Goal: Task Accomplishment & Management: Use online tool/utility

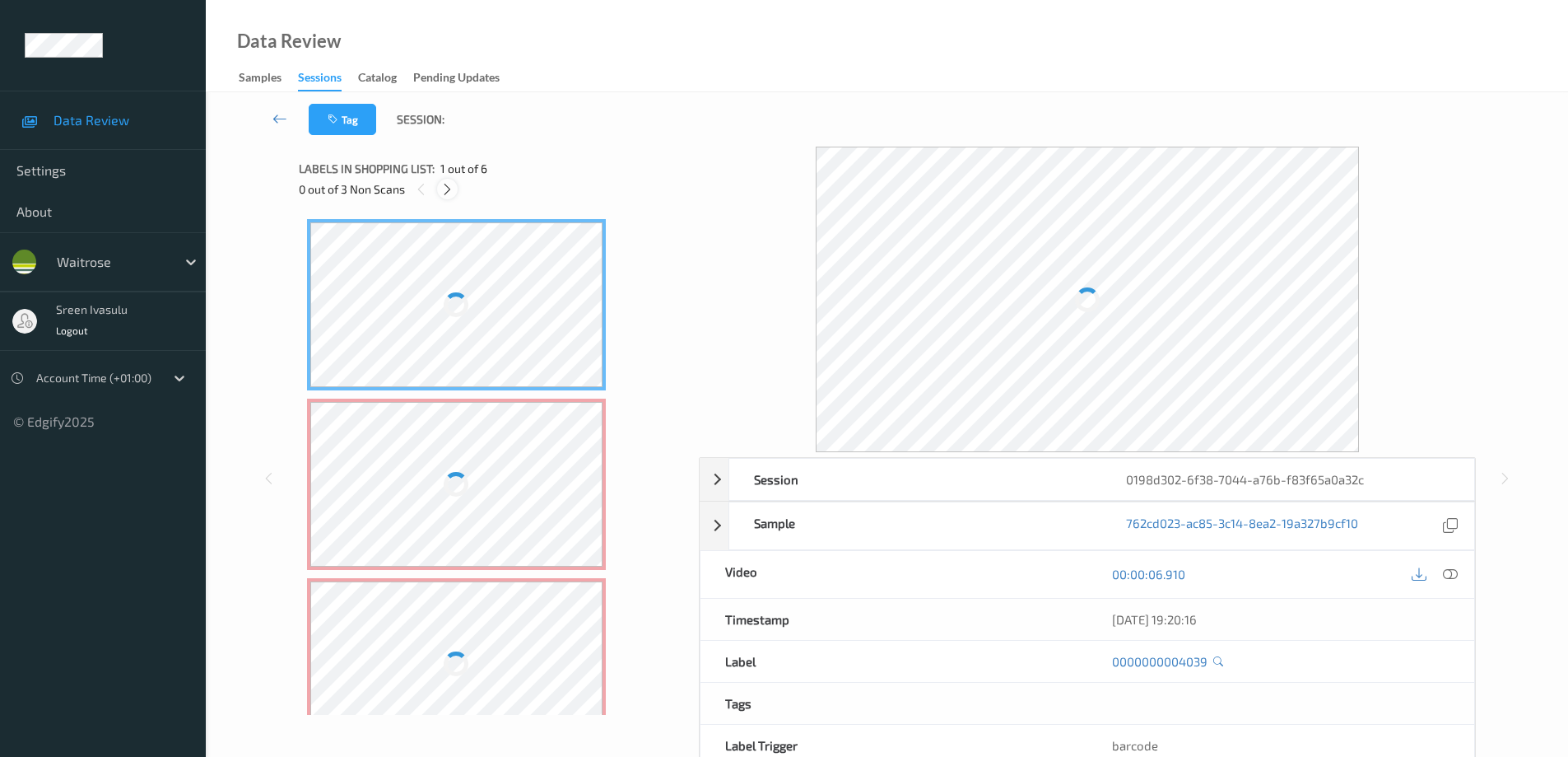
click at [444, 186] on icon at bounding box center [447, 189] width 14 height 15
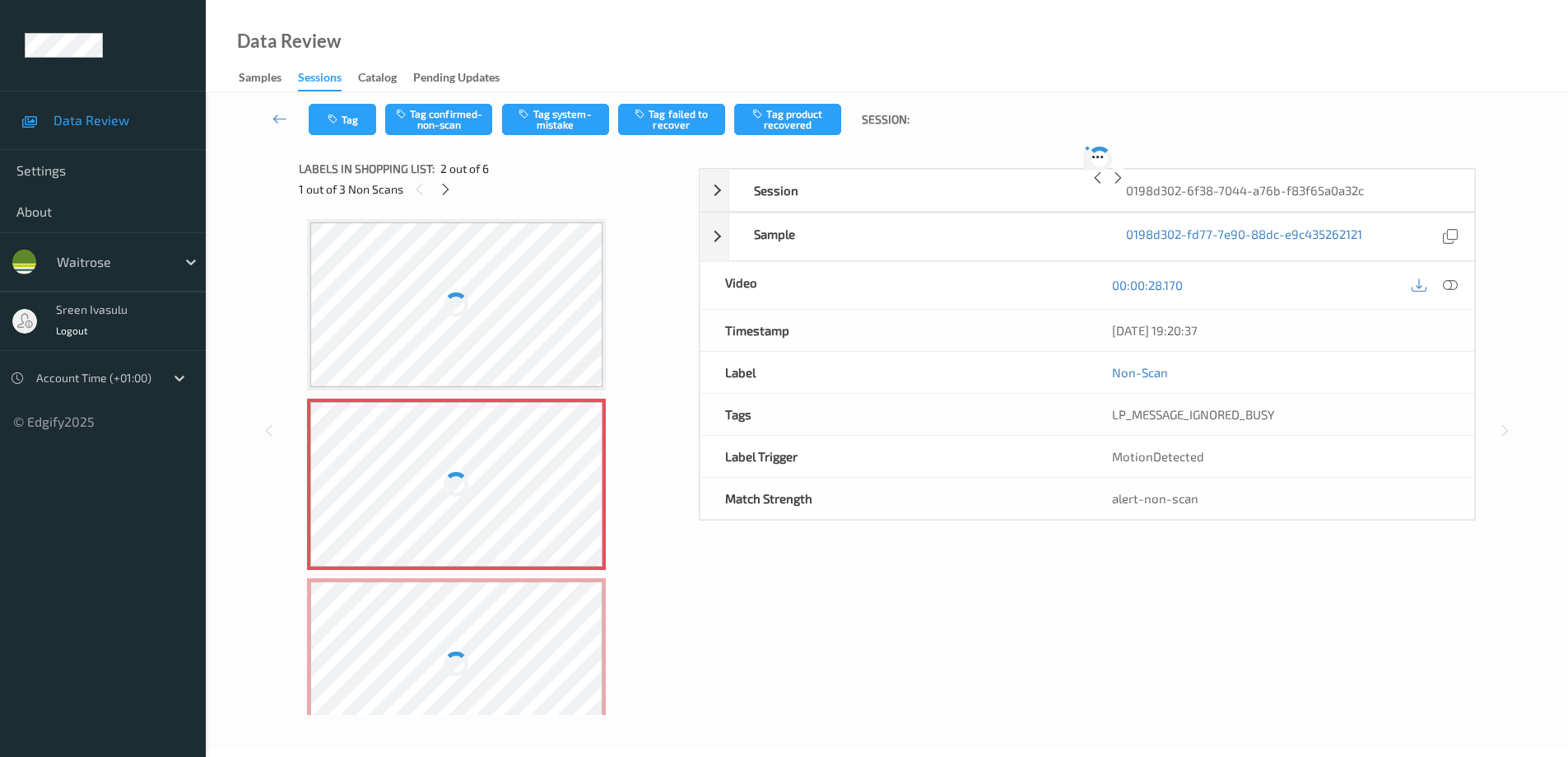
scroll to position [8, 0]
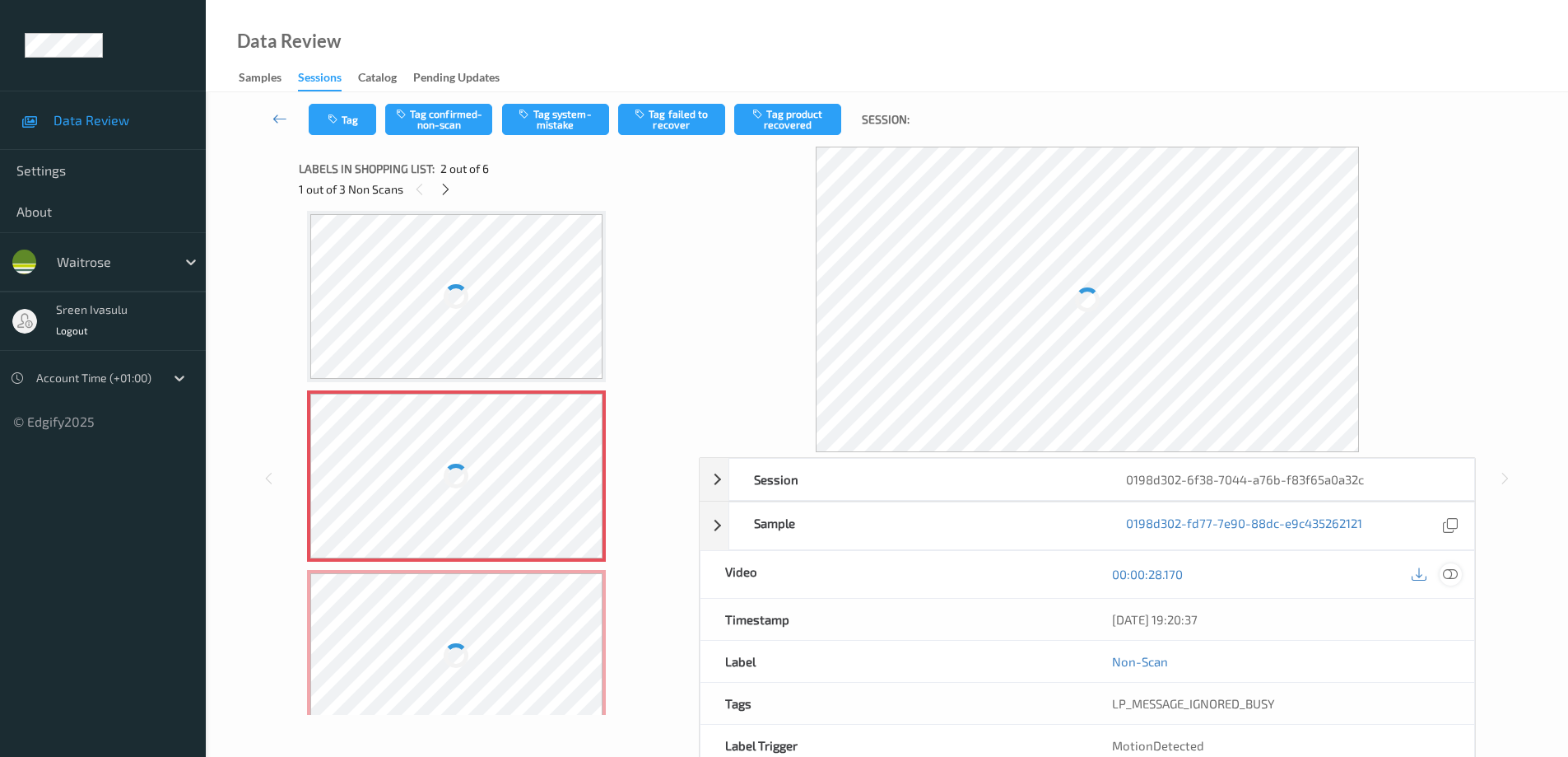
click at [1453, 577] on icon at bounding box center [1450, 574] width 15 height 15
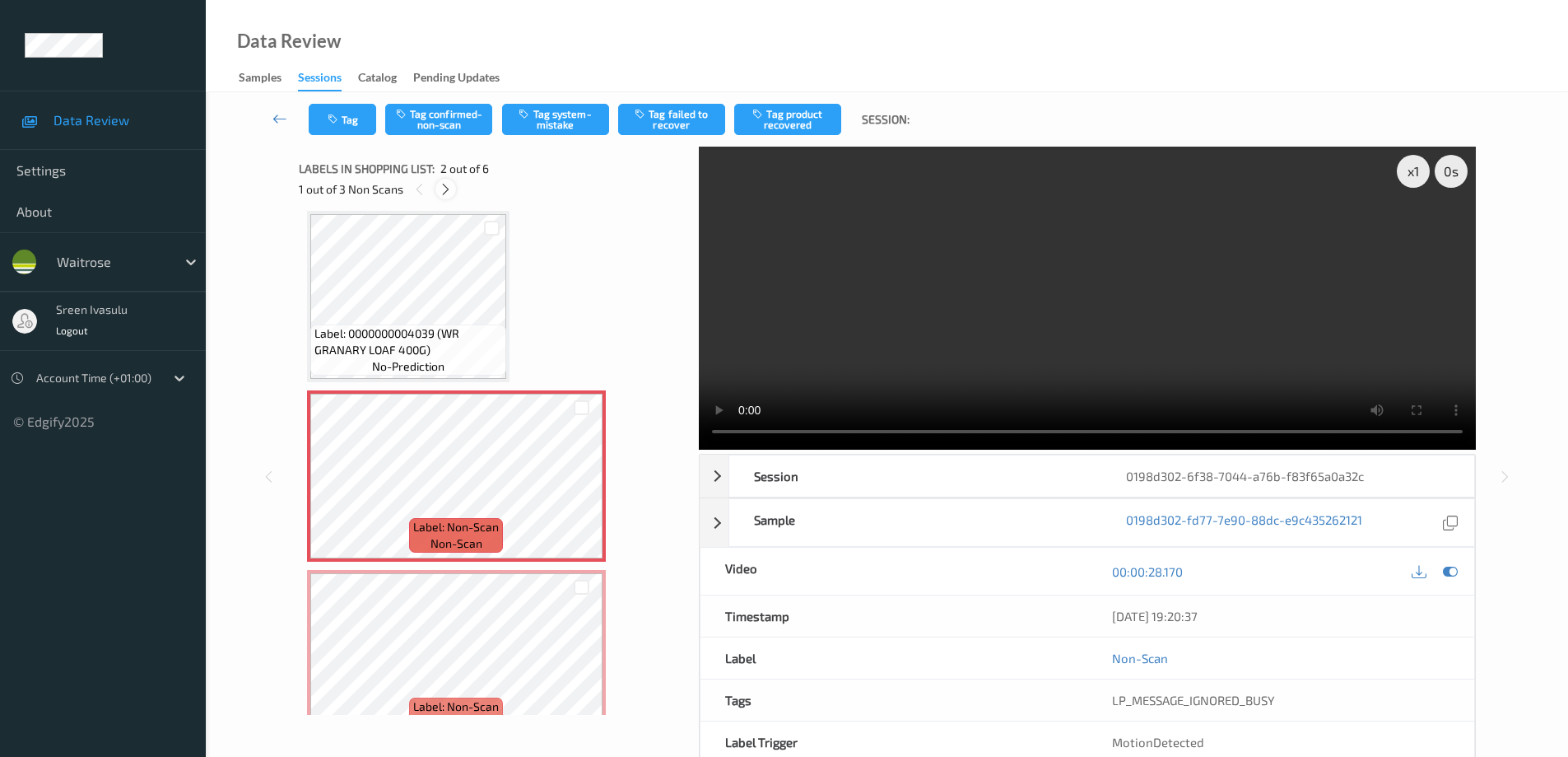
click at [448, 190] on icon at bounding box center [445, 189] width 14 height 15
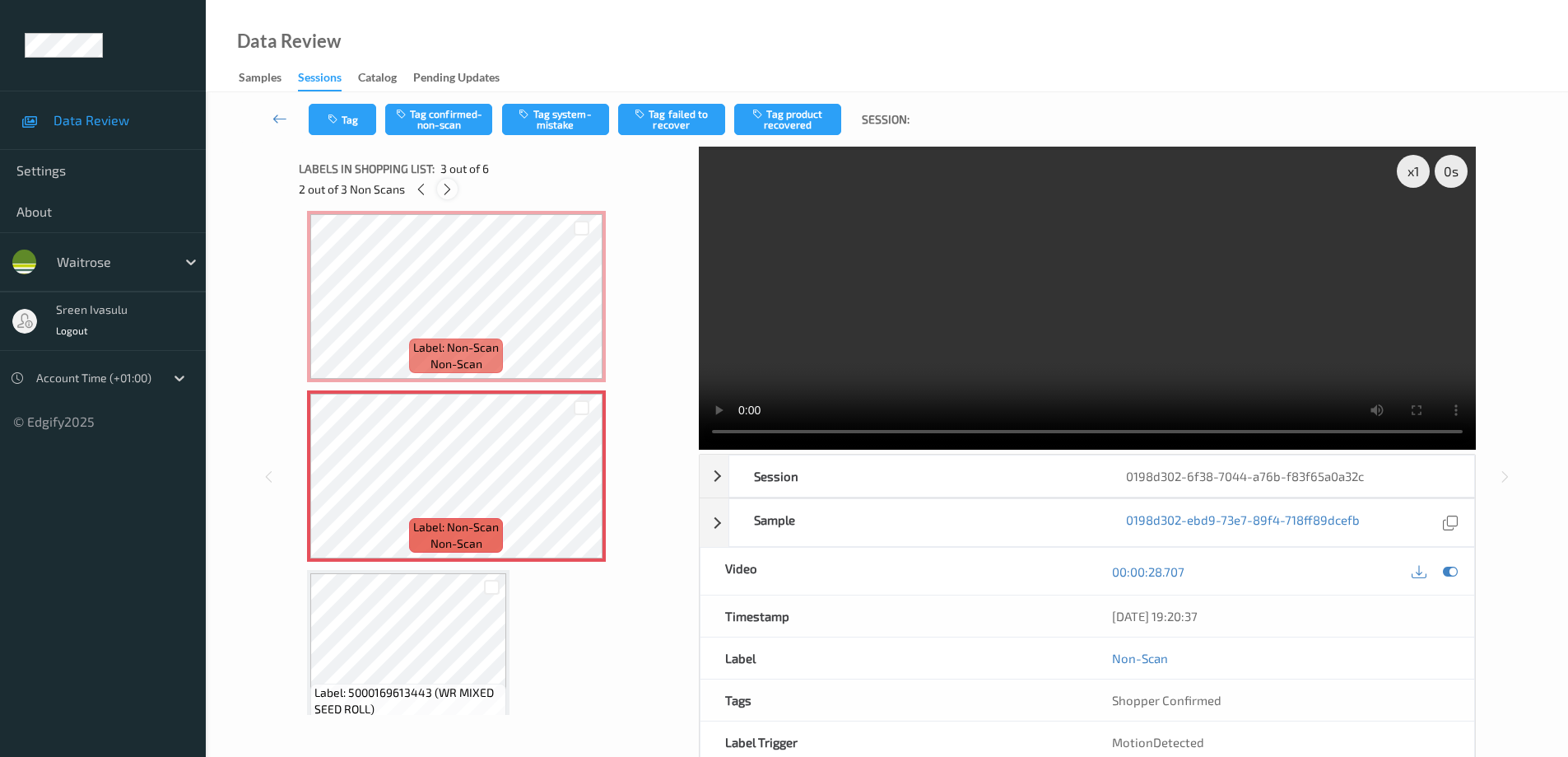
click at [448, 190] on icon at bounding box center [447, 189] width 14 height 15
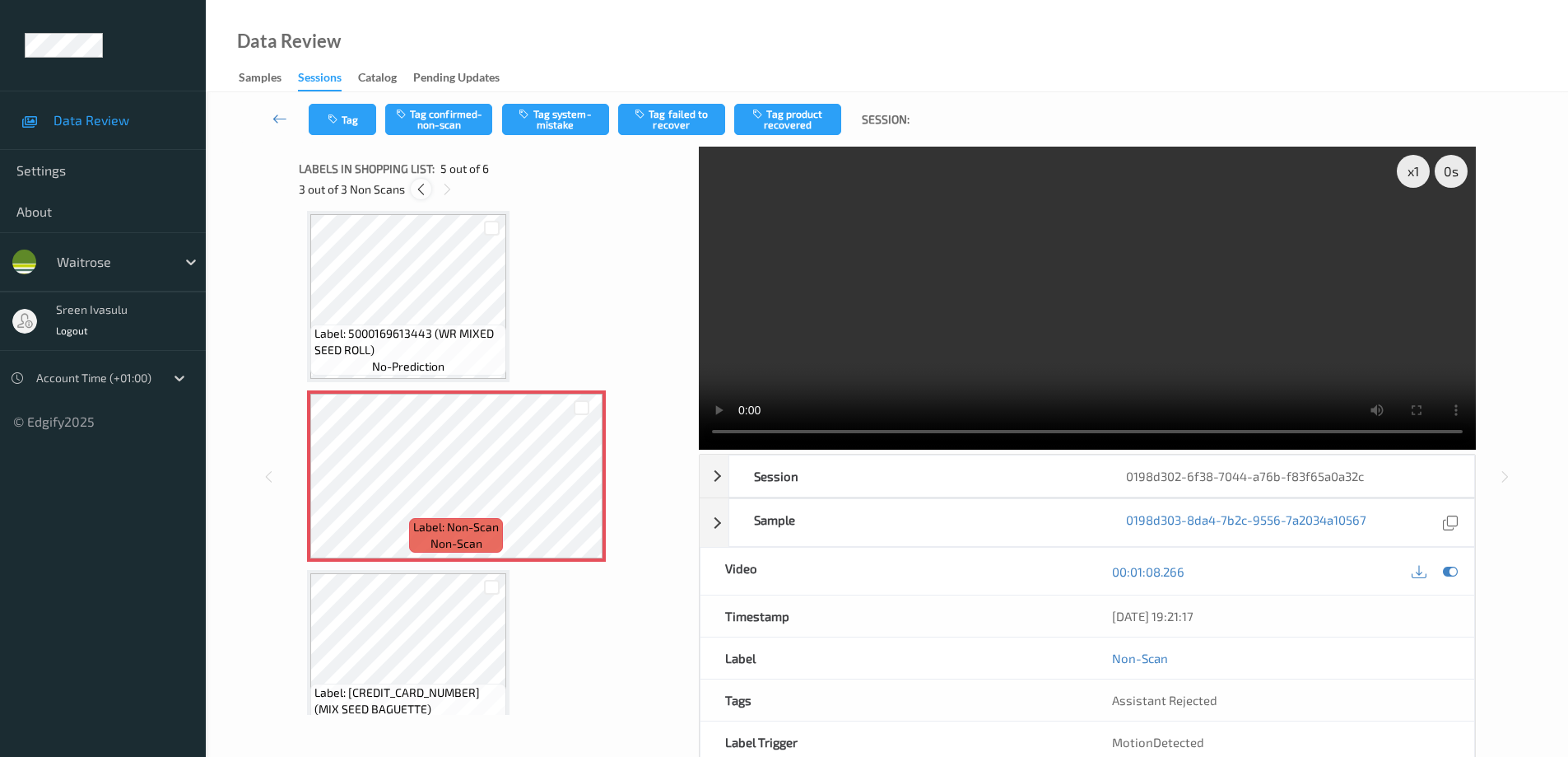
click at [422, 186] on icon at bounding box center [421, 189] width 14 height 15
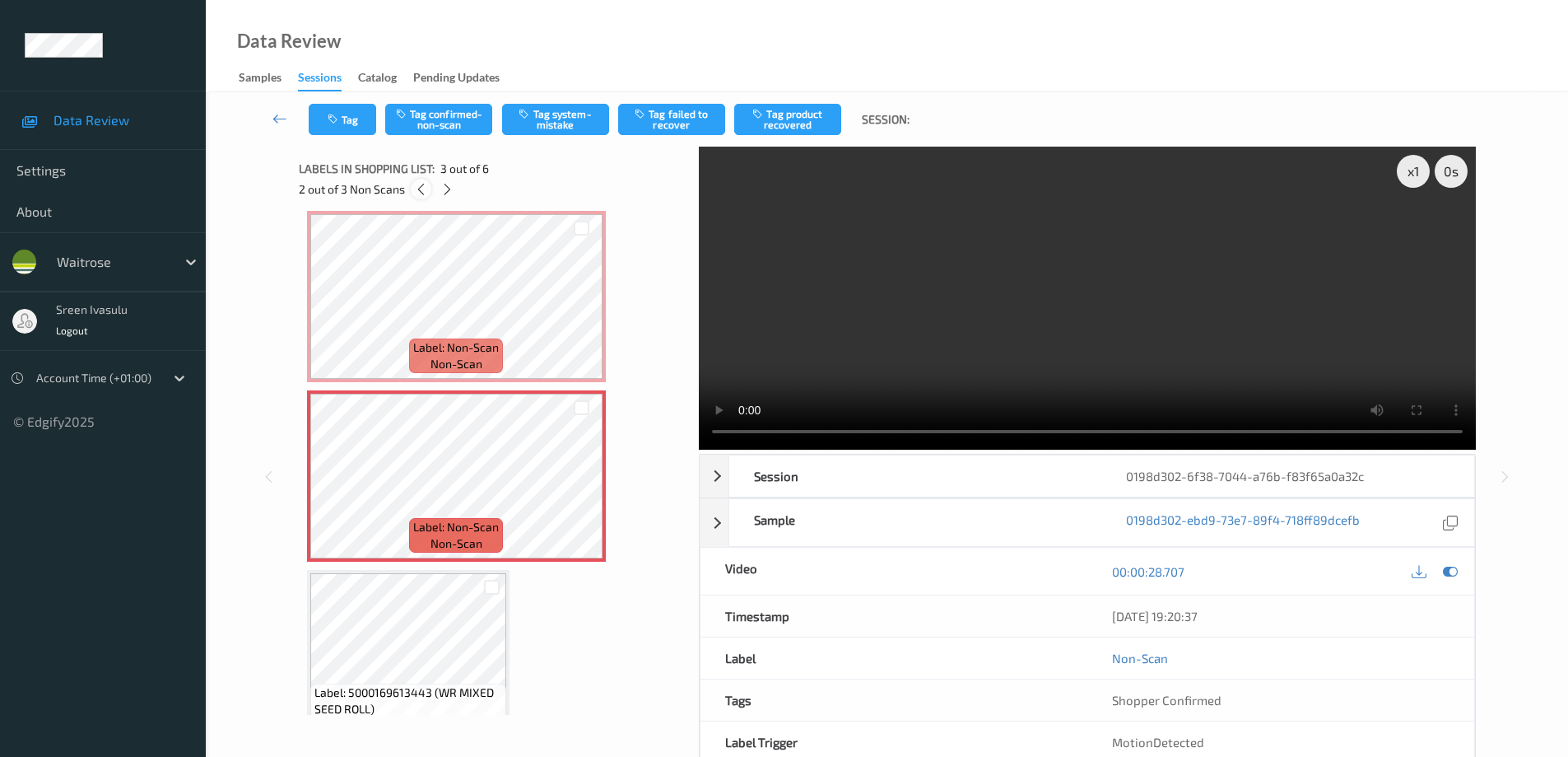
click at [422, 186] on icon at bounding box center [421, 189] width 14 height 15
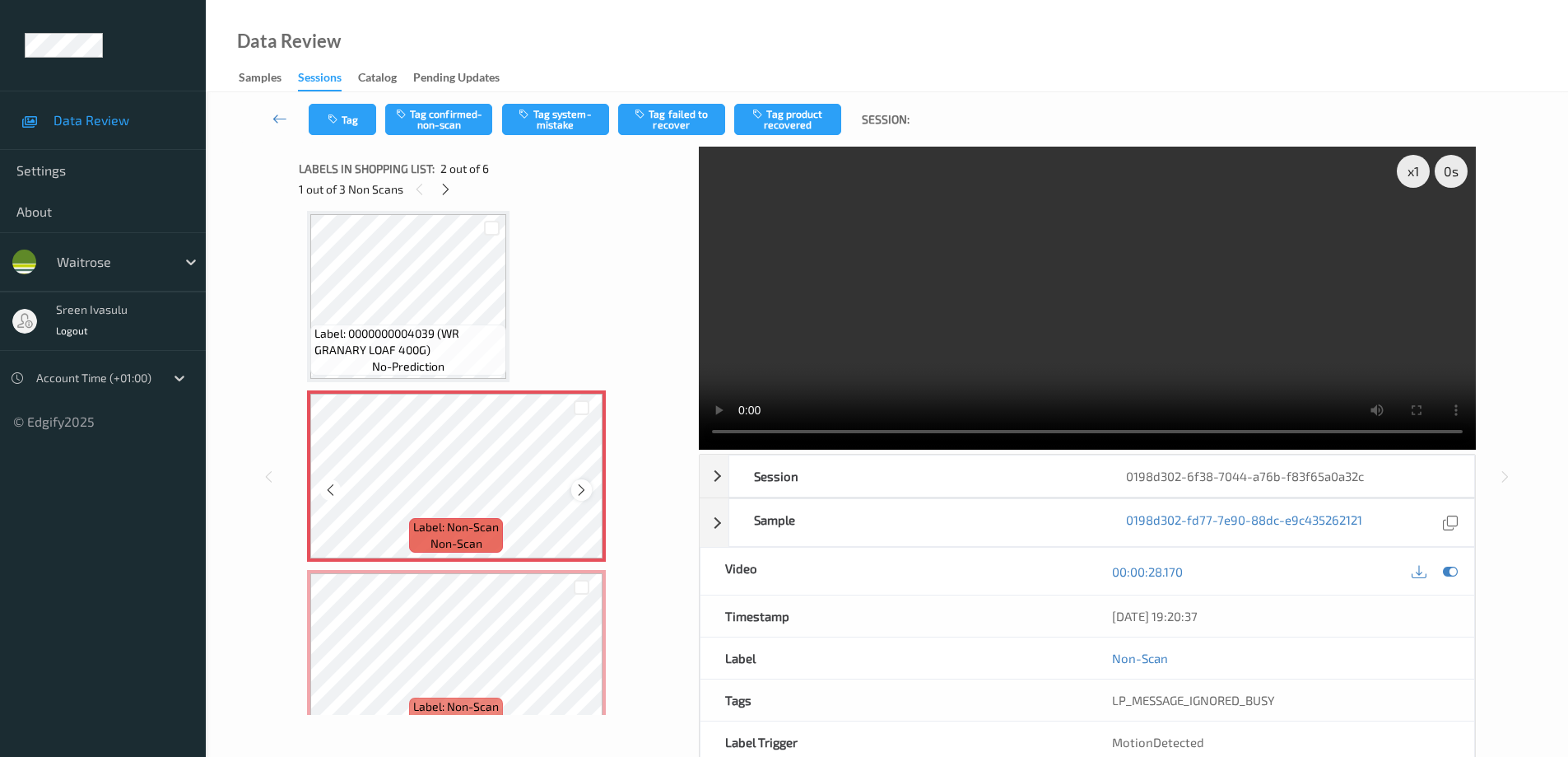
click at [582, 488] on icon at bounding box center [581, 490] width 14 height 15
click at [445, 192] on icon at bounding box center [445, 189] width 14 height 15
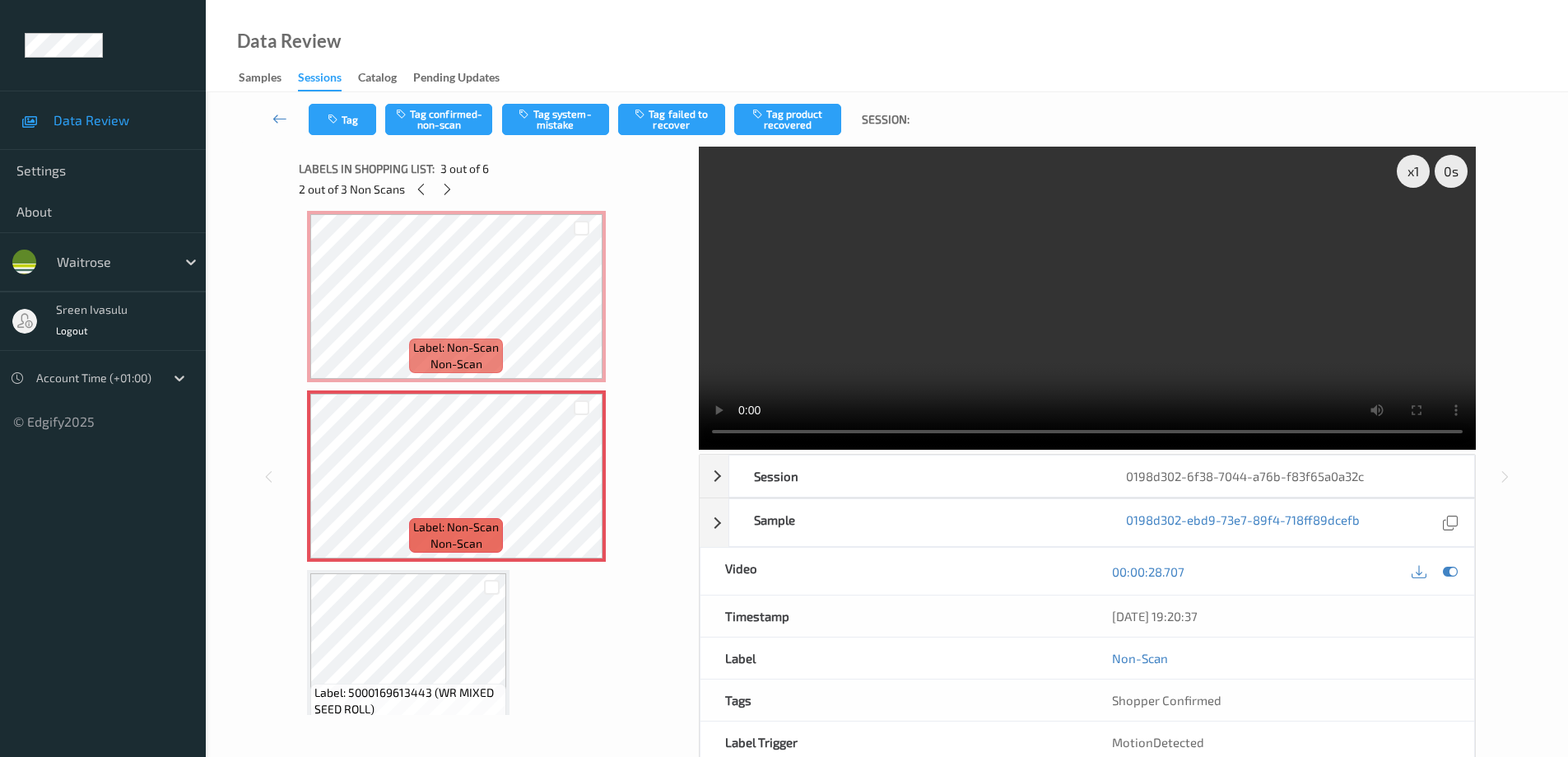
scroll to position [518, 0]
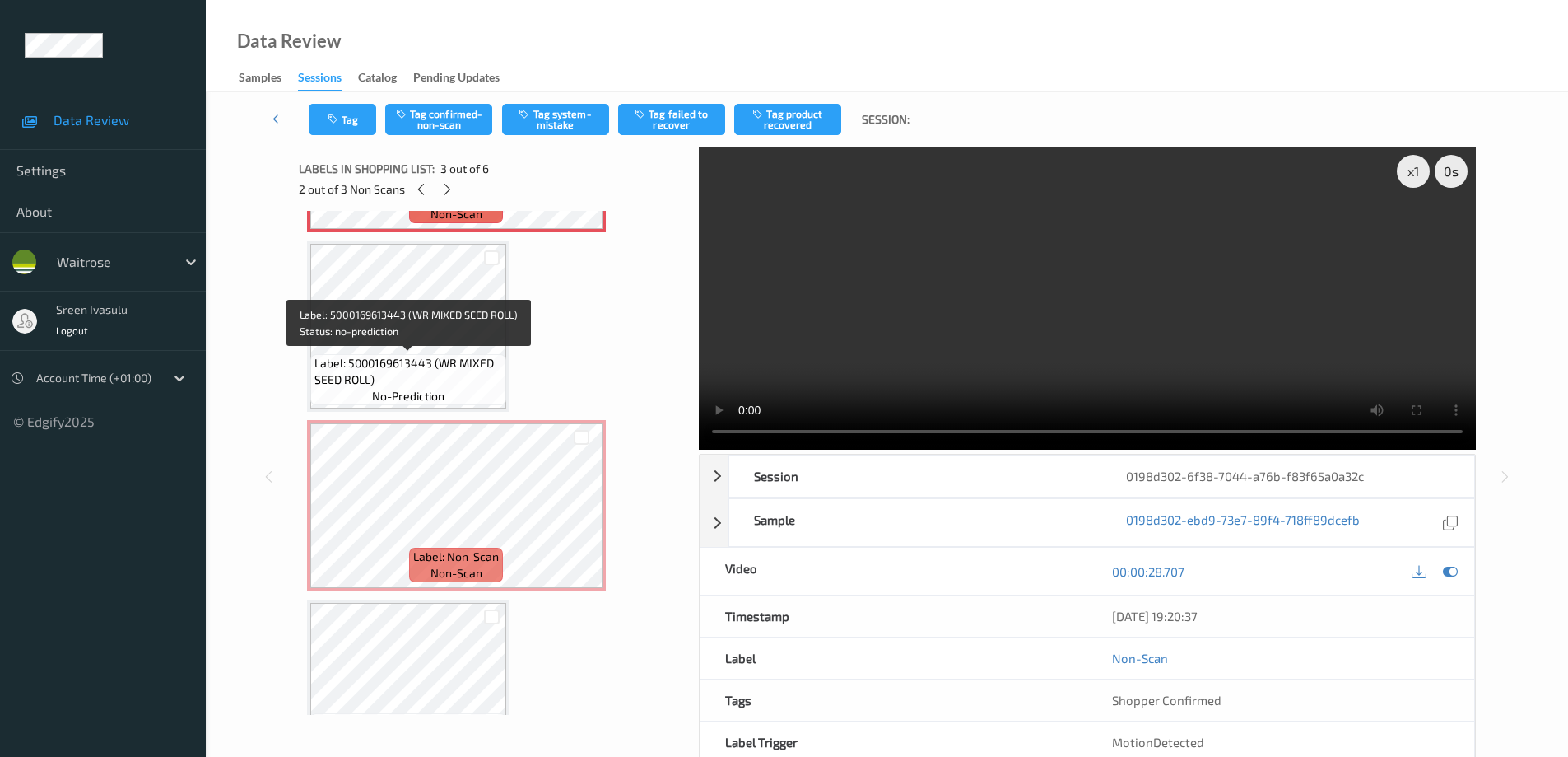
click at [421, 363] on span "Label: 5000169613443 (WR MIXED SEED ROLL)" at bounding box center [408, 372] width 187 height 33
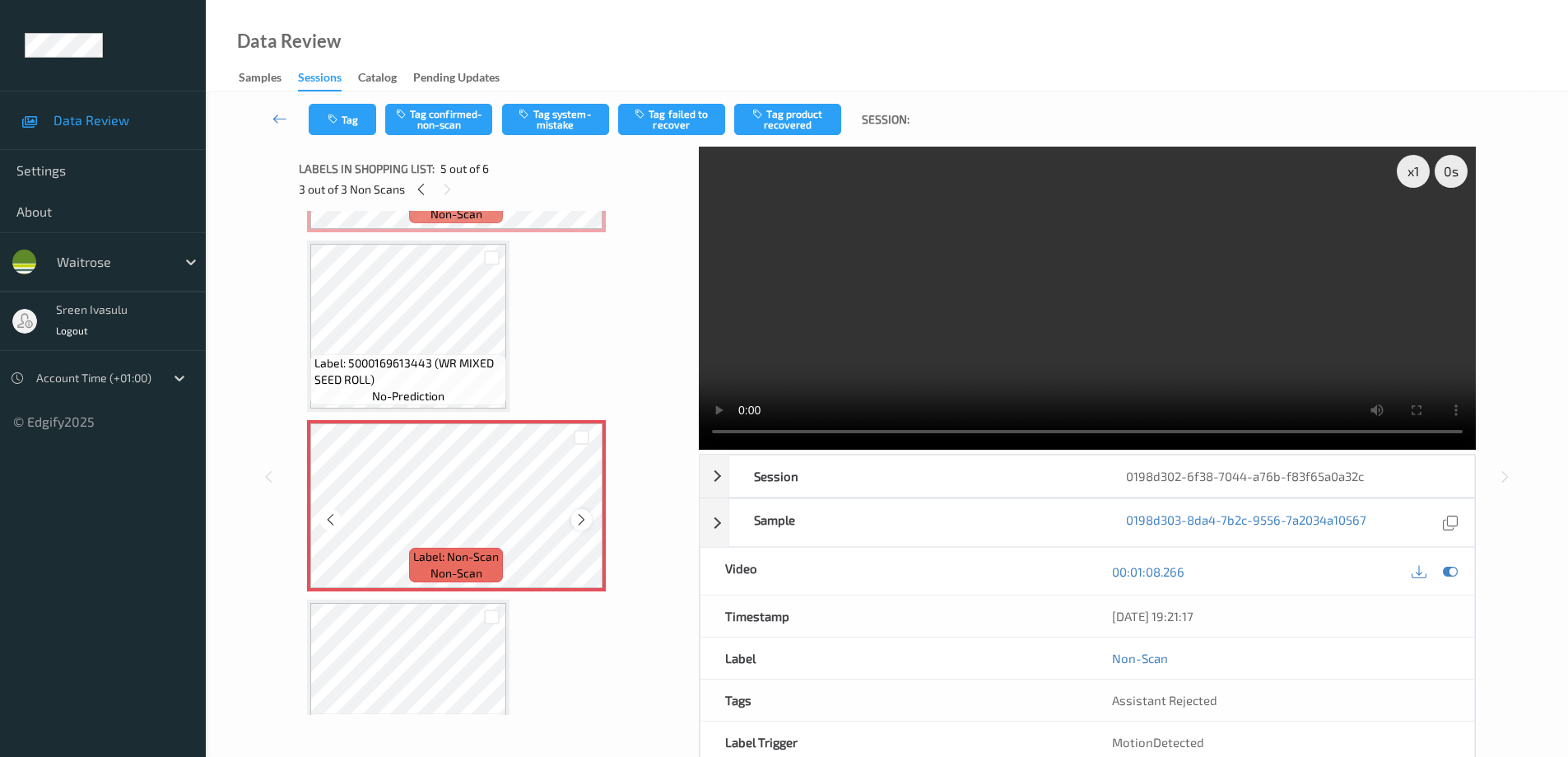
click at [584, 518] on icon at bounding box center [581, 520] width 14 height 15
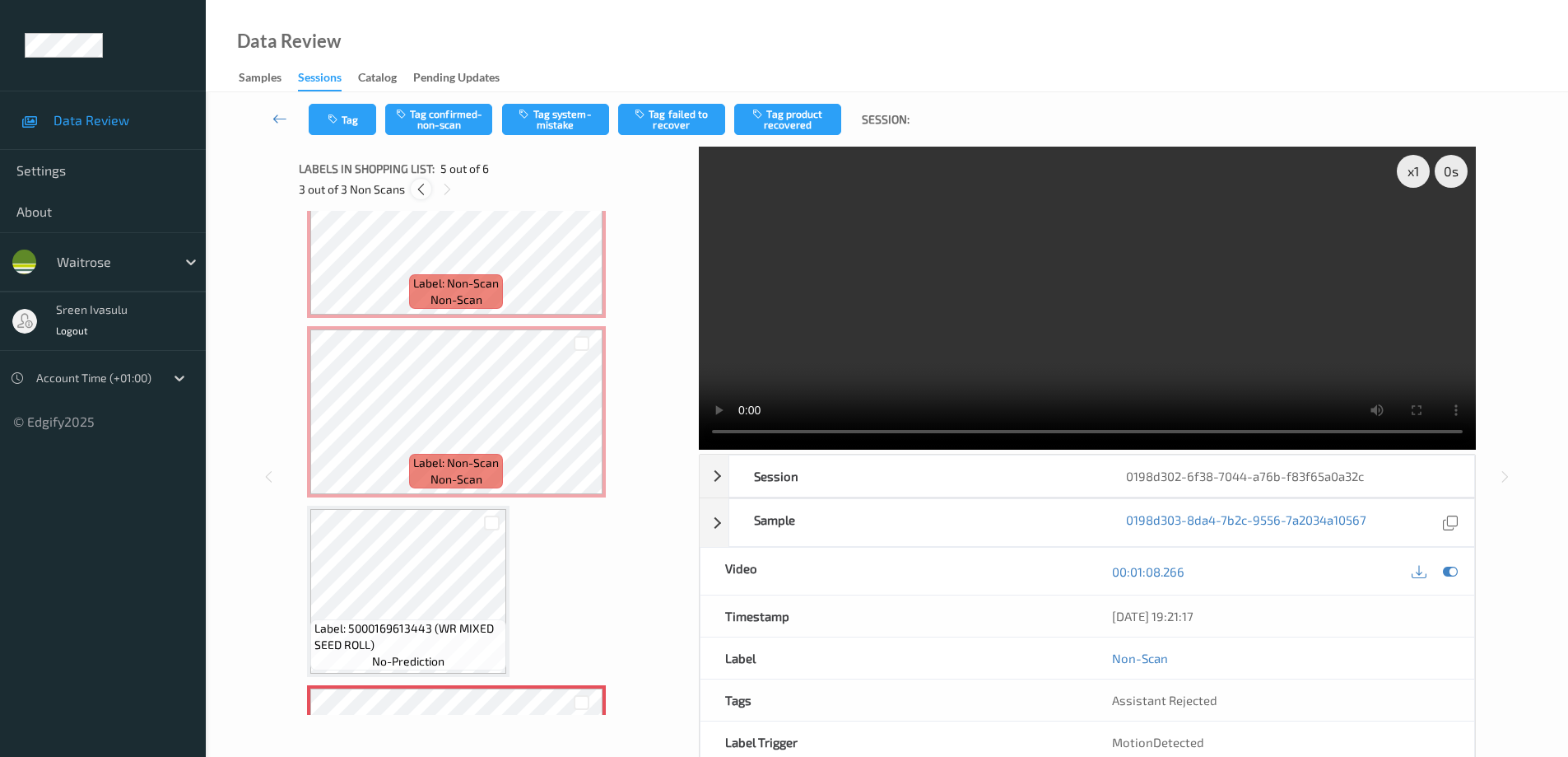
click at [422, 194] on icon at bounding box center [421, 189] width 14 height 15
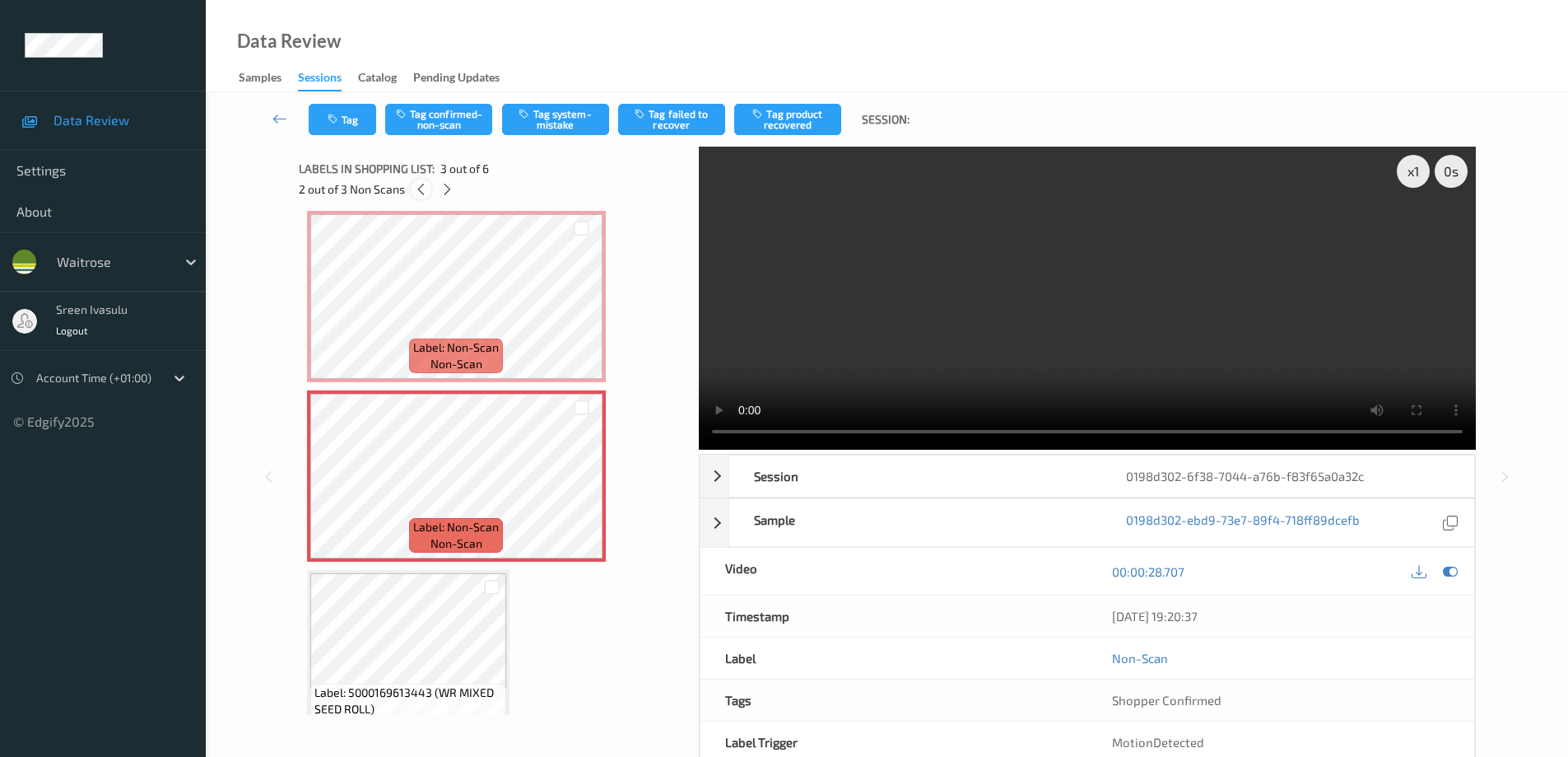
click at [422, 194] on icon at bounding box center [421, 189] width 14 height 15
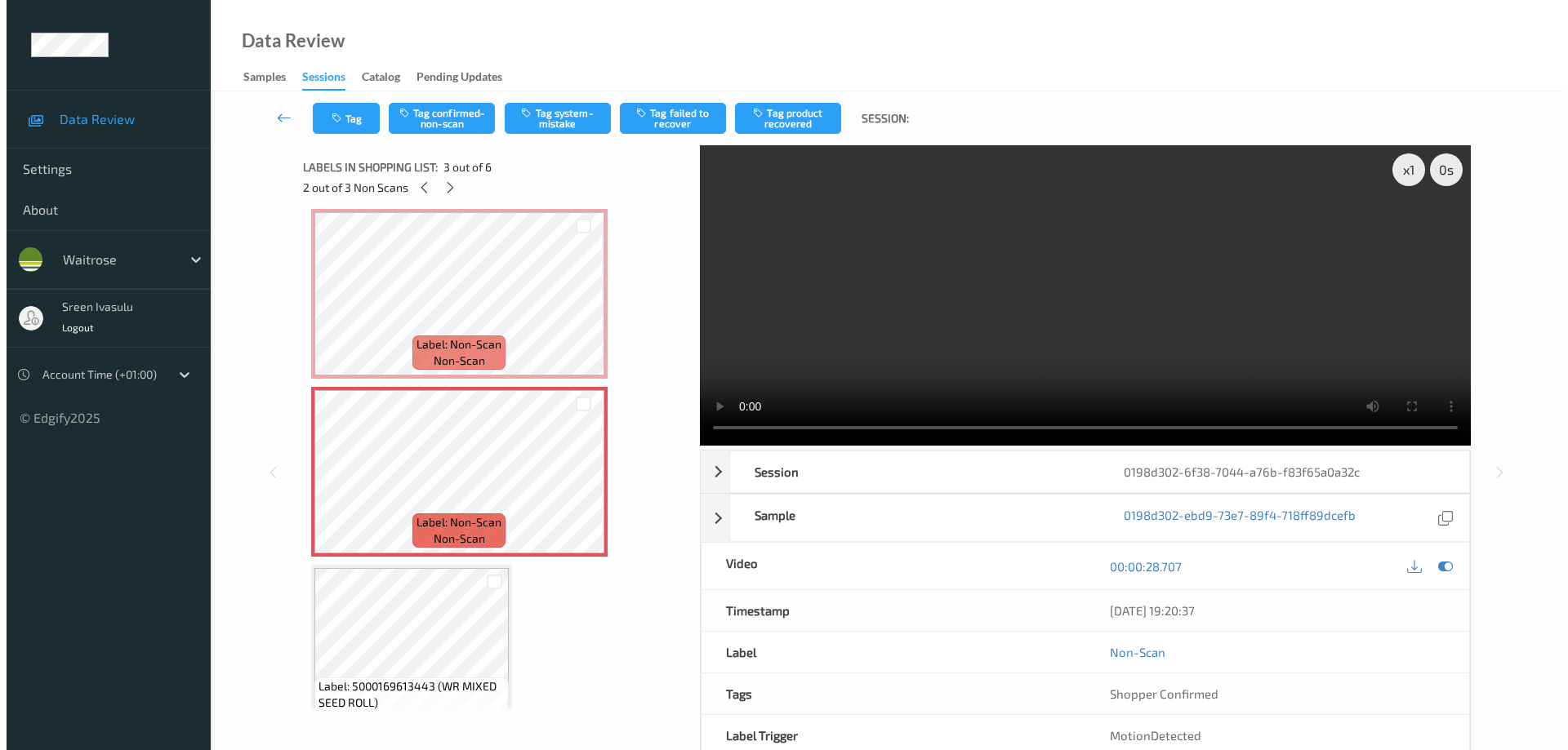
scroll to position [8, 0]
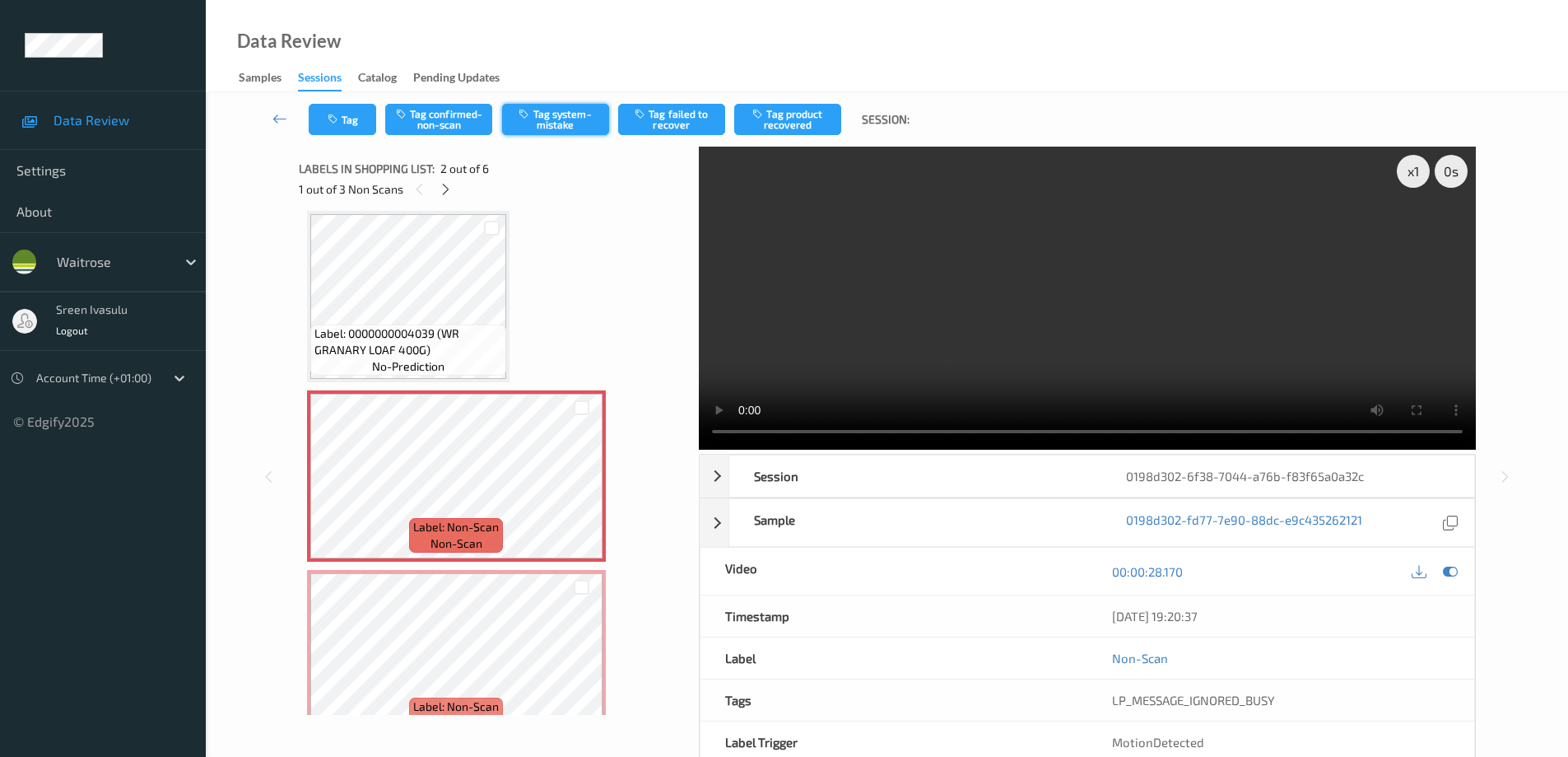
click at [555, 122] on button "Tag system-mistake" at bounding box center [555, 120] width 107 height 32
click at [343, 114] on button "Tag" at bounding box center [342, 120] width 68 height 32
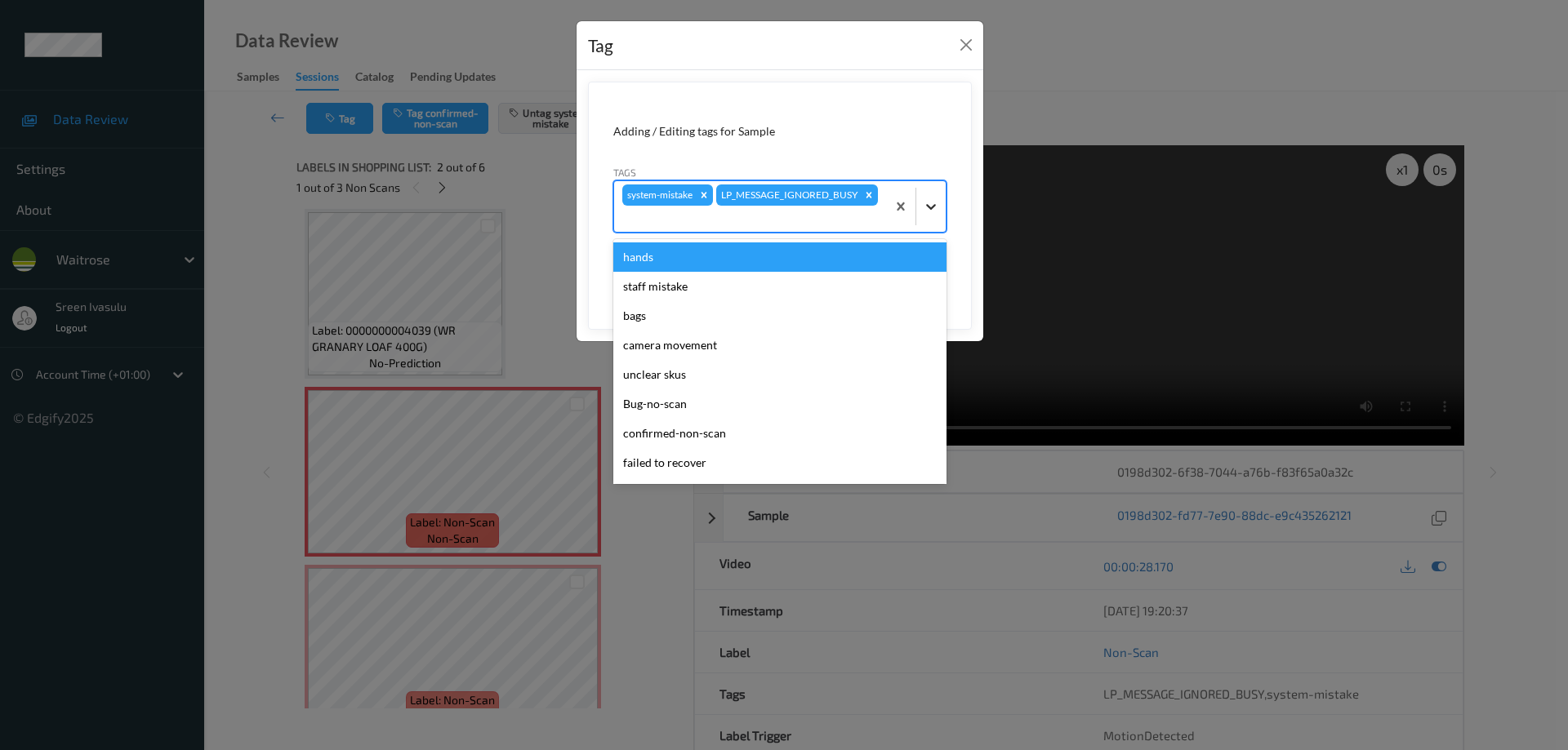
click at [929, 211] on icon at bounding box center [931, 207] width 17 height 17
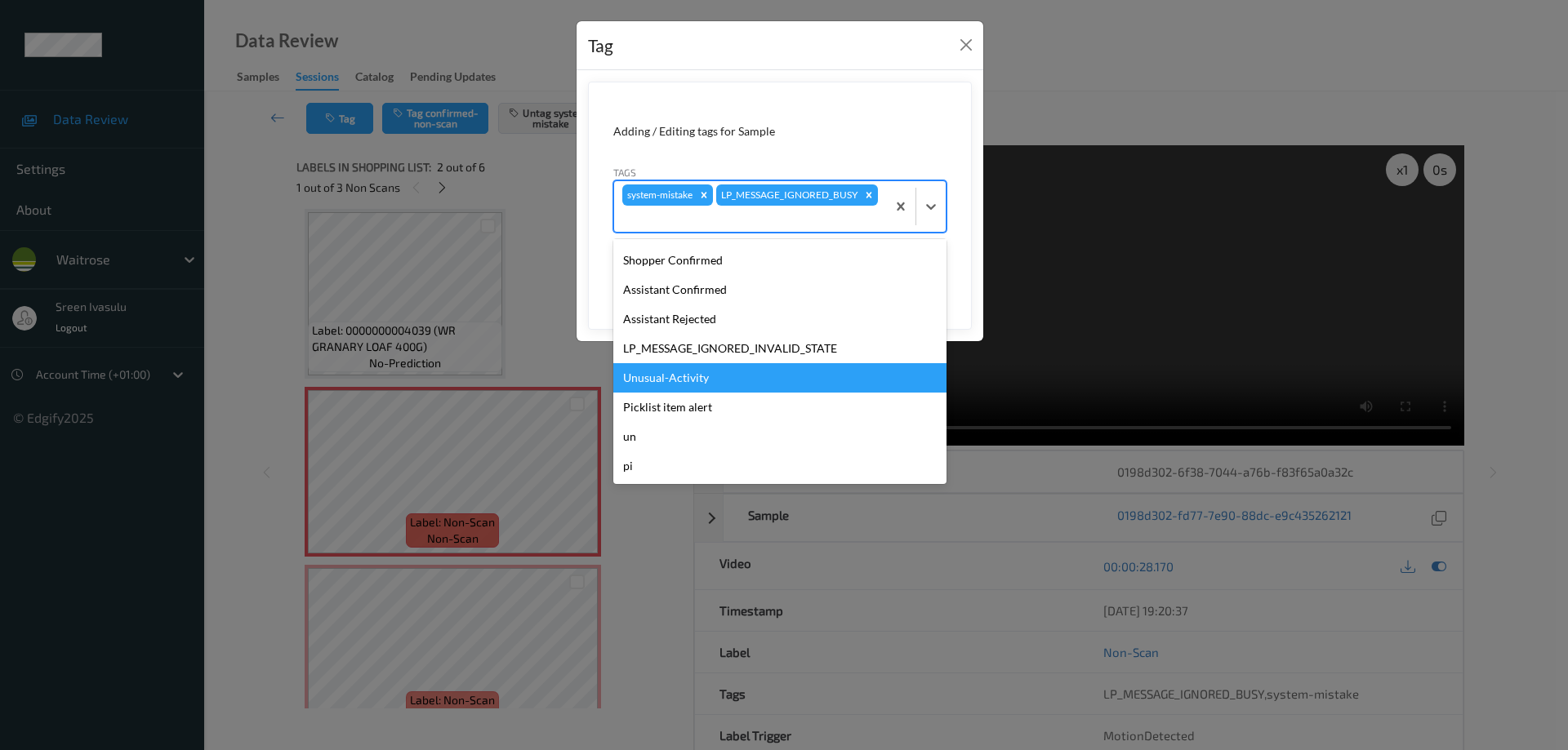
click at [667, 381] on div "Unusual-Activity" at bounding box center [780, 378] width 333 height 29
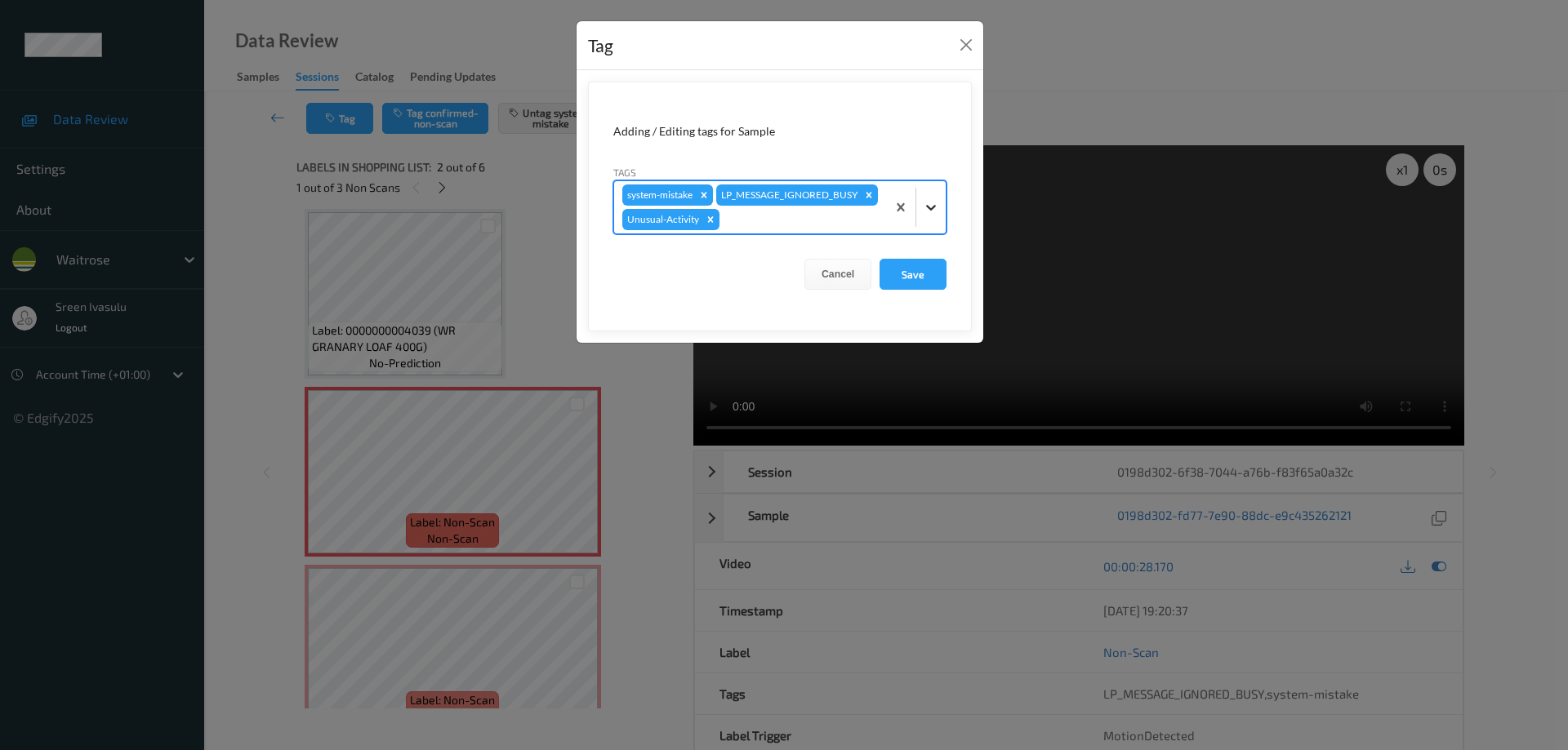
click at [926, 210] on div at bounding box center [931, 208] width 29 height 29
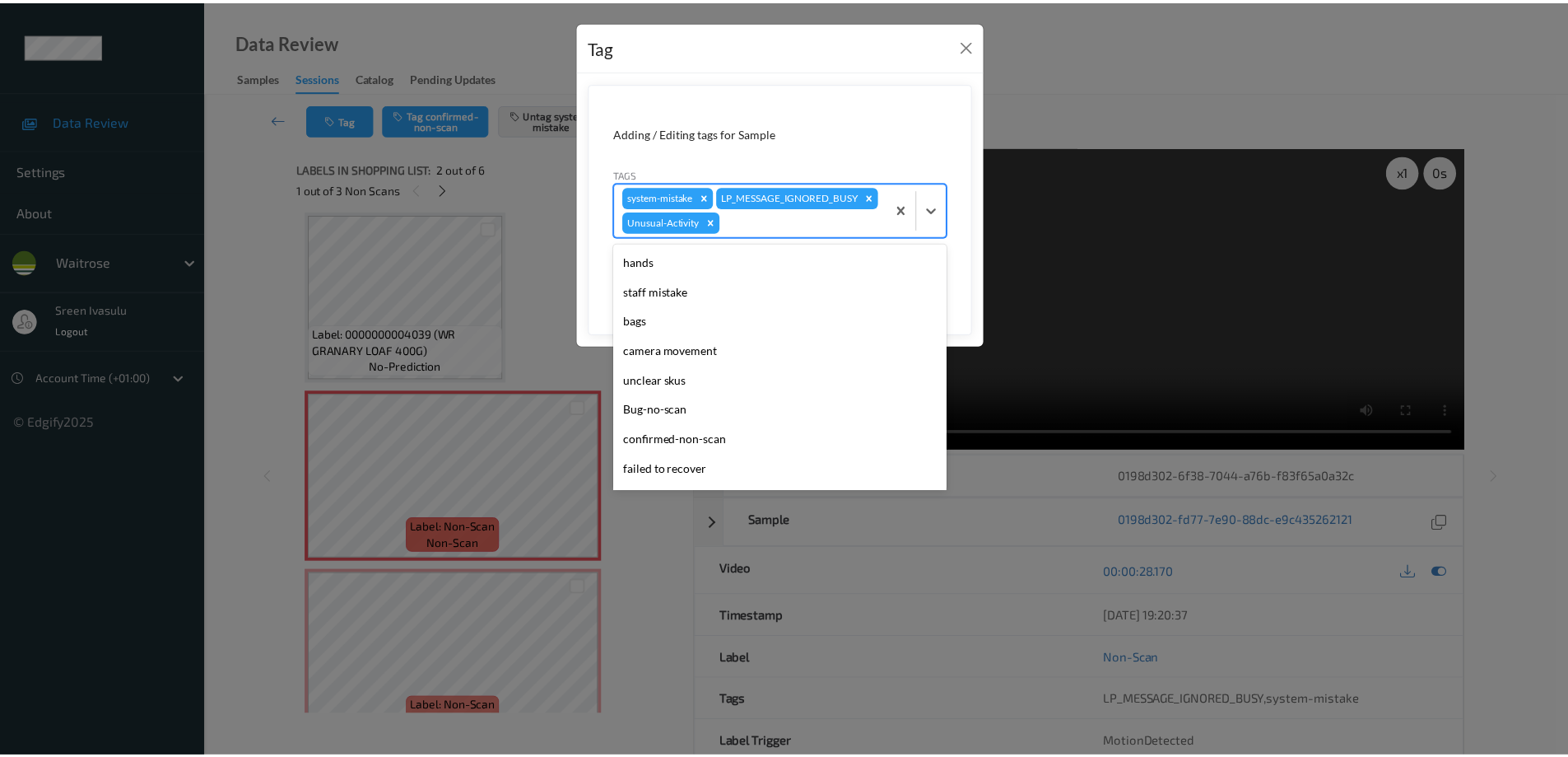
scroll to position [293, 0]
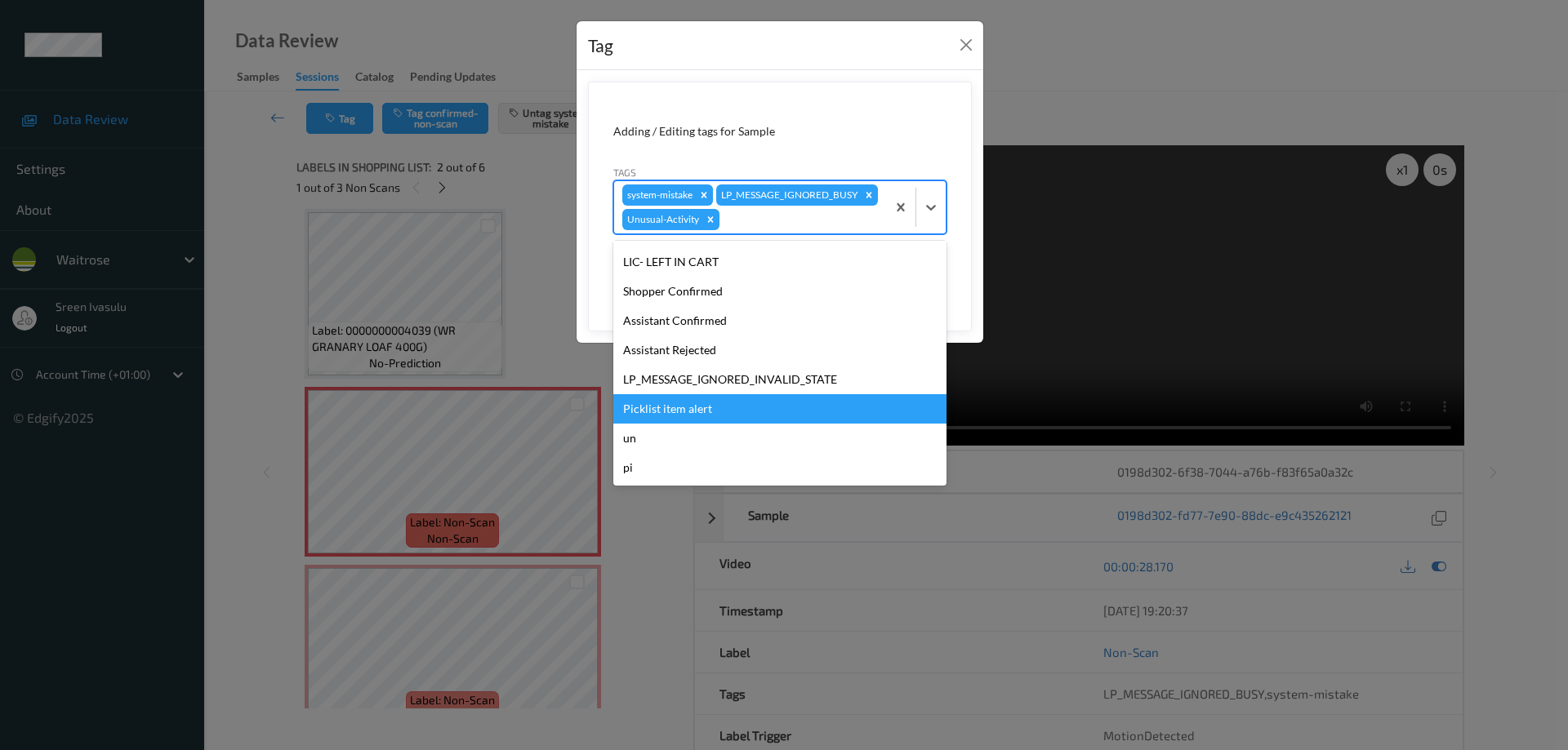
click at [685, 424] on div "Picklist item alert" at bounding box center [780, 409] width 333 height 29
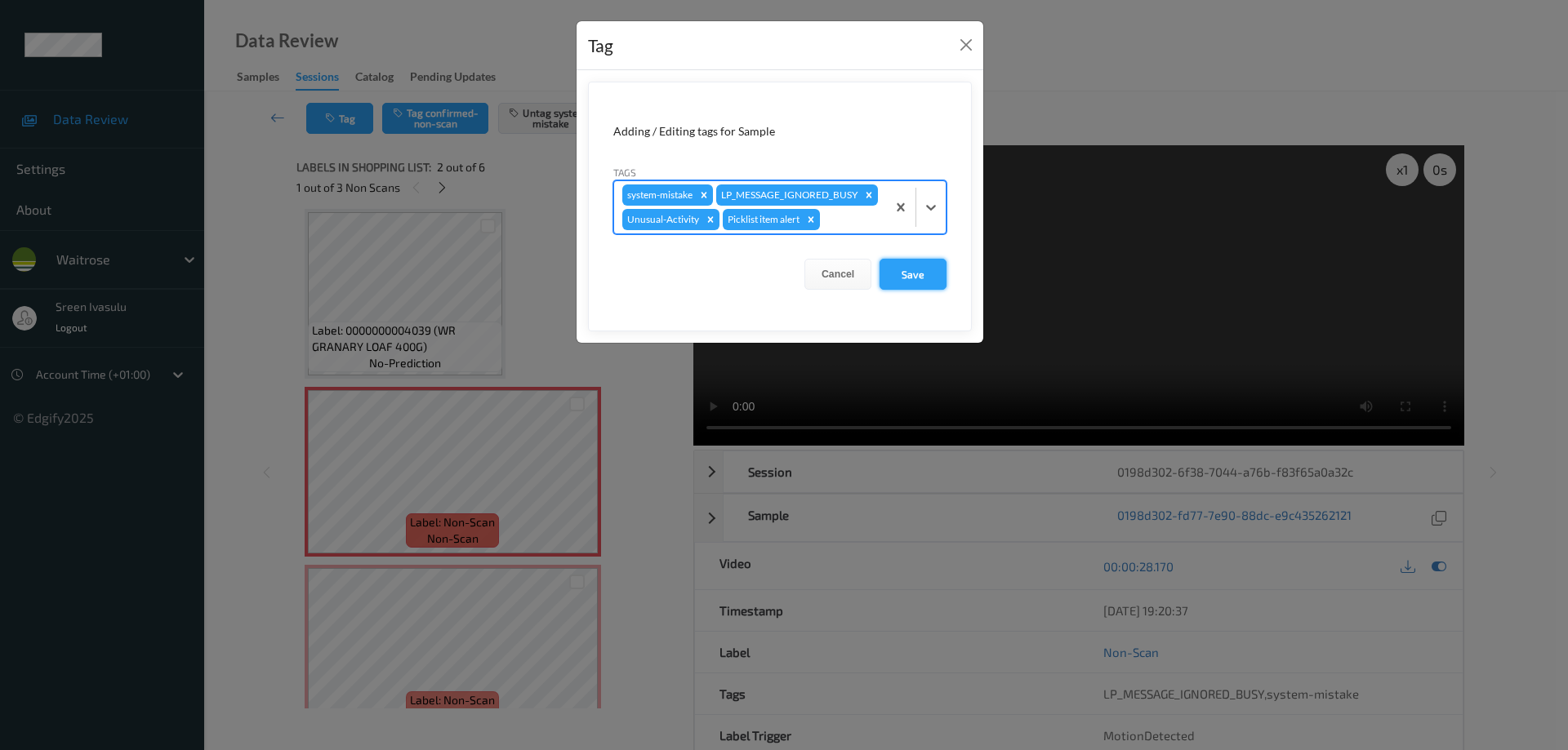
click at [913, 290] on button "Save" at bounding box center [912, 274] width 67 height 31
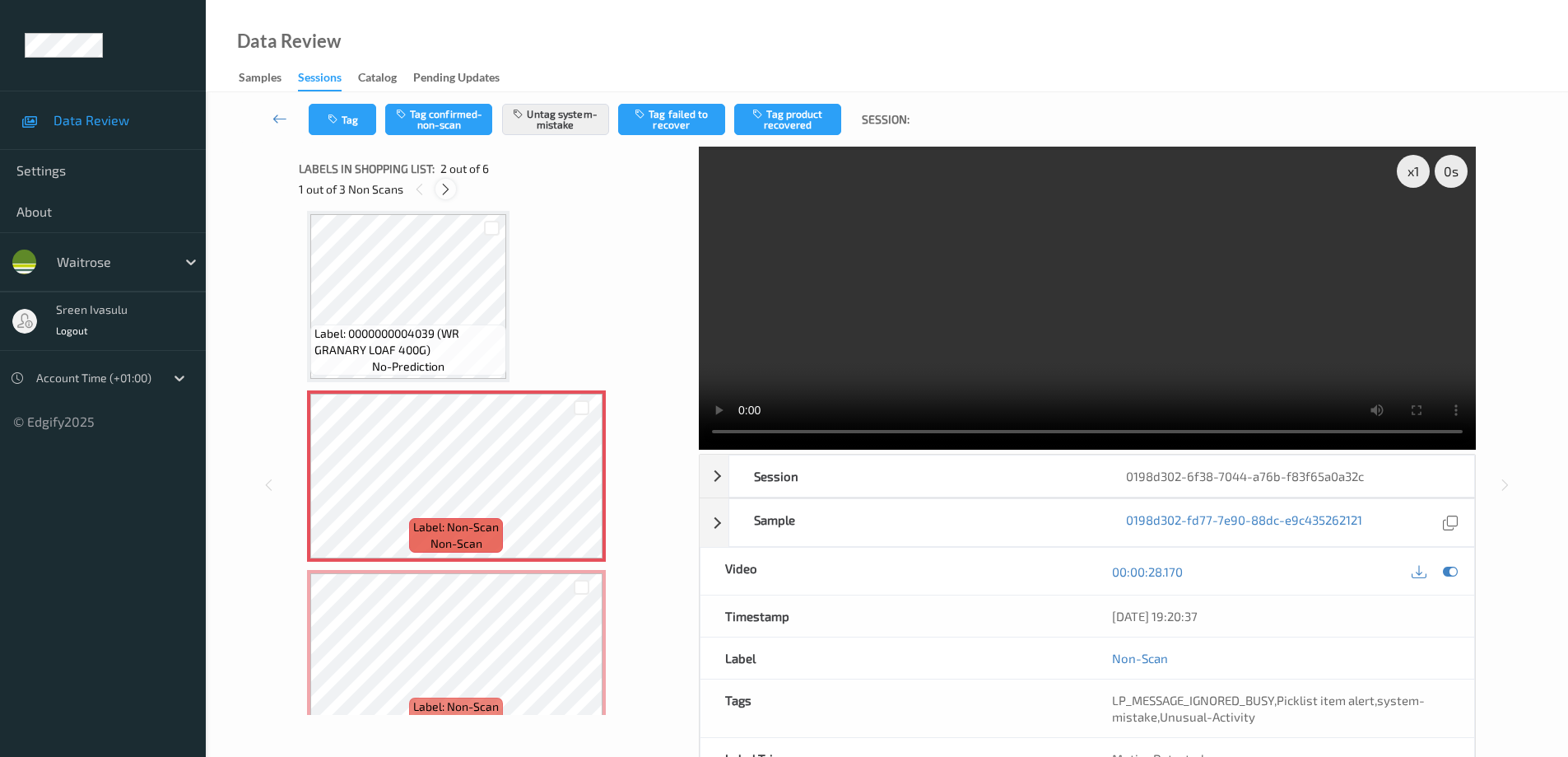
click at [445, 191] on icon at bounding box center [445, 189] width 14 height 15
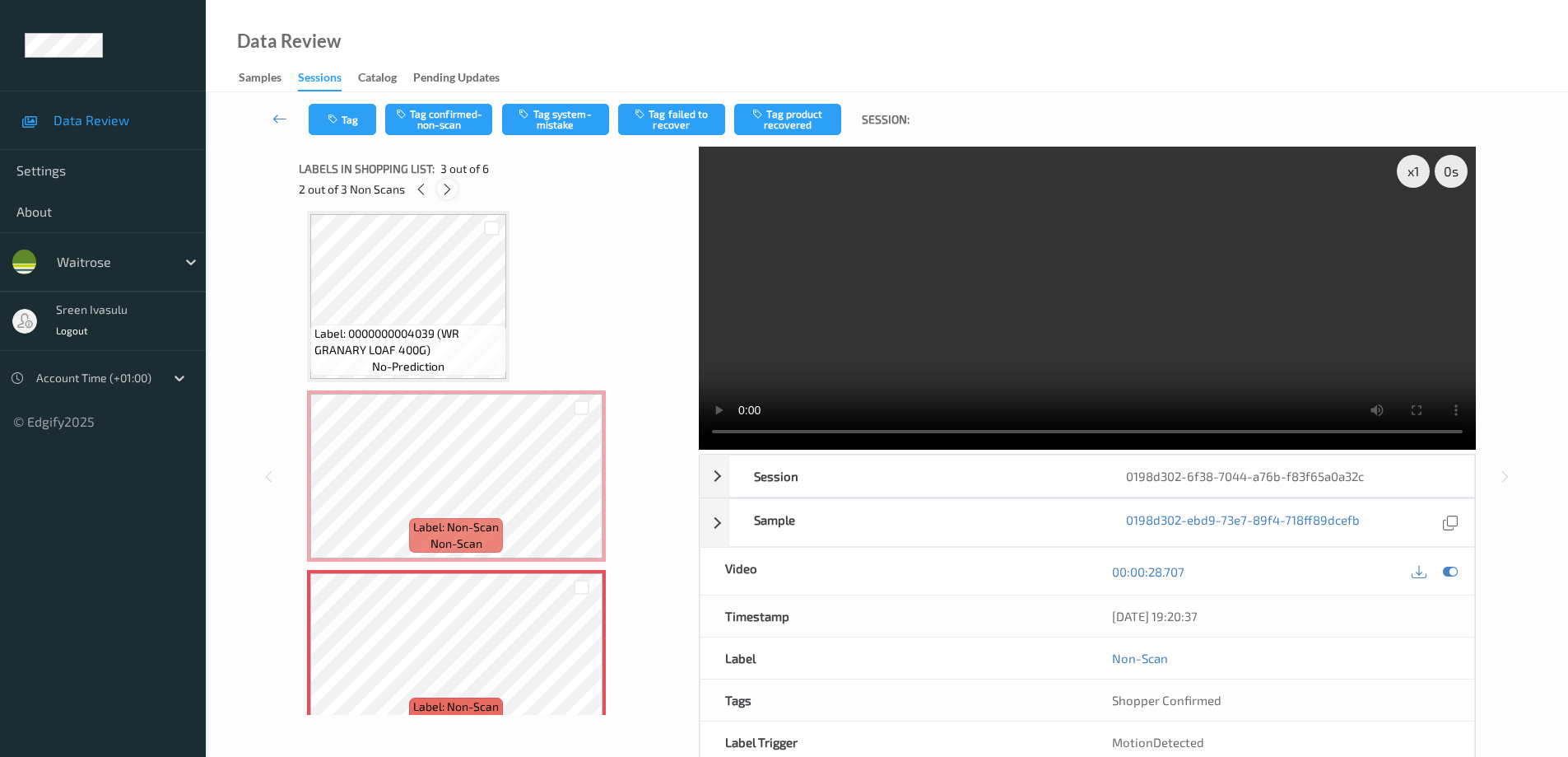
scroll to position [187, 0]
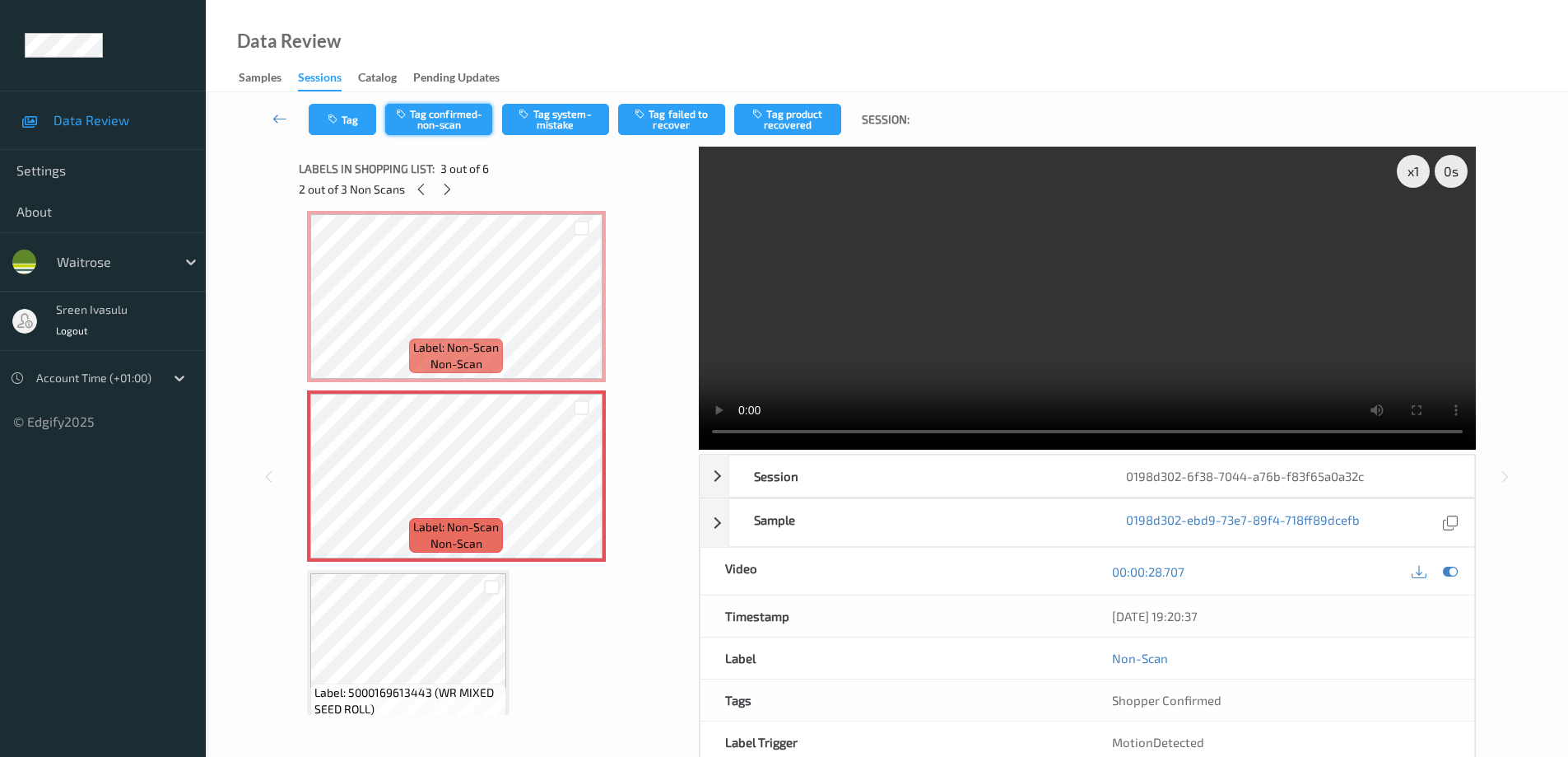
click at [452, 123] on button "Tag confirmed-non-scan" at bounding box center [439, 120] width 107 height 32
click at [780, 116] on button "Tag product recovered" at bounding box center [787, 120] width 107 height 32
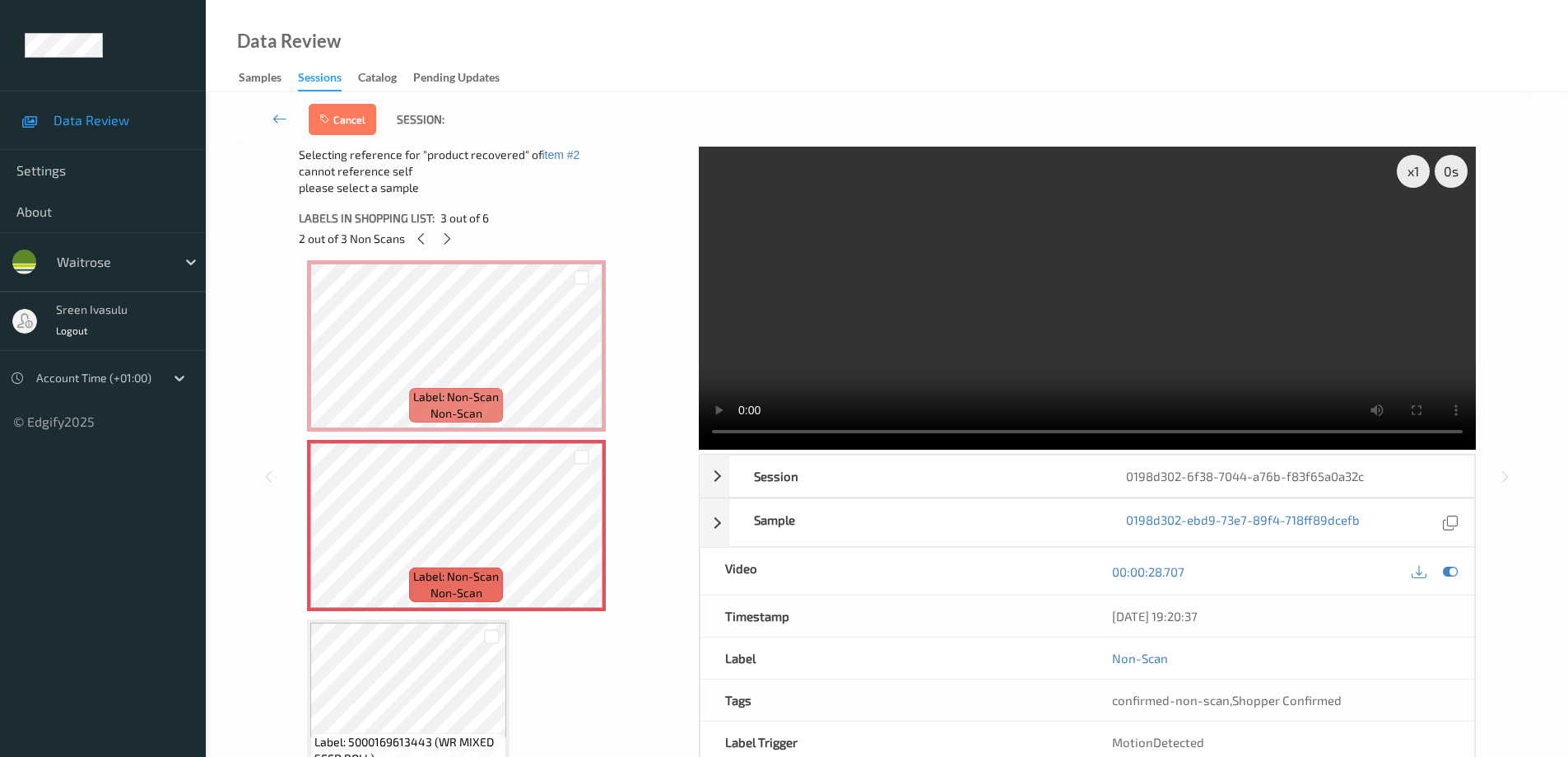
scroll to position [518, 0]
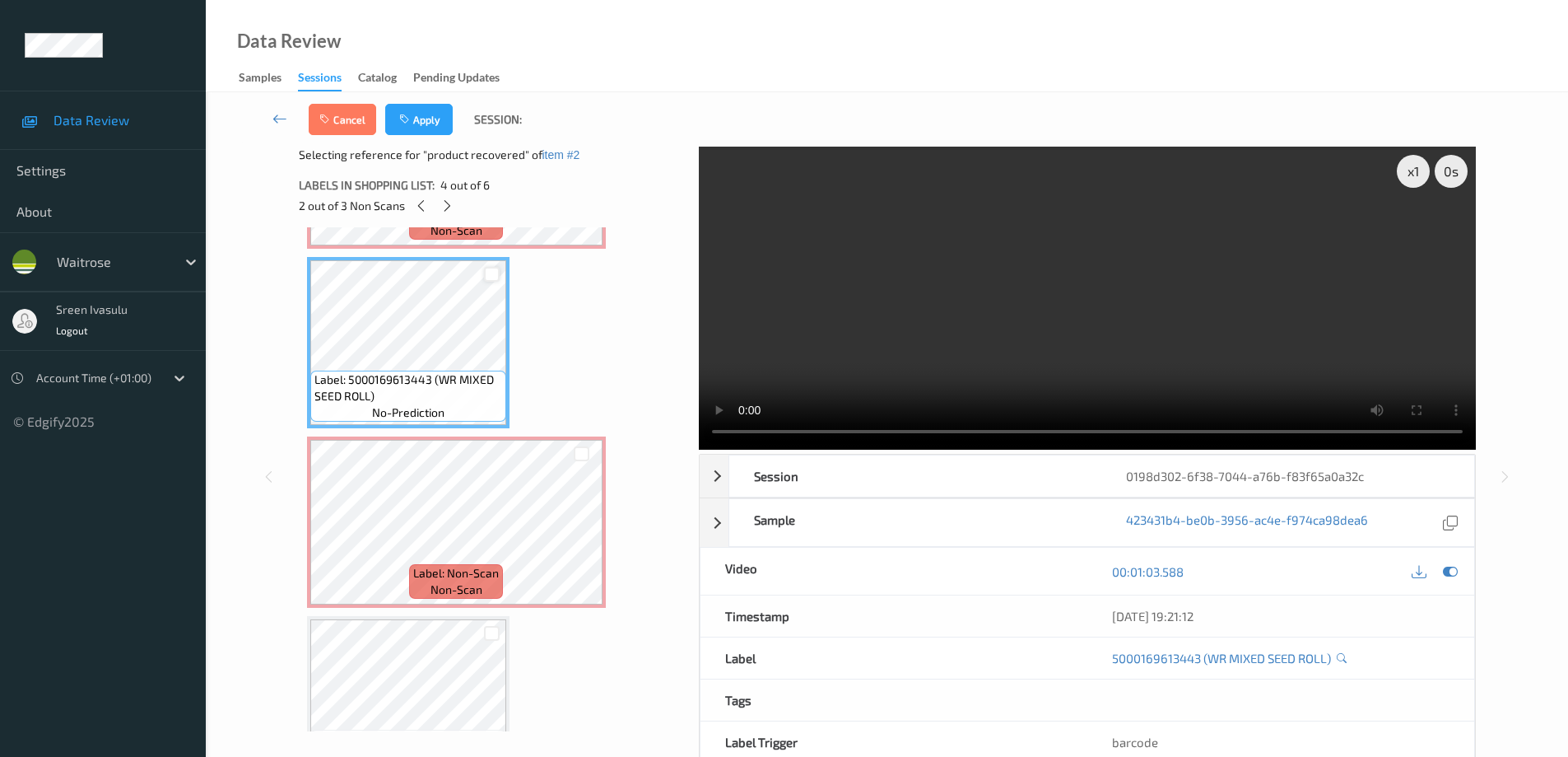
click at [489, 274] on div at bounding box center [491, 275] width 16 height 16
click at [428, 115] on button "Apply" at bounding box center [419, 120] width 68 height 32
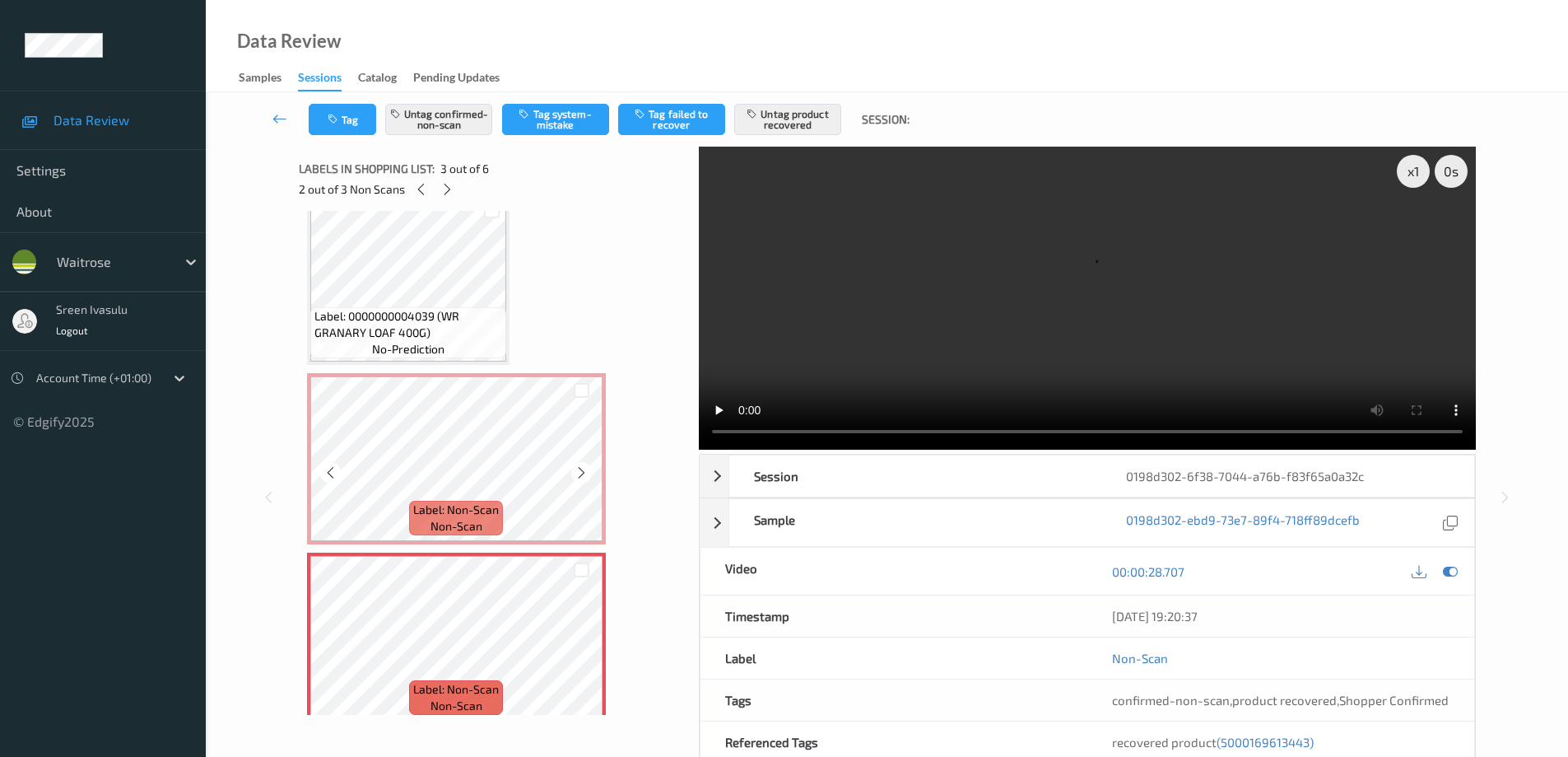
scroll to position [0, 0]
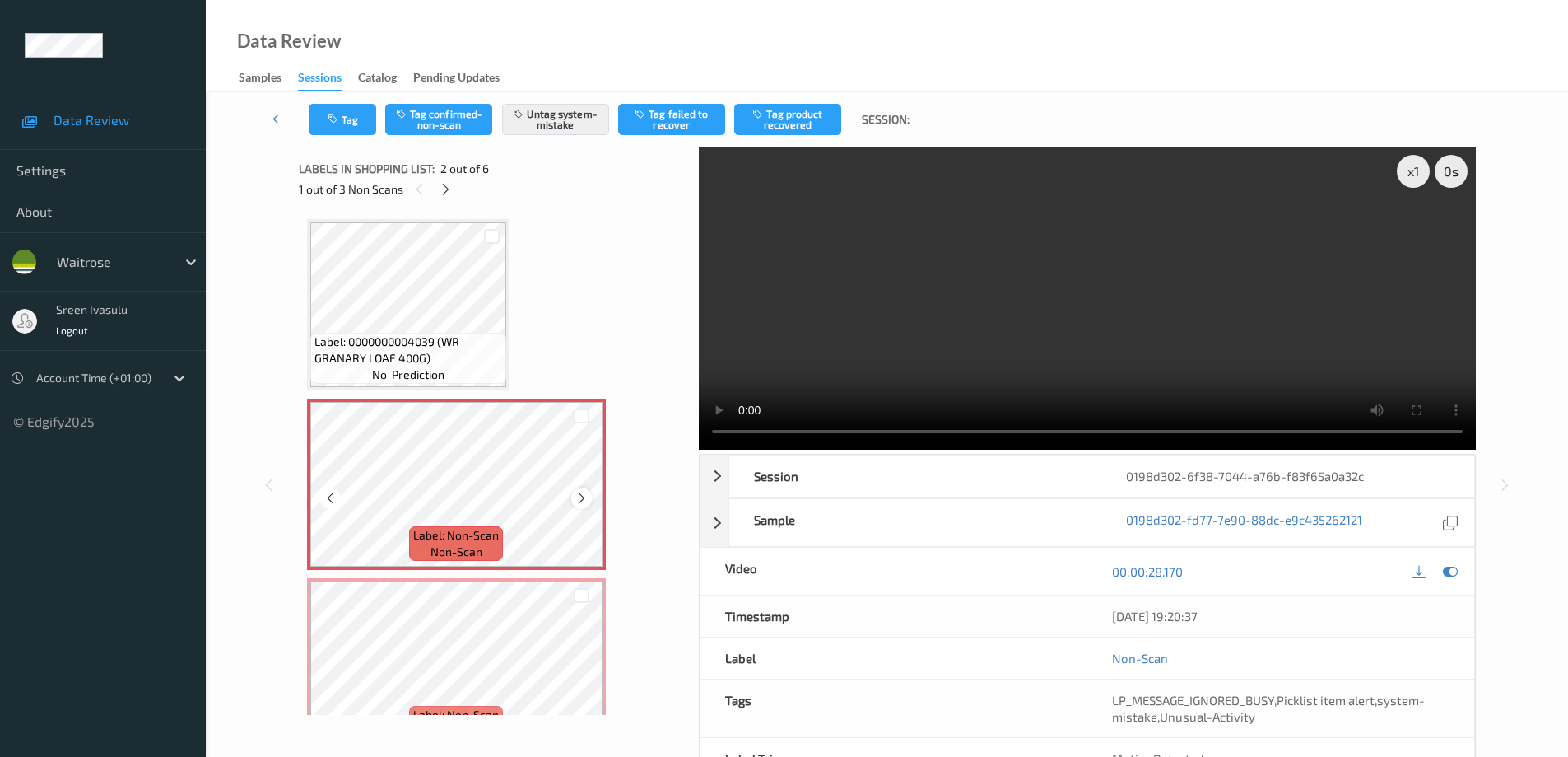
click at [580, 494] on icon at bounding box center [581, 498] width 14 height 15
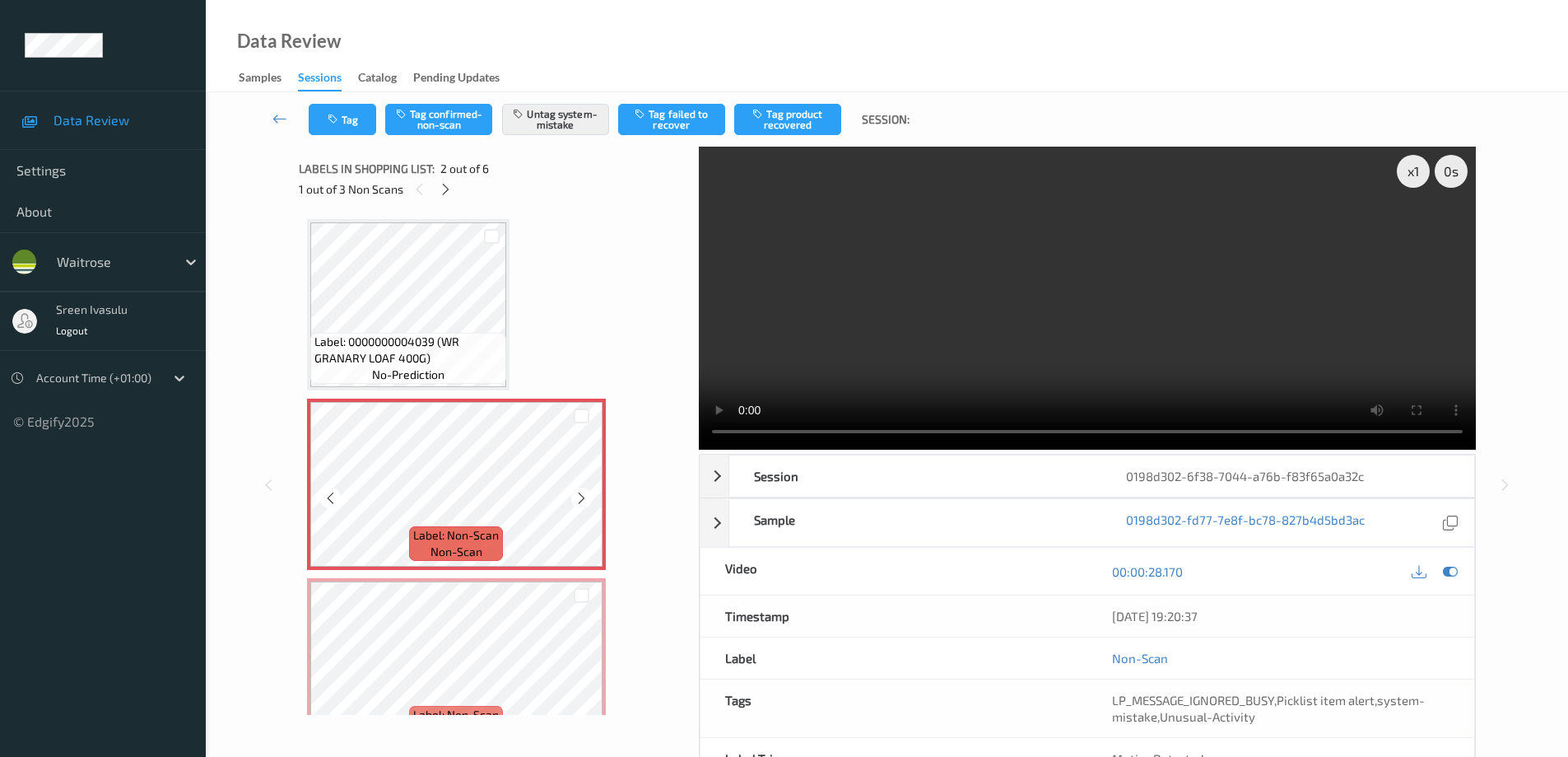
click at [580, 494] on icon at bounding box center [581, 498] width 14 height 15
click at [334, 120] on icon "button" at bounding box center [334, 120] width 14 height 11
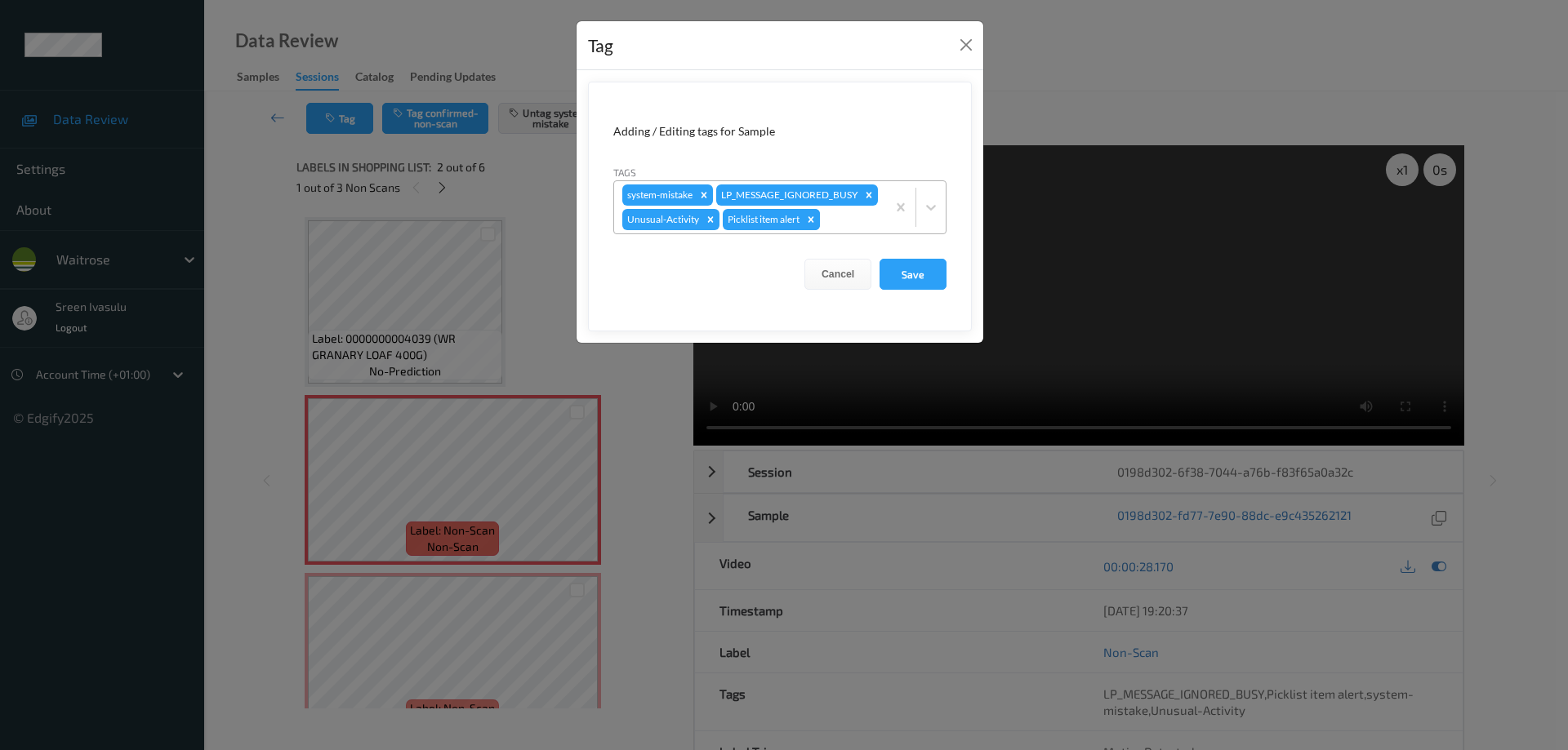
click at [812, 222] on icon "Remove Picklist item alert" at bounding box center [811, 219] width 6 height 6
click at [888, 290] on button "Save" at bounding box center [912, 274] width 67 height 31
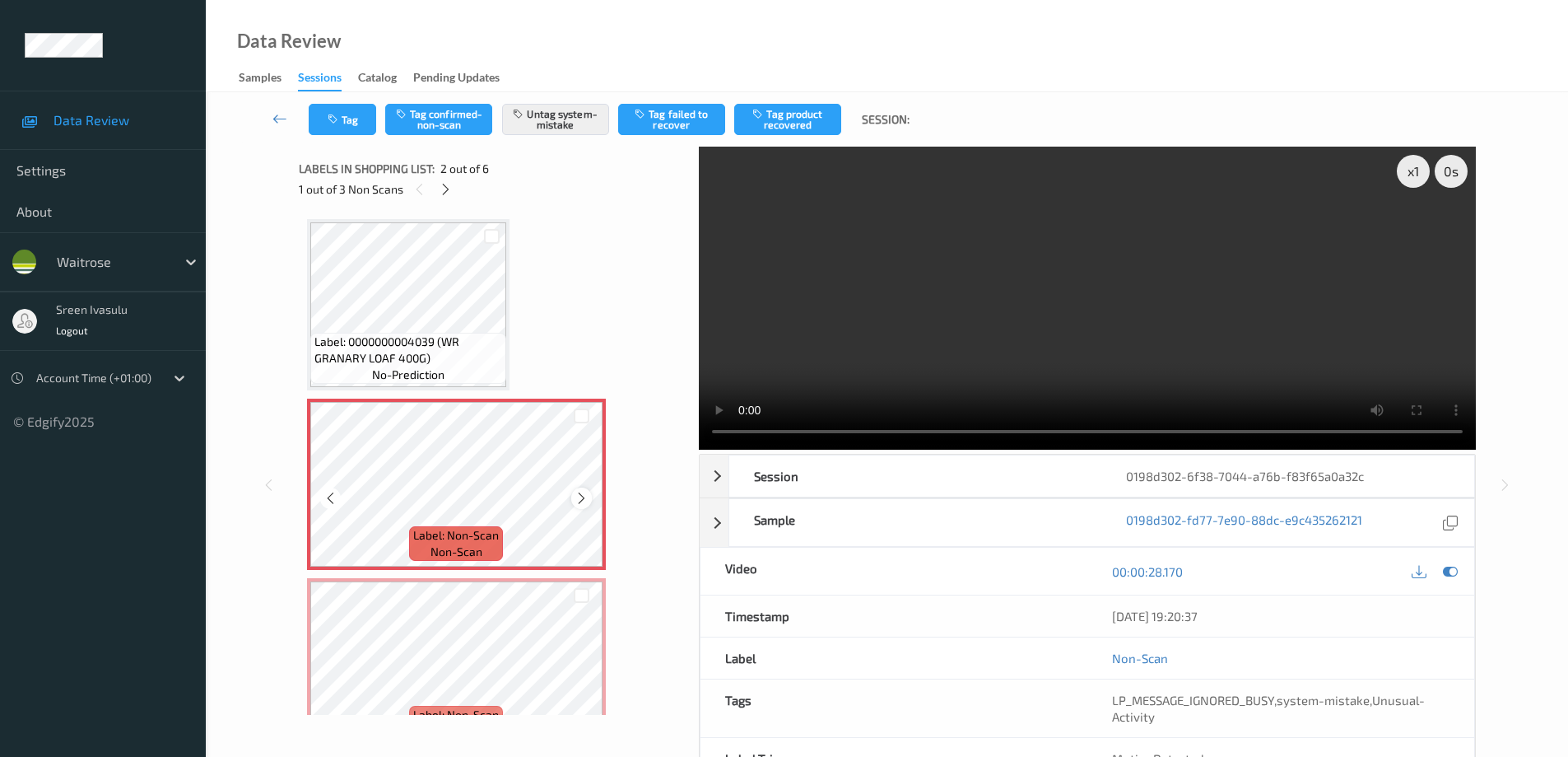
click at [581, 496] on icon at bounding box center [581, 498] width 14 height 15
click at [449, 188] on icon at bounding box center [445, 189] width 14 height 15
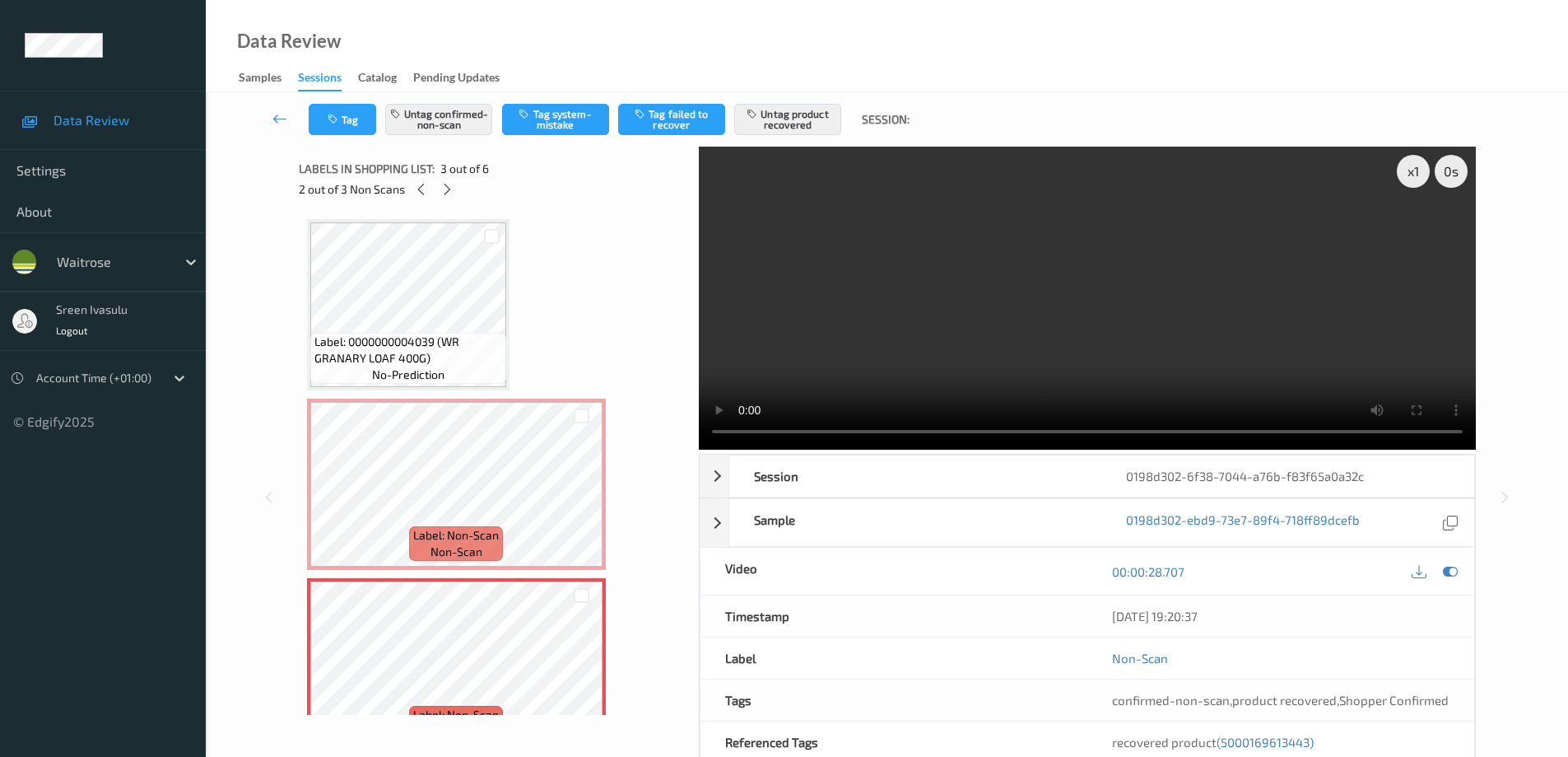
scroll to position [187, 0]
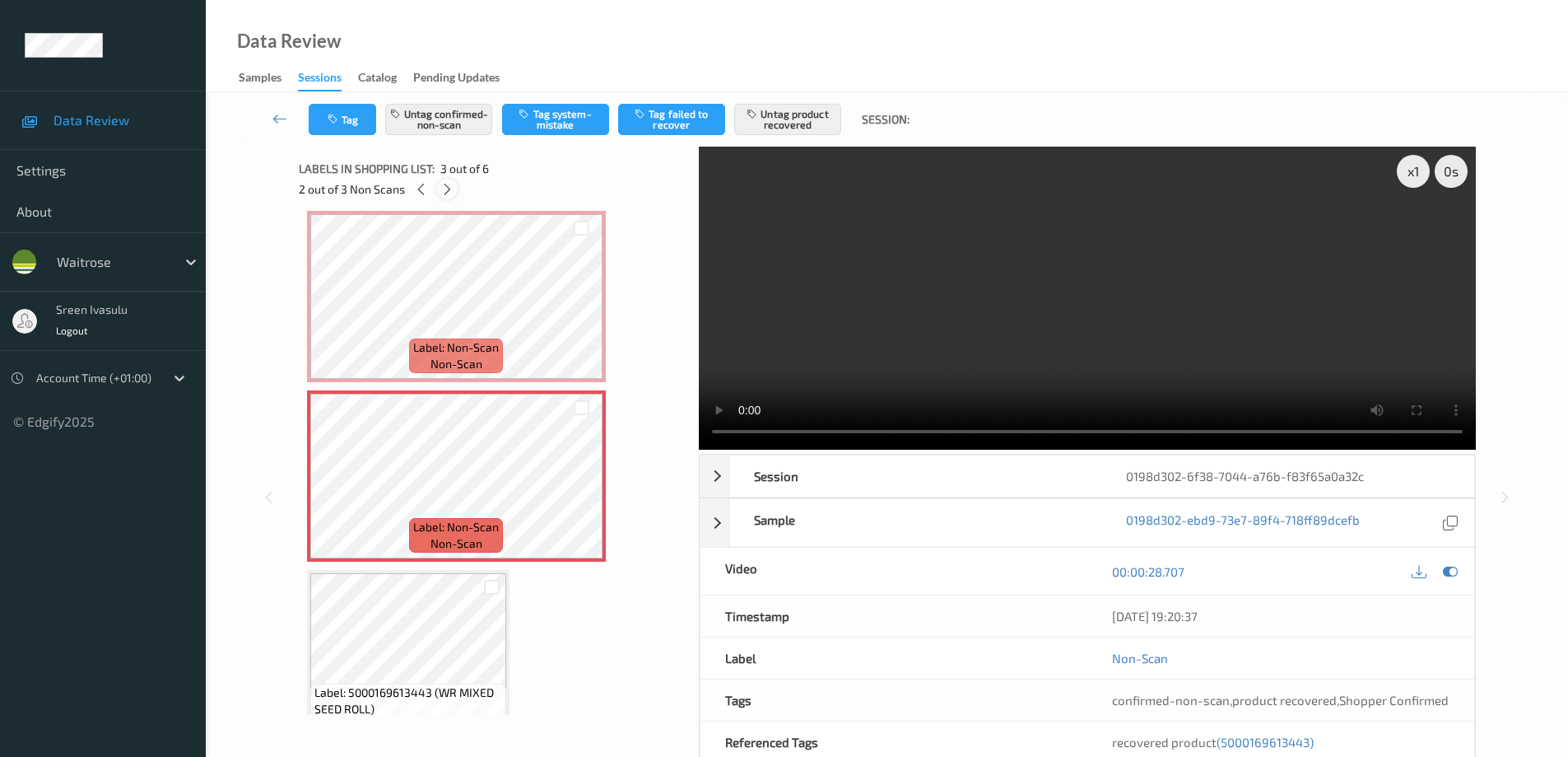
click at [453, 196] on icon at bounding box center [447, 189] width 14 height 15
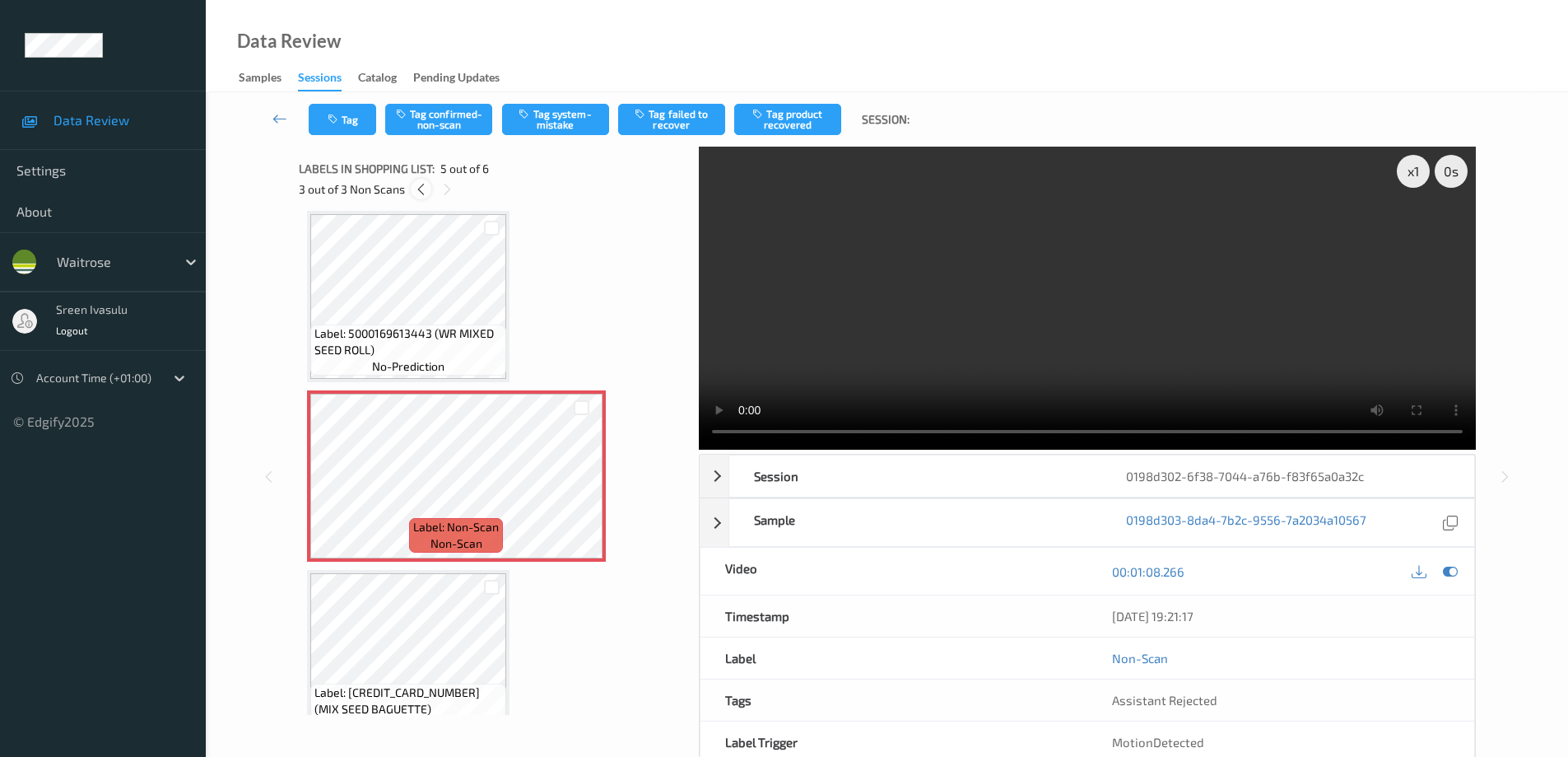
click at [416, 190] on icon at bounding box center [421, 189] width 14 height 15
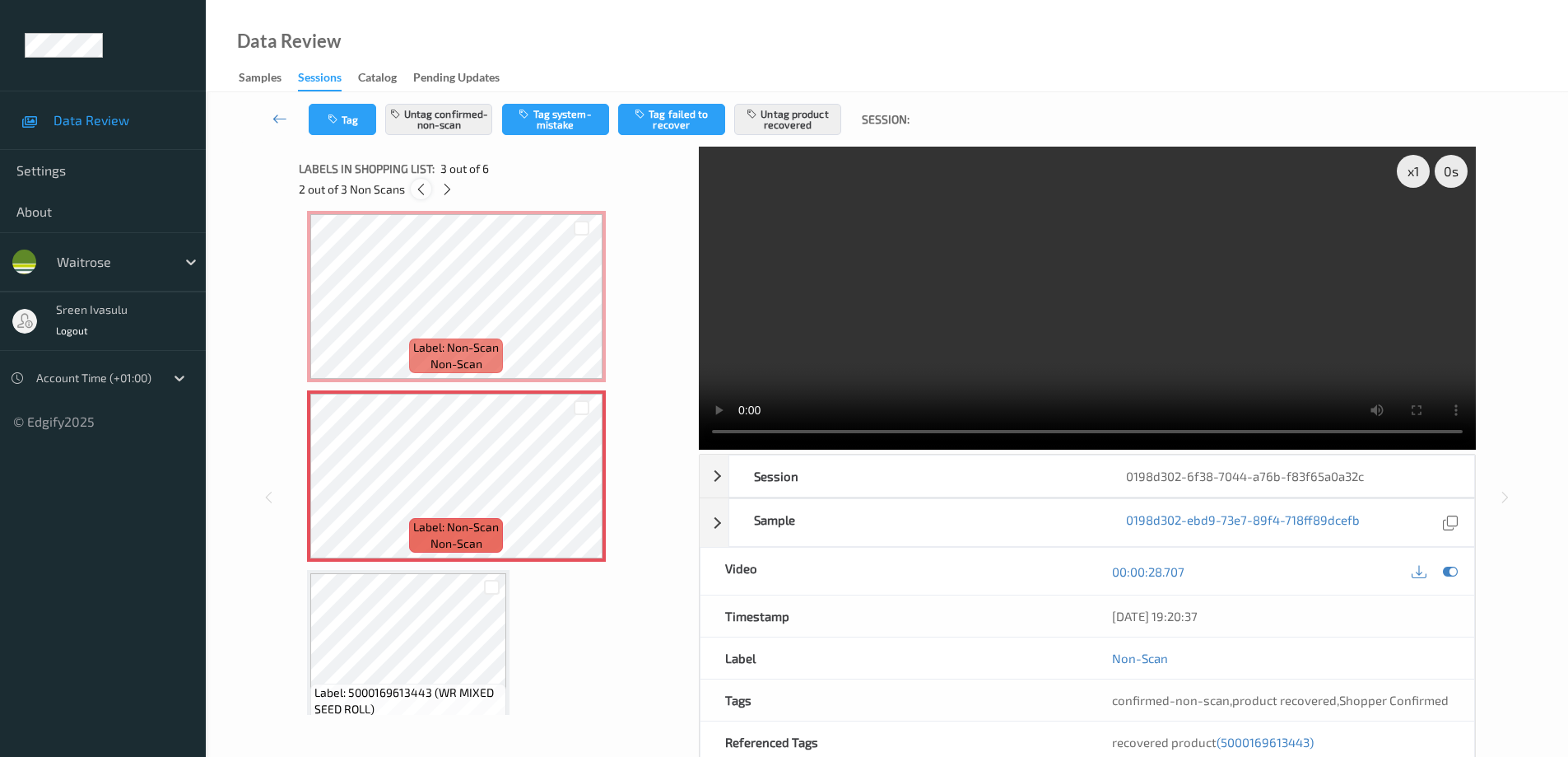
click at [416, 190] on icon at bounding box center [421, 189] width 14 height 15
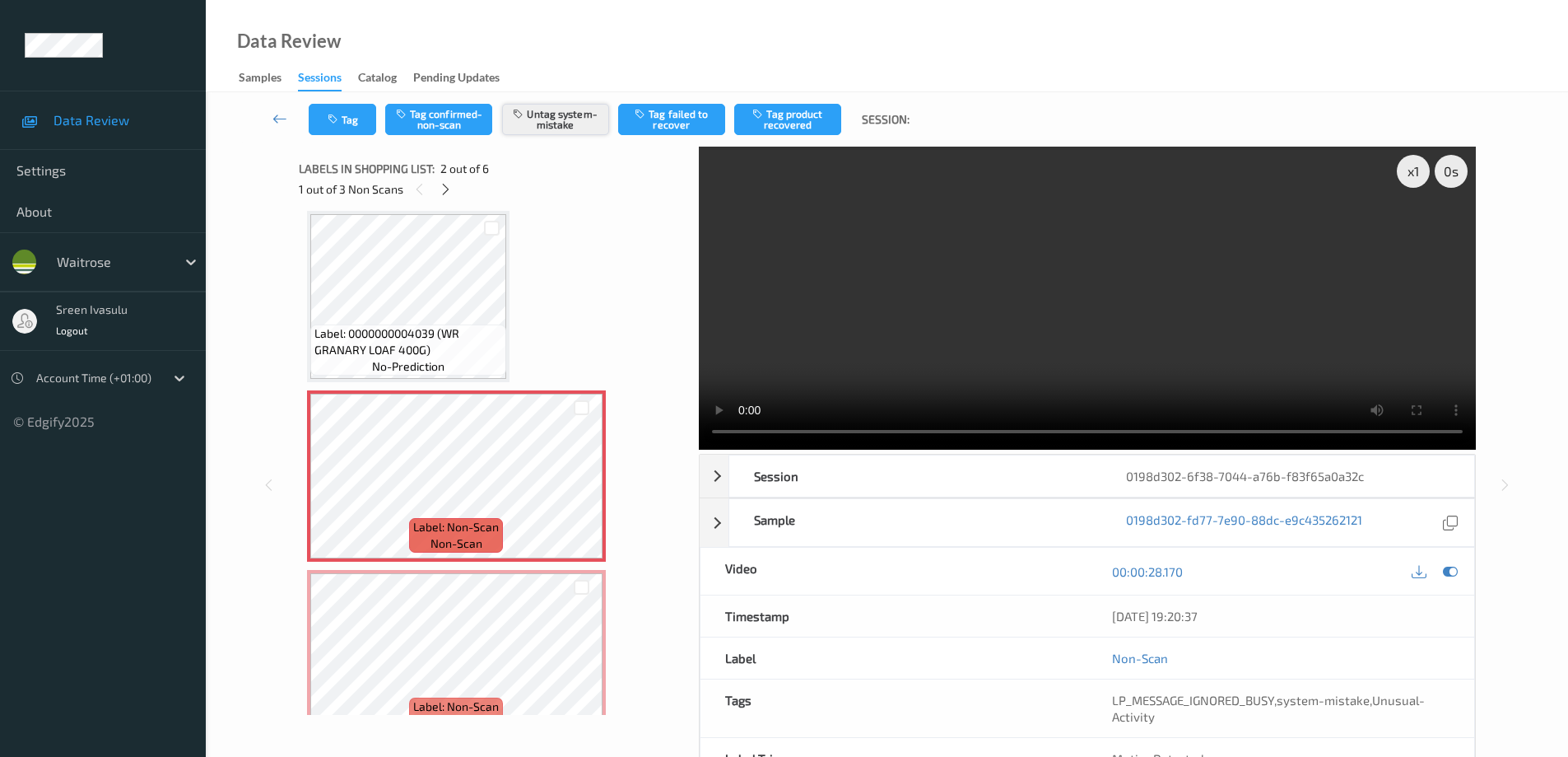
click at [558, 115] on button "Untag system-mistake" at bounding box center [555, 120] width 107 height 32
click at [445, 190] on icon at bounding box center [445, 189] width 14 height 15
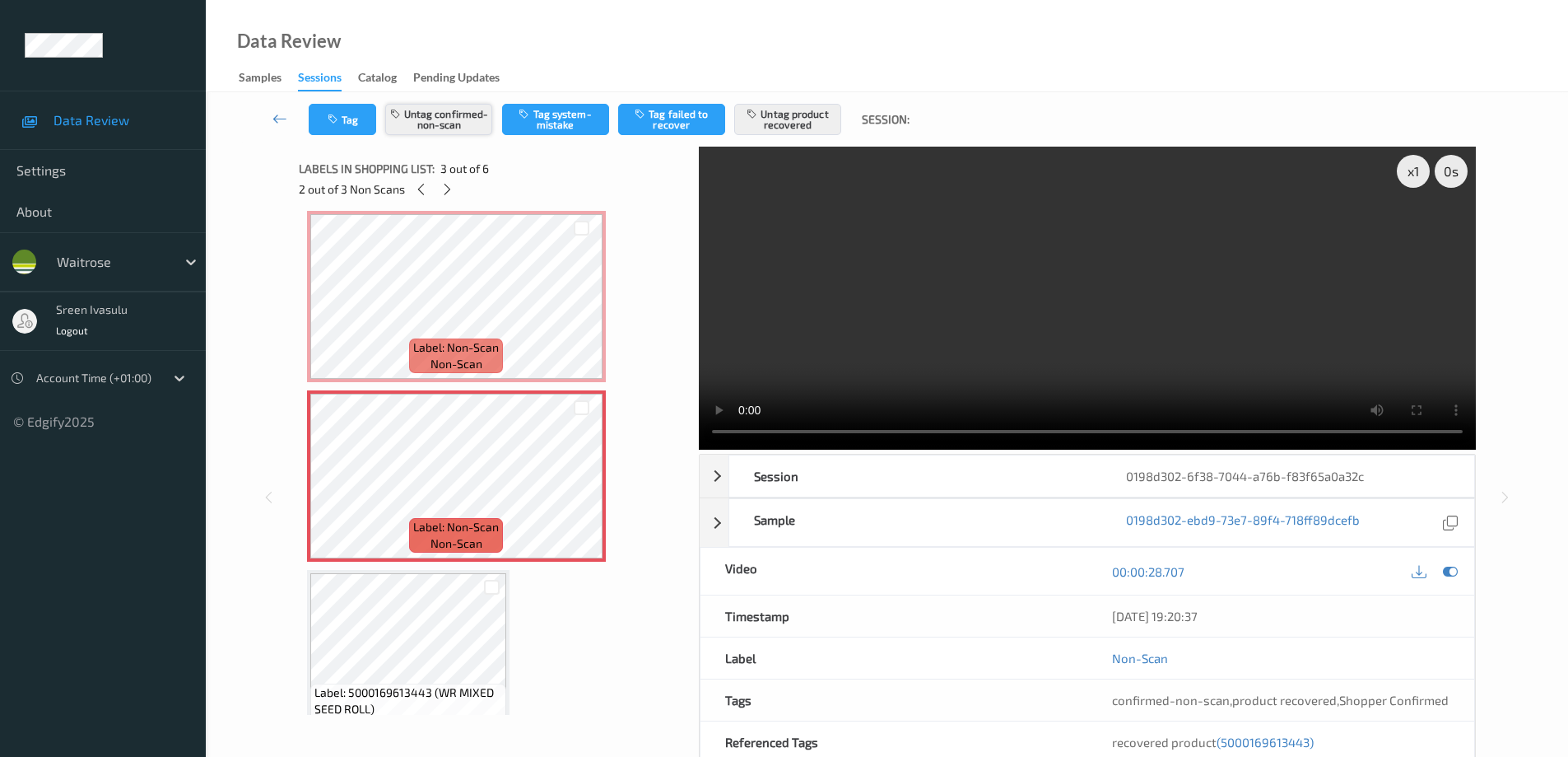
click at [451, 113] on button "Untag confirmed-non-scan" at bounding box center [439, 120] width 107 height 32
click at [805, 121] on button "Untag product recovered" at bounding box center [787, 120] width 107 height 32
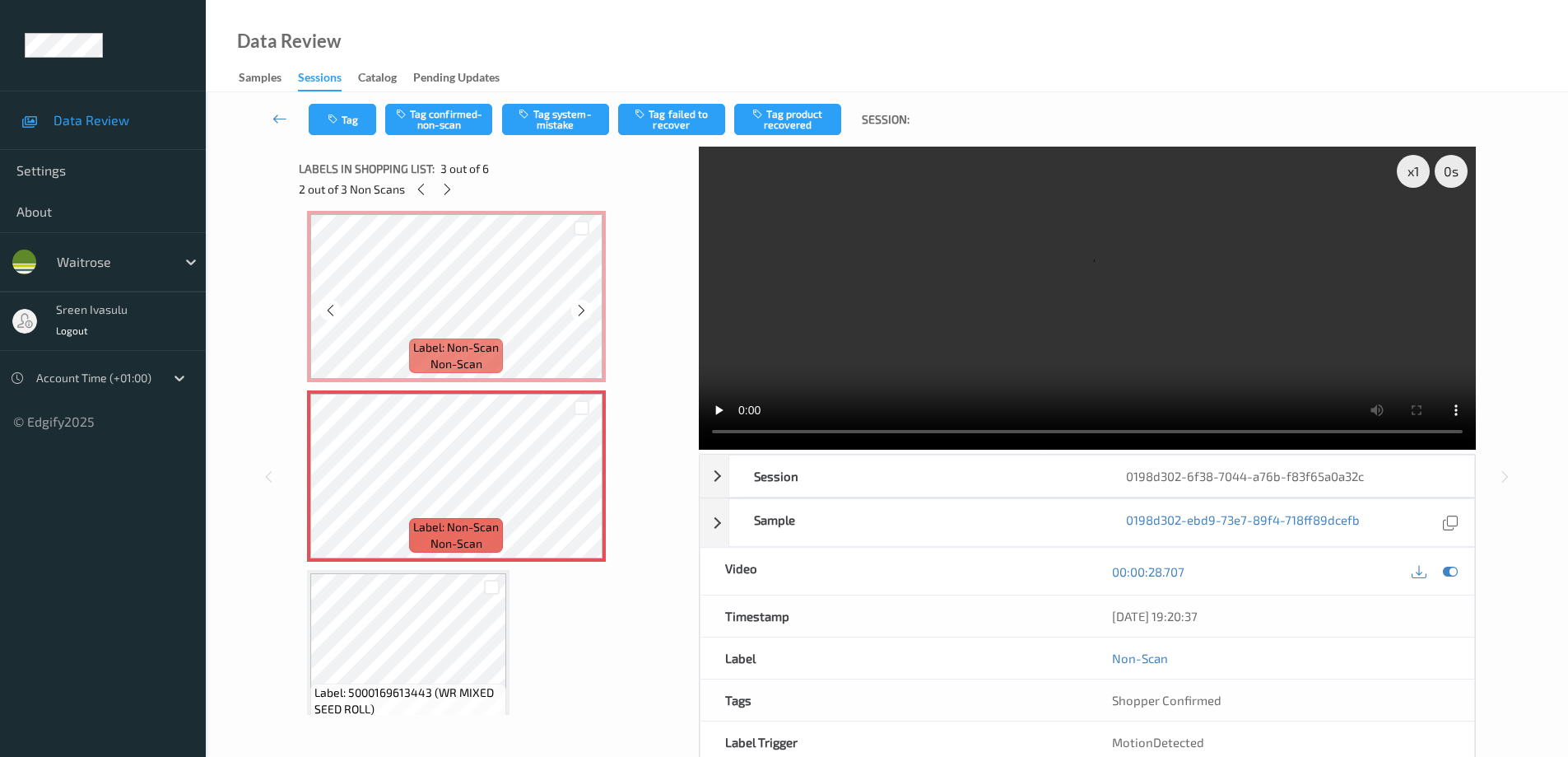
scroll to position [0, 0]
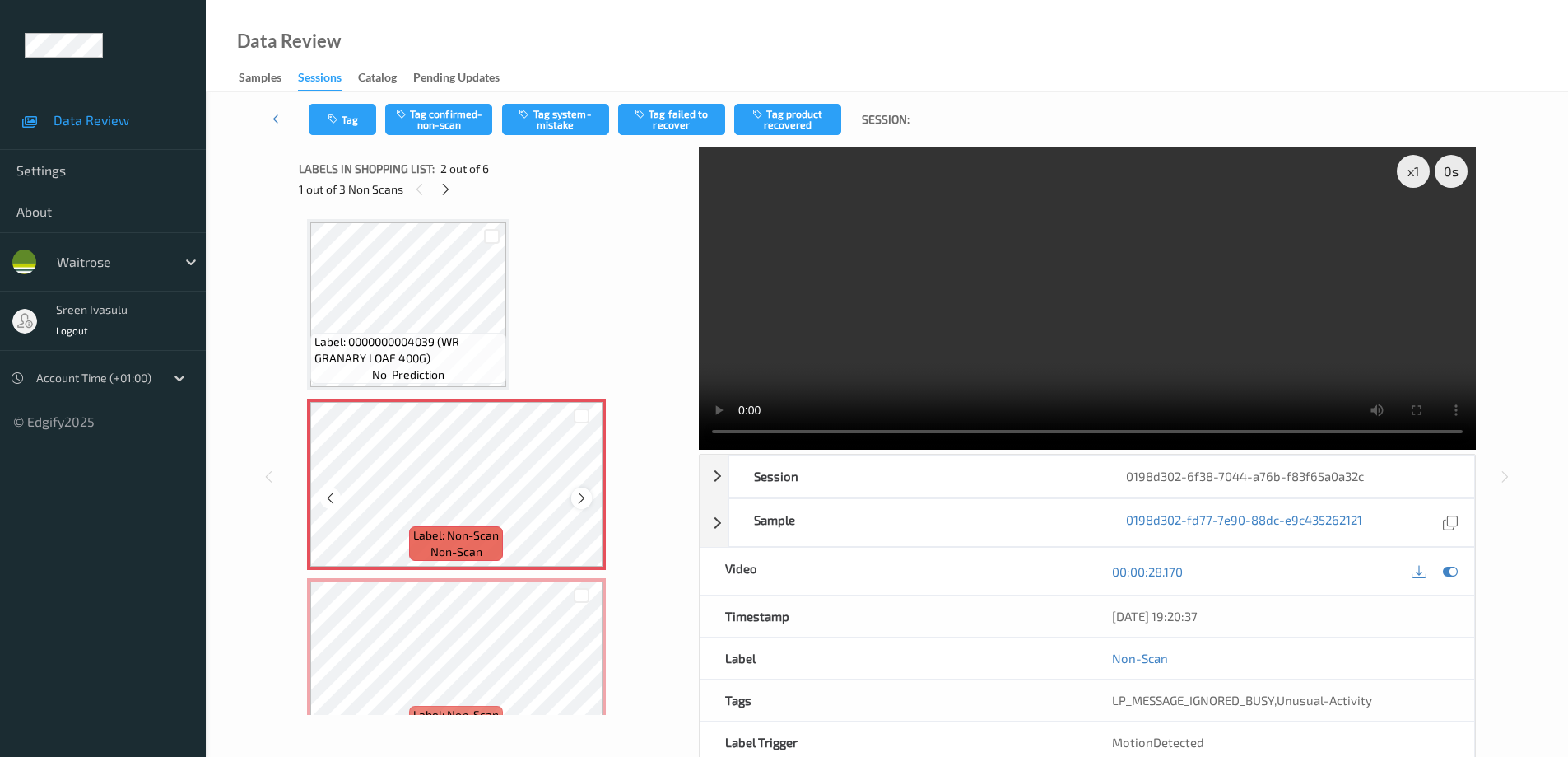
click at [577, 499] on icon at bounding box center [581, 498] width 14 height 15
click at [585, 504] on icon at bounding box center [581, 498] width 14 height 15
click at [582, 503] on icon at bounding box center [581, 498] width 14 height 15
click at [580, 500] on icon at bounding box center [581, 498] width 14 height 15
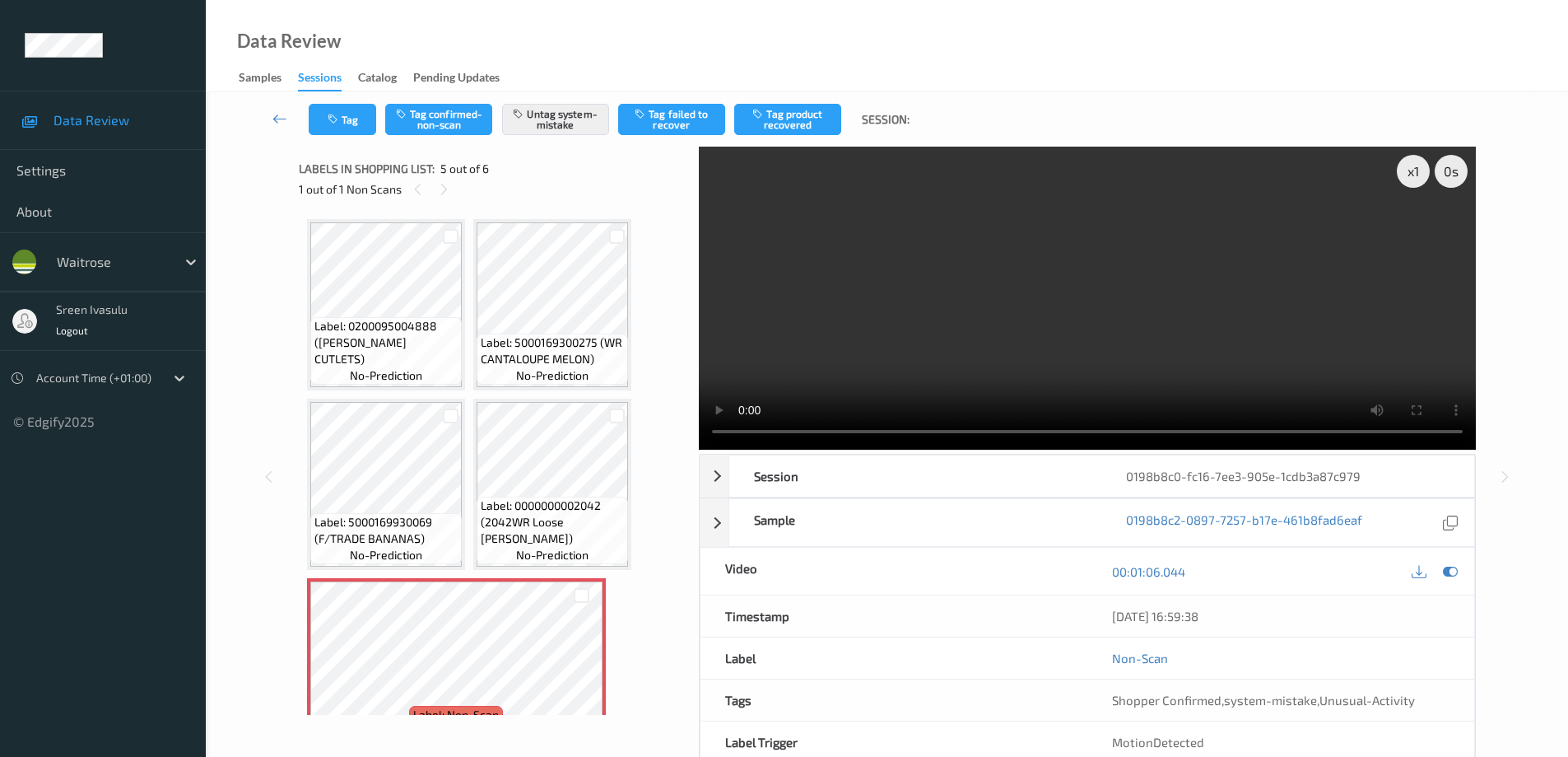
scroll to position [223, 0]
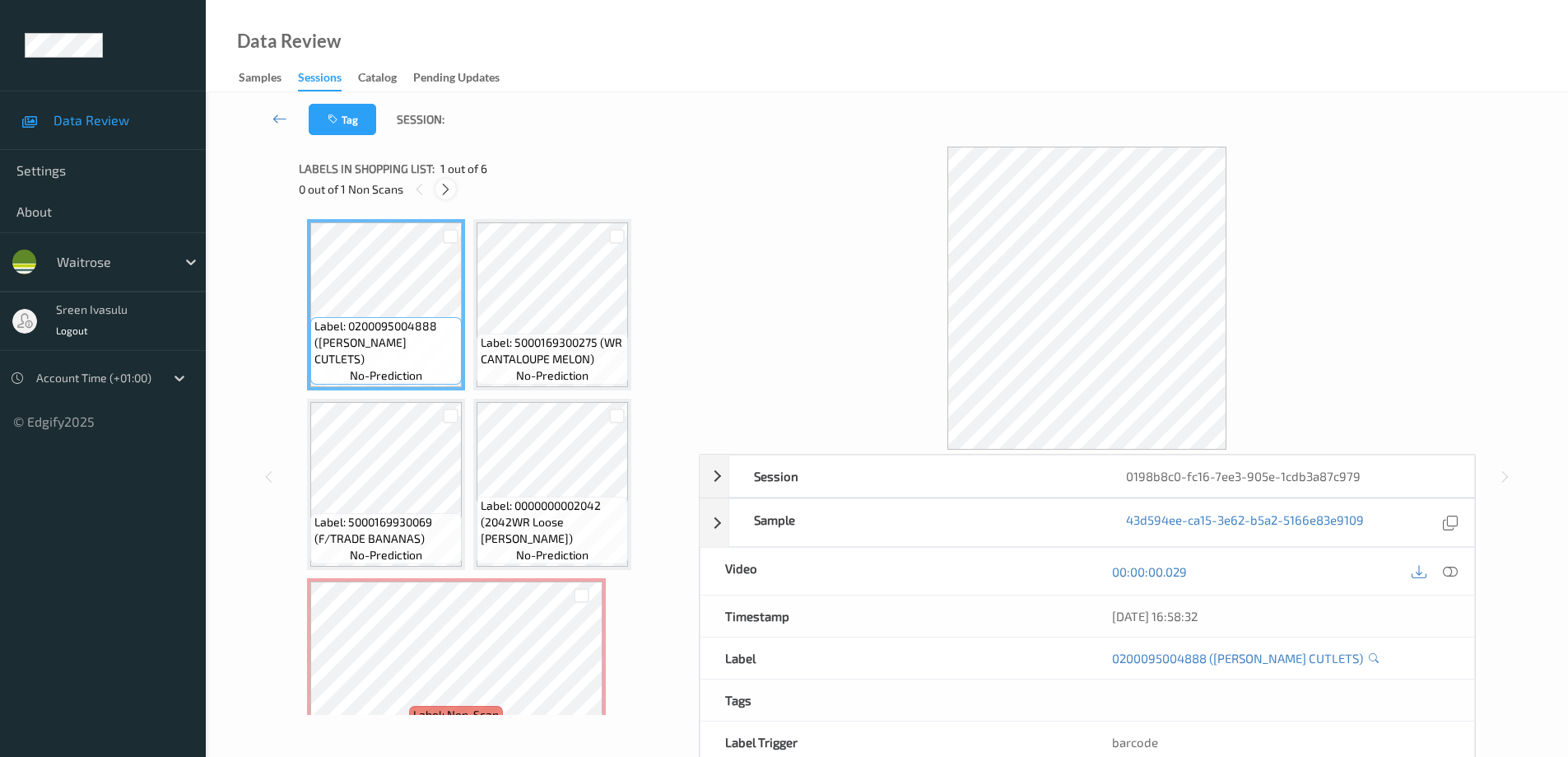
click at [446, 197] on div at bounding box center [446, 189] width 20 height 20
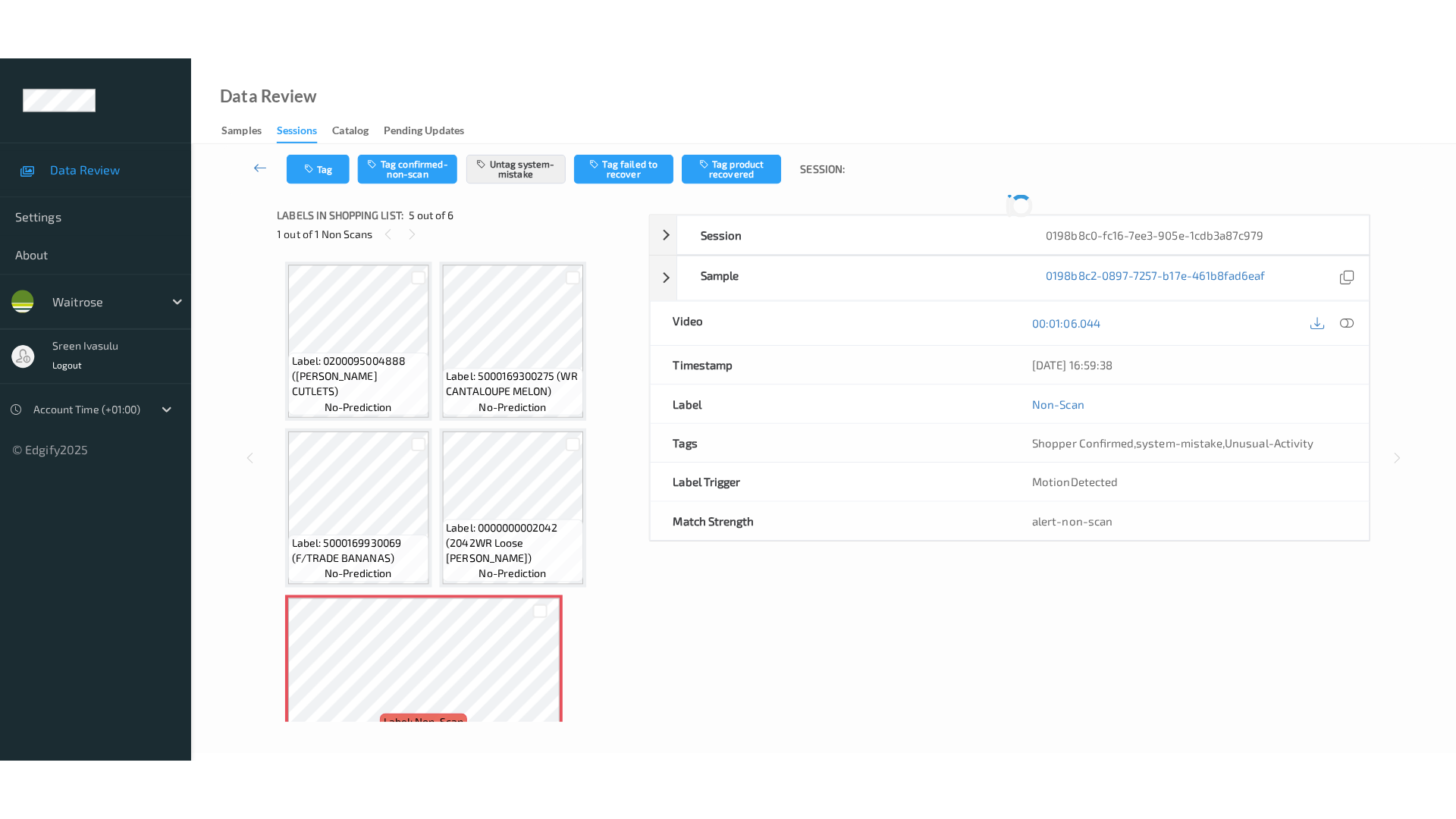
scroll to position [173, 0]
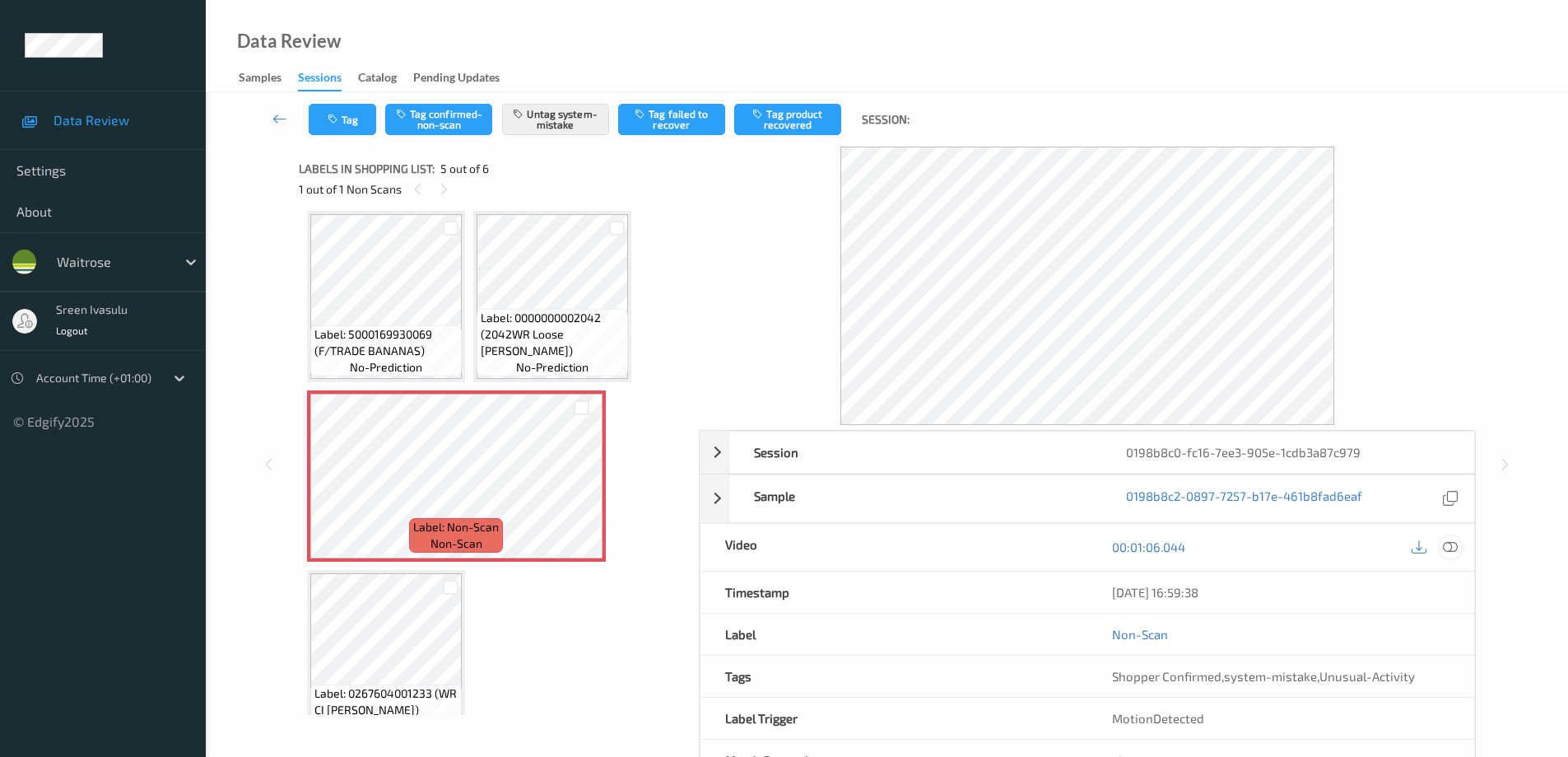
click at [1450, 545] on icon at bounding box center [1450, 547] width 15 height 15
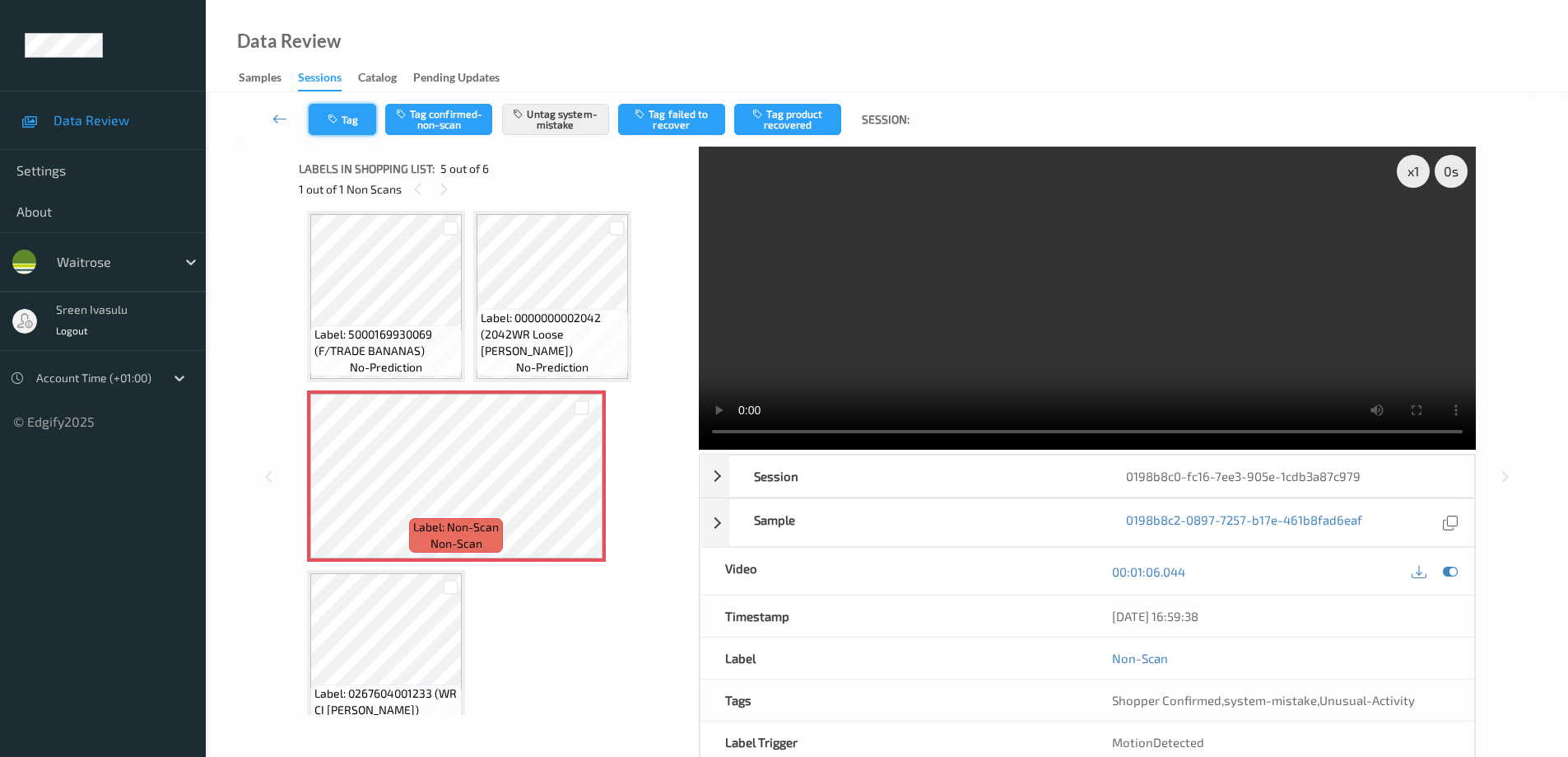
click at [343, 122] on button "Tag" at bounding box center [342, 120] width 68 height 32
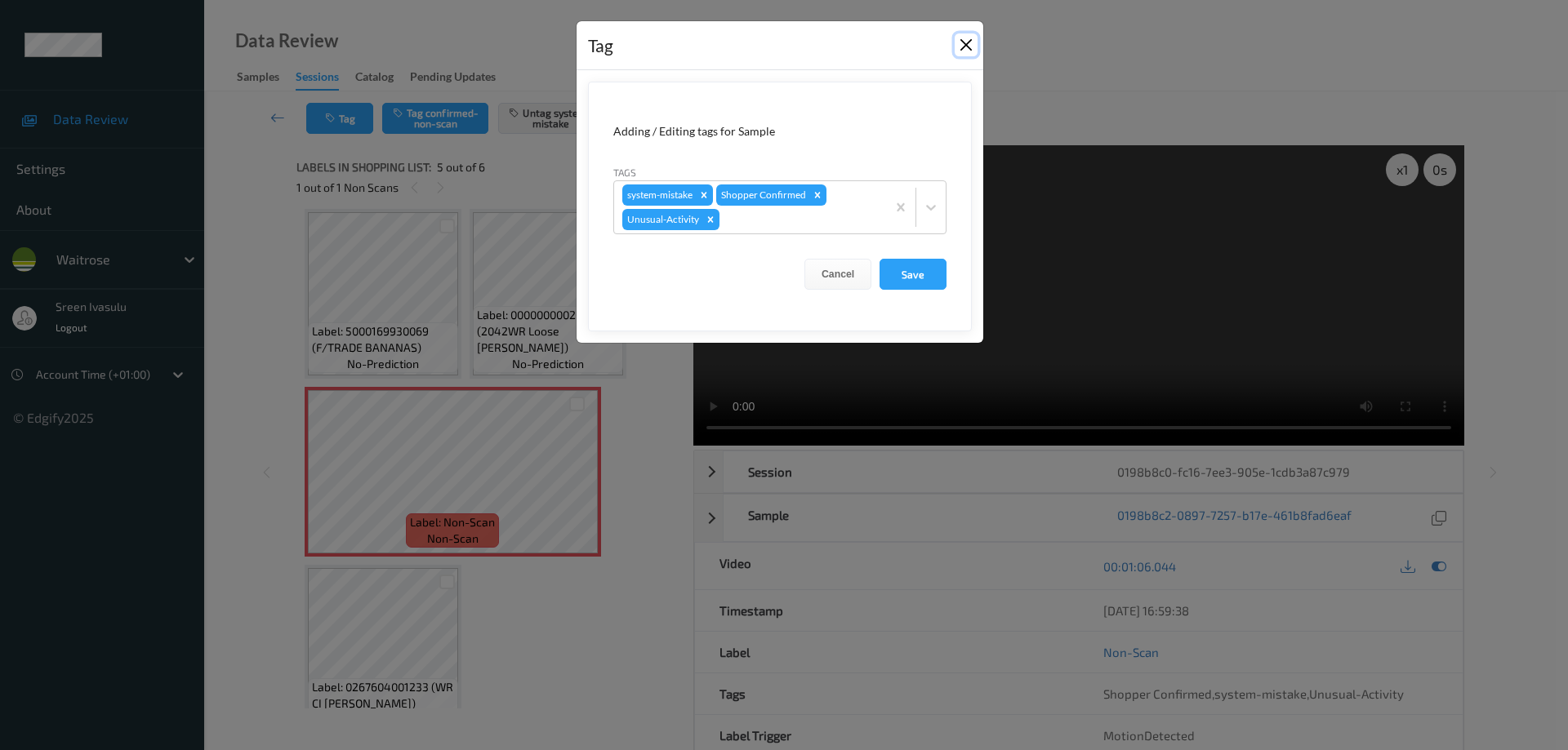
click at [969, 41] on button "Close" at bounding box center [966, 44] width 23 height 23
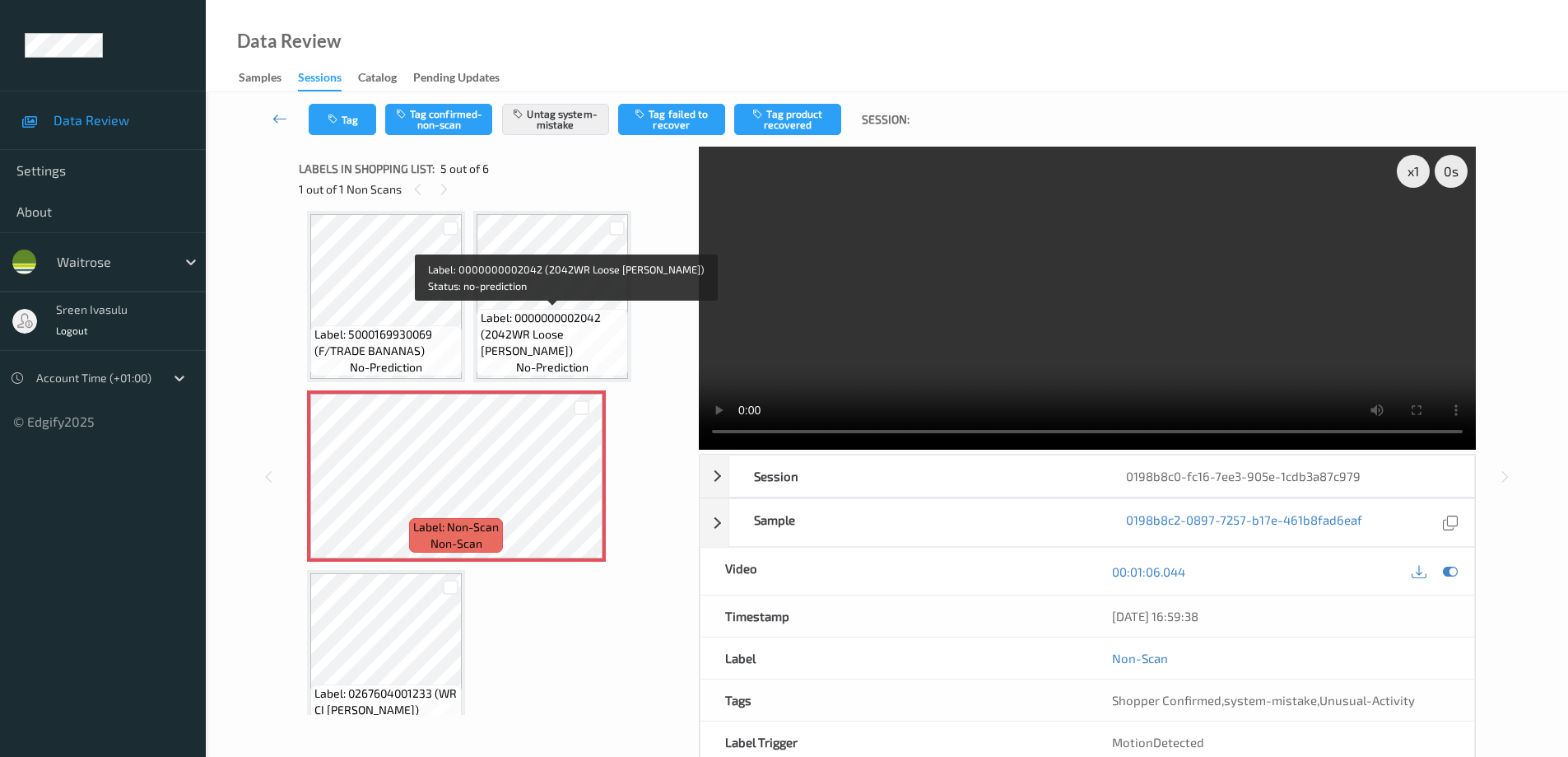
click at [568, 317] on span "Label: 0000000002042 (2042WR Loose Root Ginger)" at bounding box center [553, 334] width 143 height 49
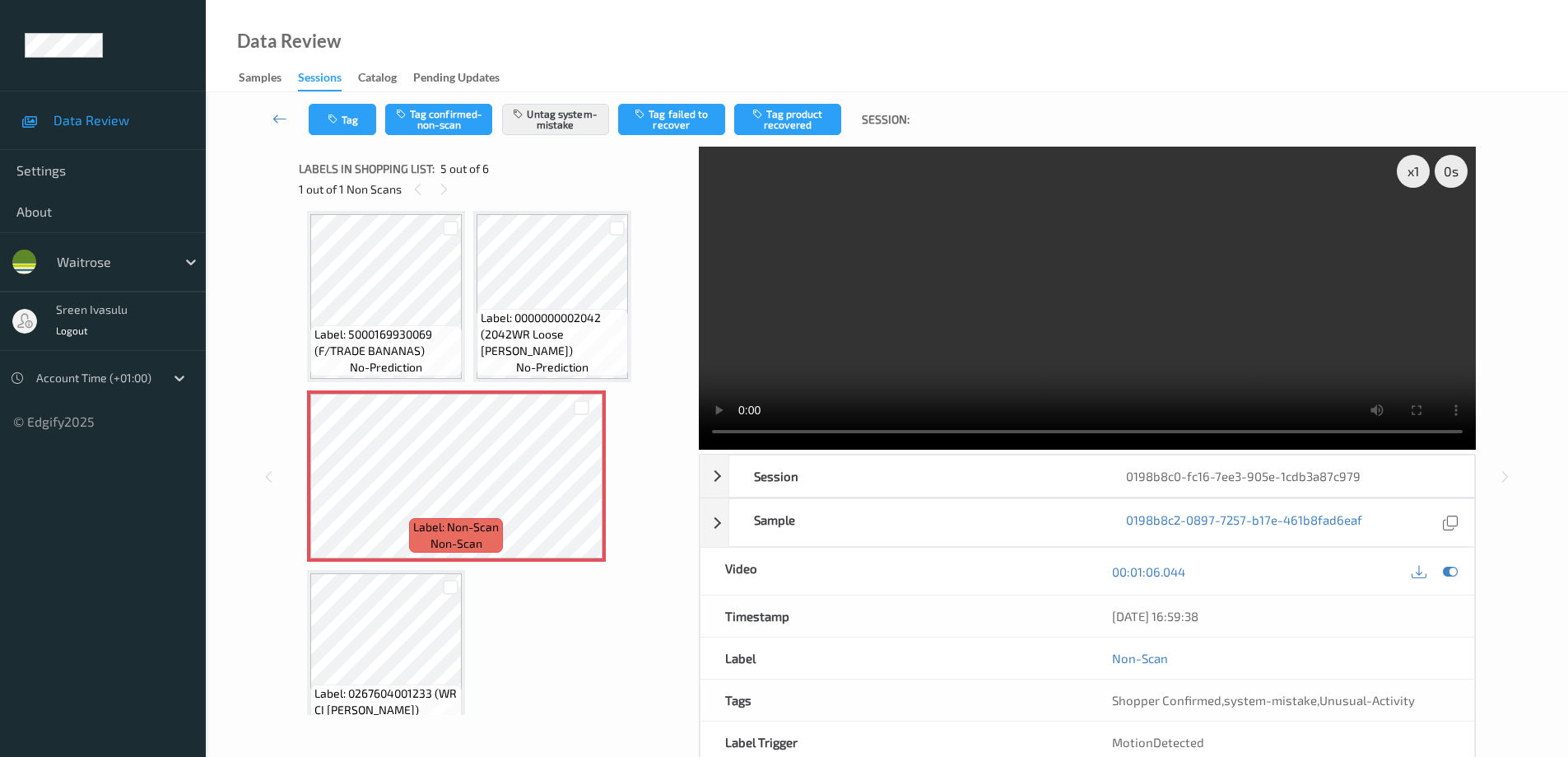
scroll to position [90, 0]
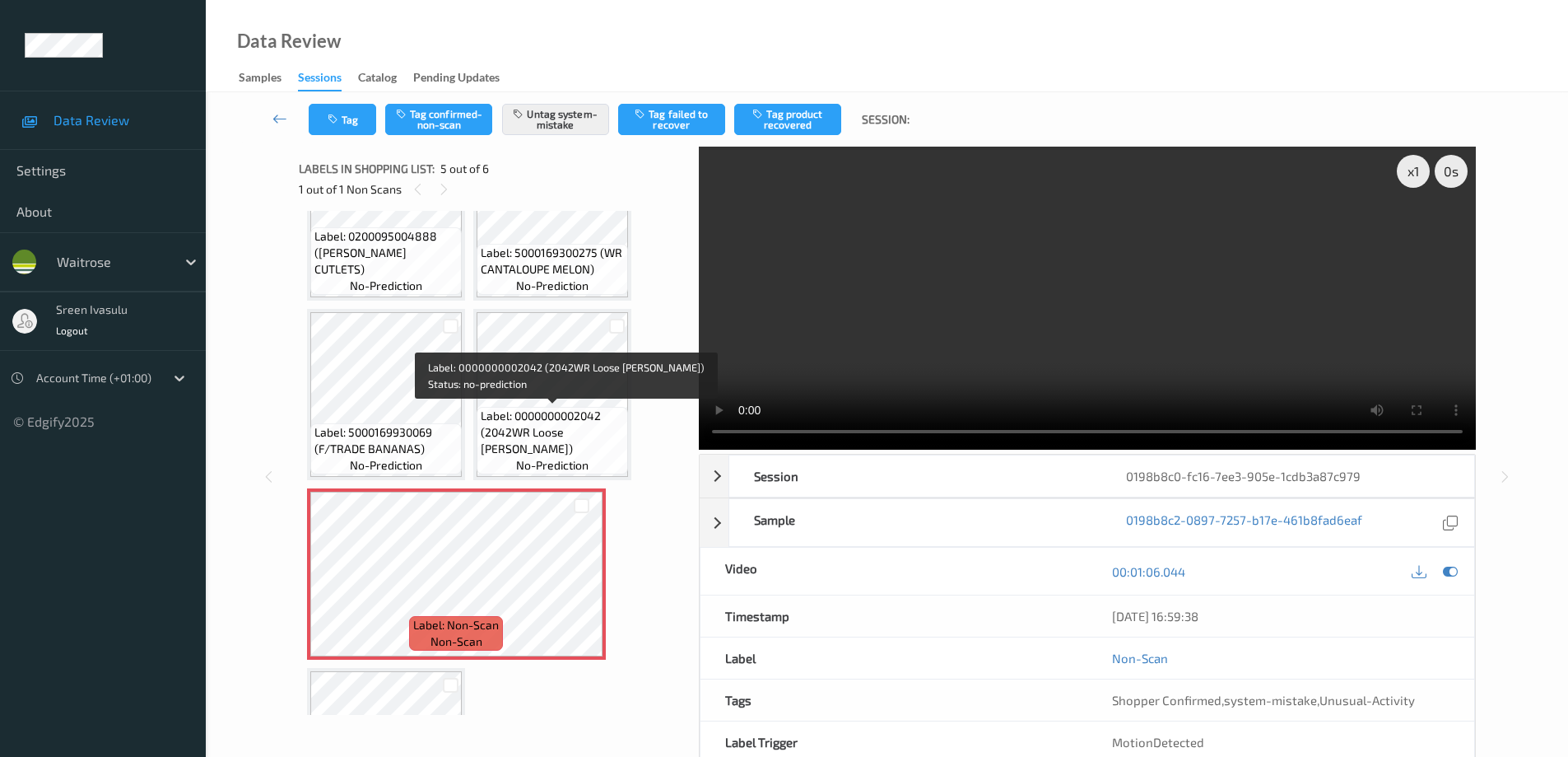
click at [569, 421] on span "Label: 0000000002042 (2042WR Loose Root Ginger)" at bounding box center [553, 432] width 143 height 49
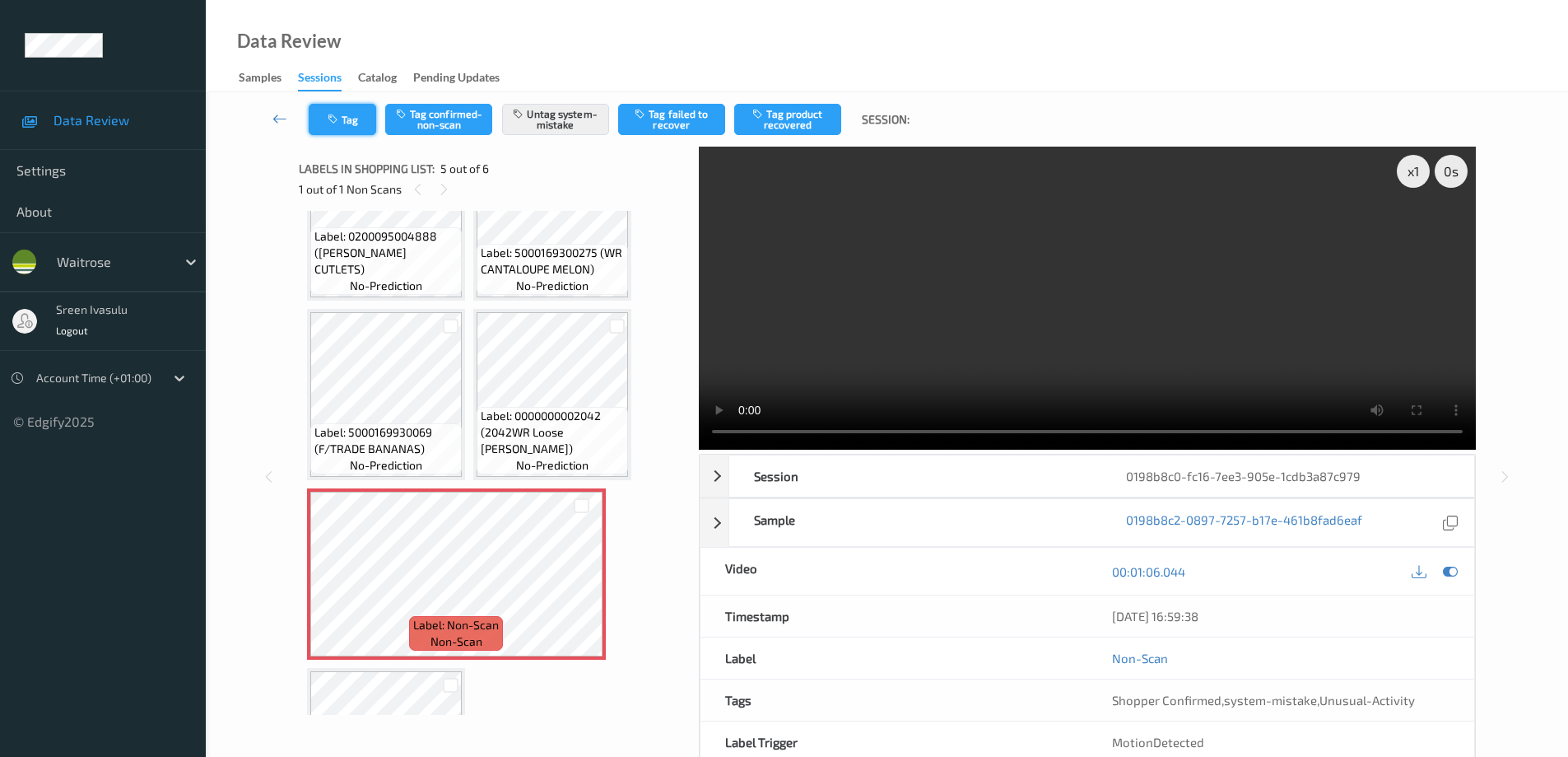
click at [363, 127] on button "Tag" at bounding box center [342, 120] width 68 height 32
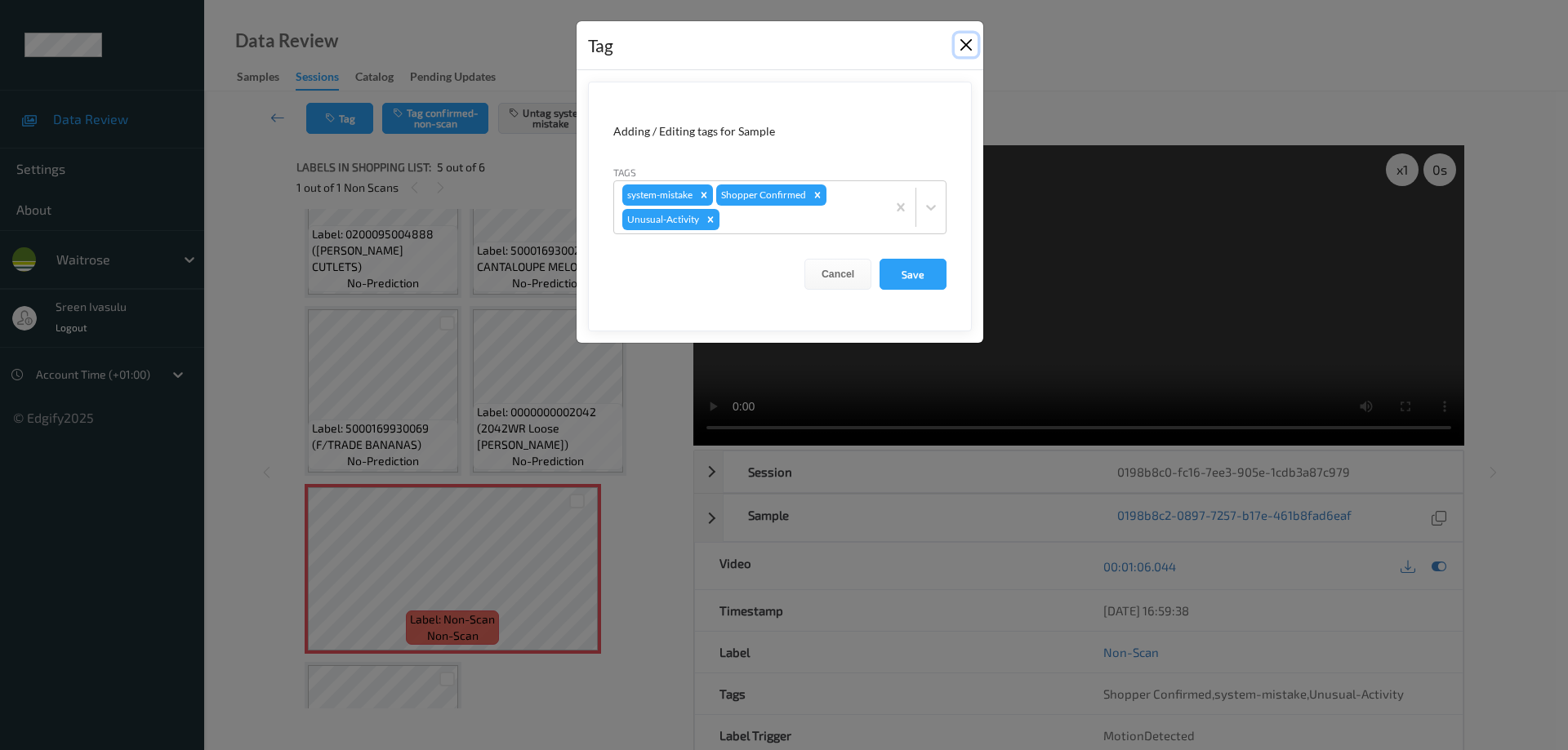
click at [967, 40] on button "Close" at bounding box center [966, 44] width 23 height 23
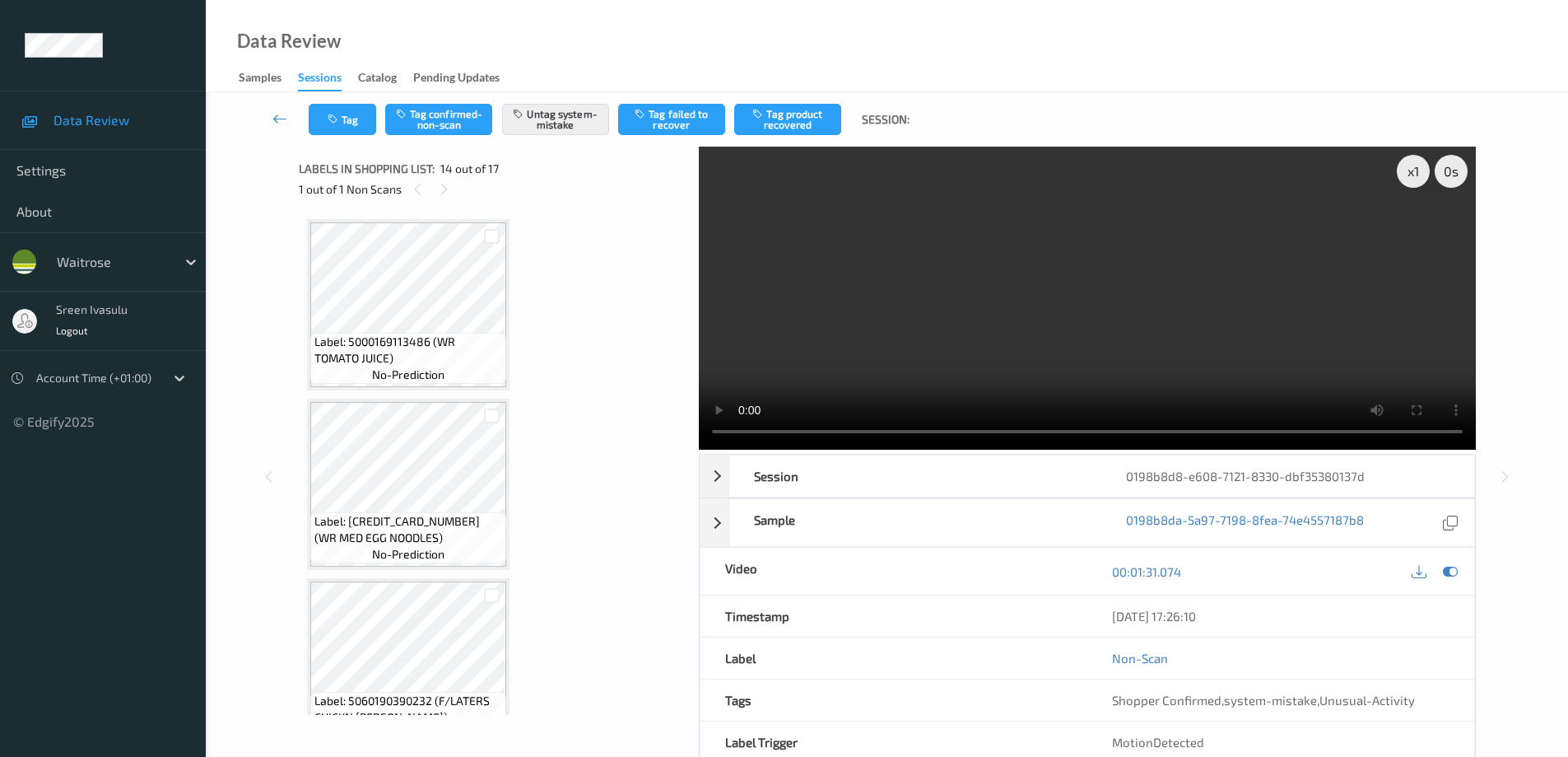
scroll to position [2227, 0]
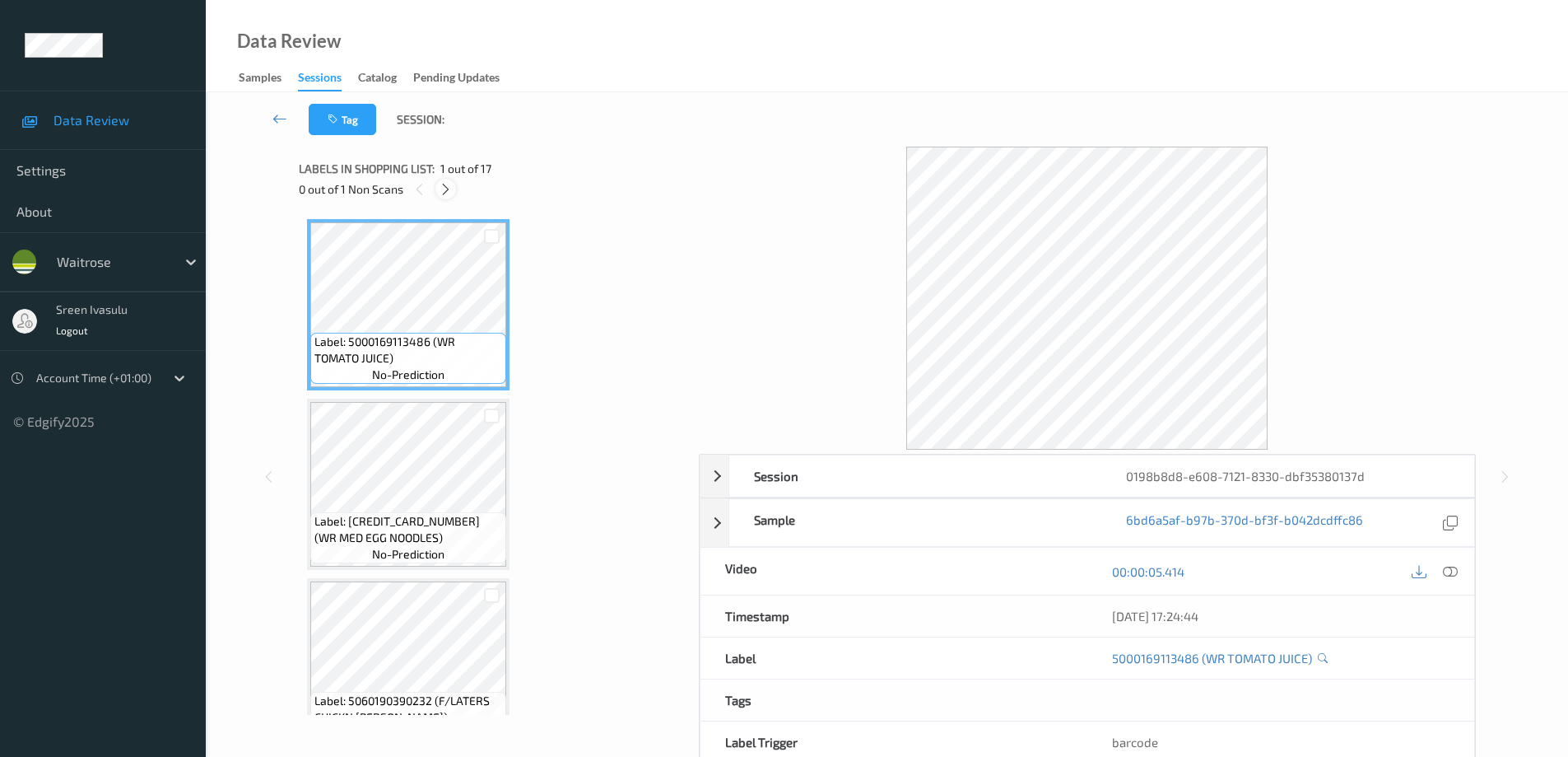
click at [447, 188] on icon at bounding box center [445, 189] width 14 height 15
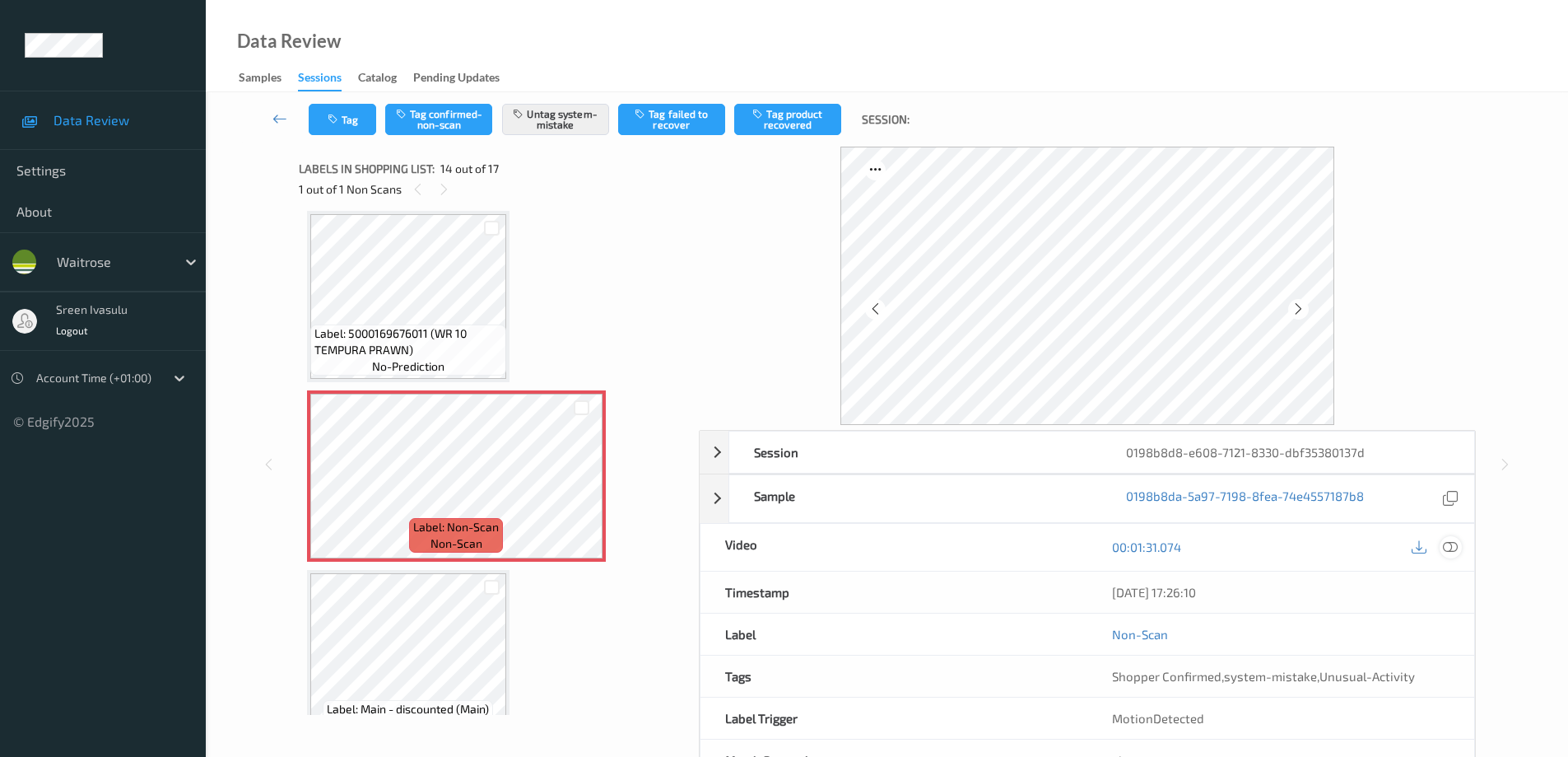
click at [1452, 547] on icon at bounding box center [1450, 547] width 15 height 15
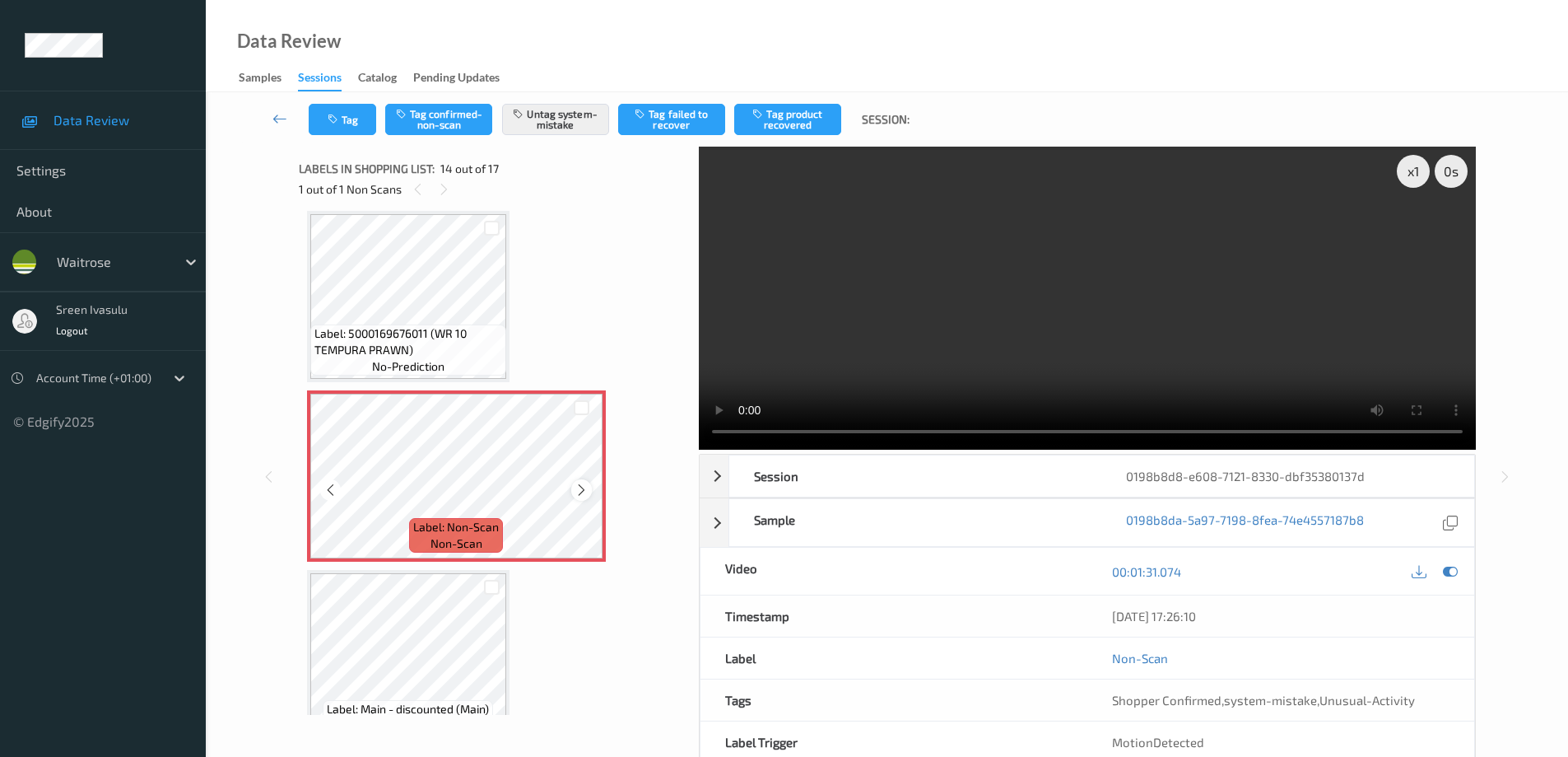
click at [584, 487] on icon at bounding box center [581, 490] width 14 height 15
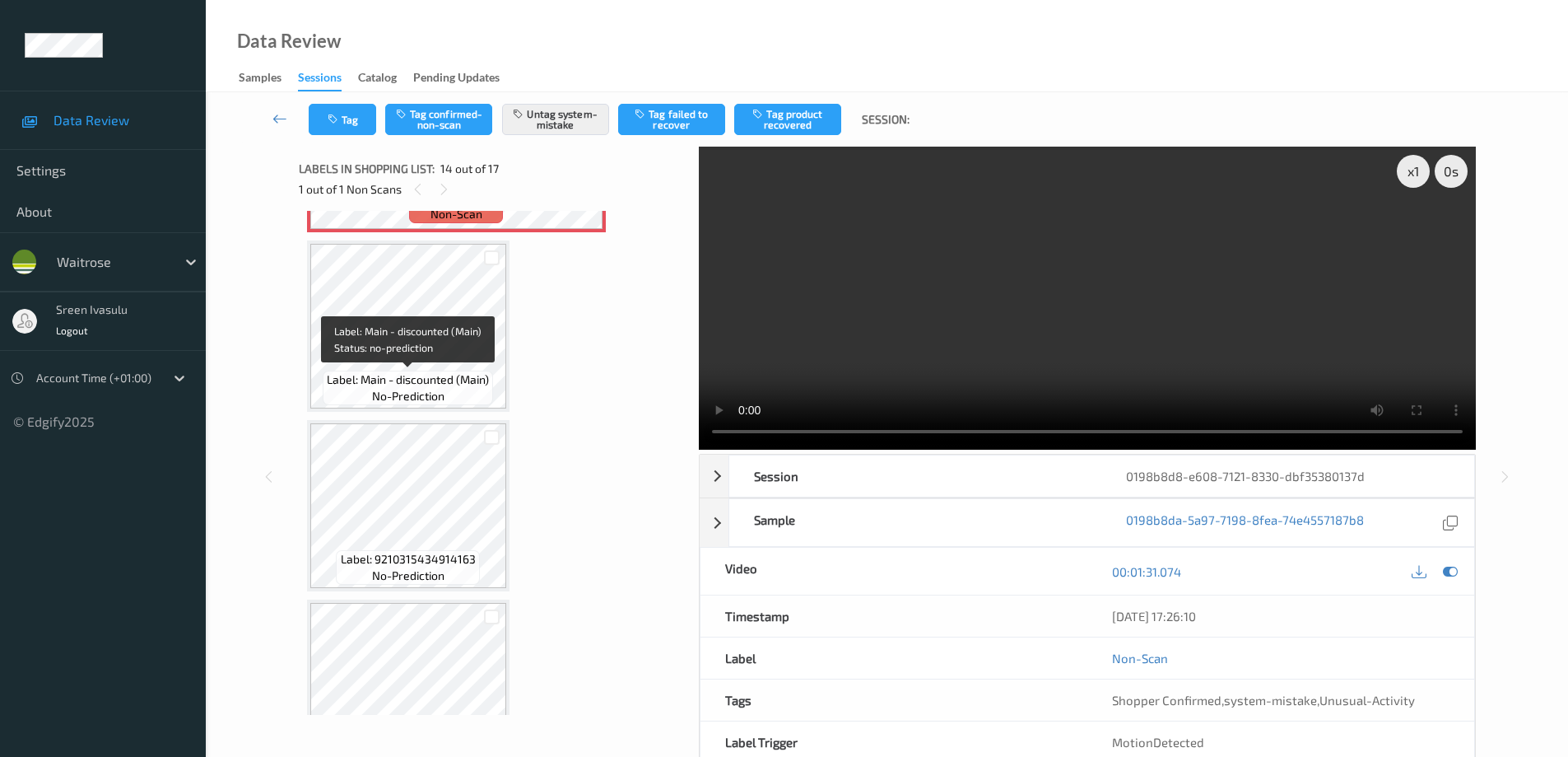
click at [453, 376] on span "Label: Main - discounted (Main)" at bounding box center [407, 379] width 162 height 17
click at [342, 146] on div "Tag Tag confirmed-non-scan Untag system-mistake Tag failed to recover Tag produ…" at bounding box center [886, 119] width 1295 height 55
click at [345, 124] on button "Tag" at bounding box center [342, 120] width 68 height 32
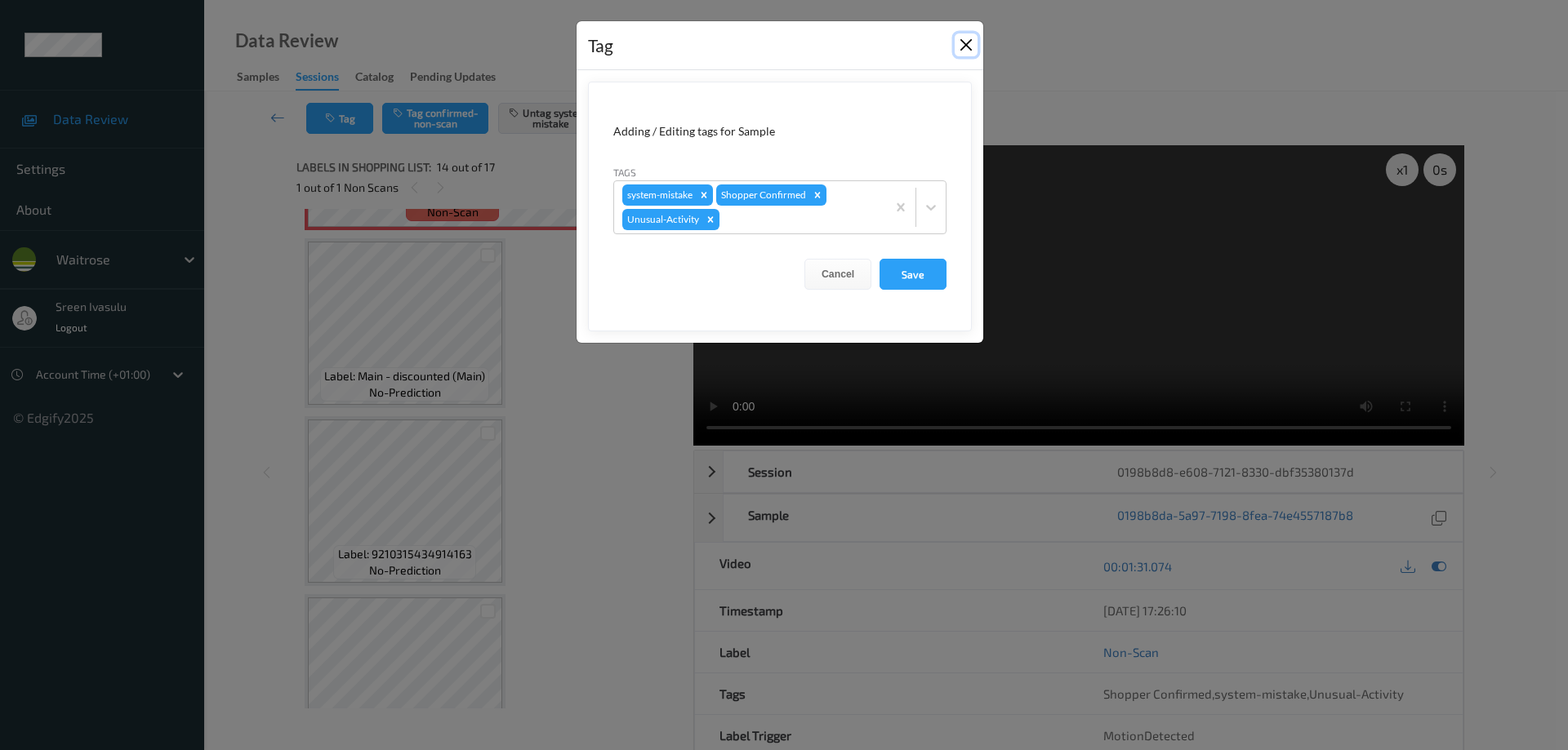
click at [964, 47] on button "Close" at bounding box center [966, 44] width 23 height 23
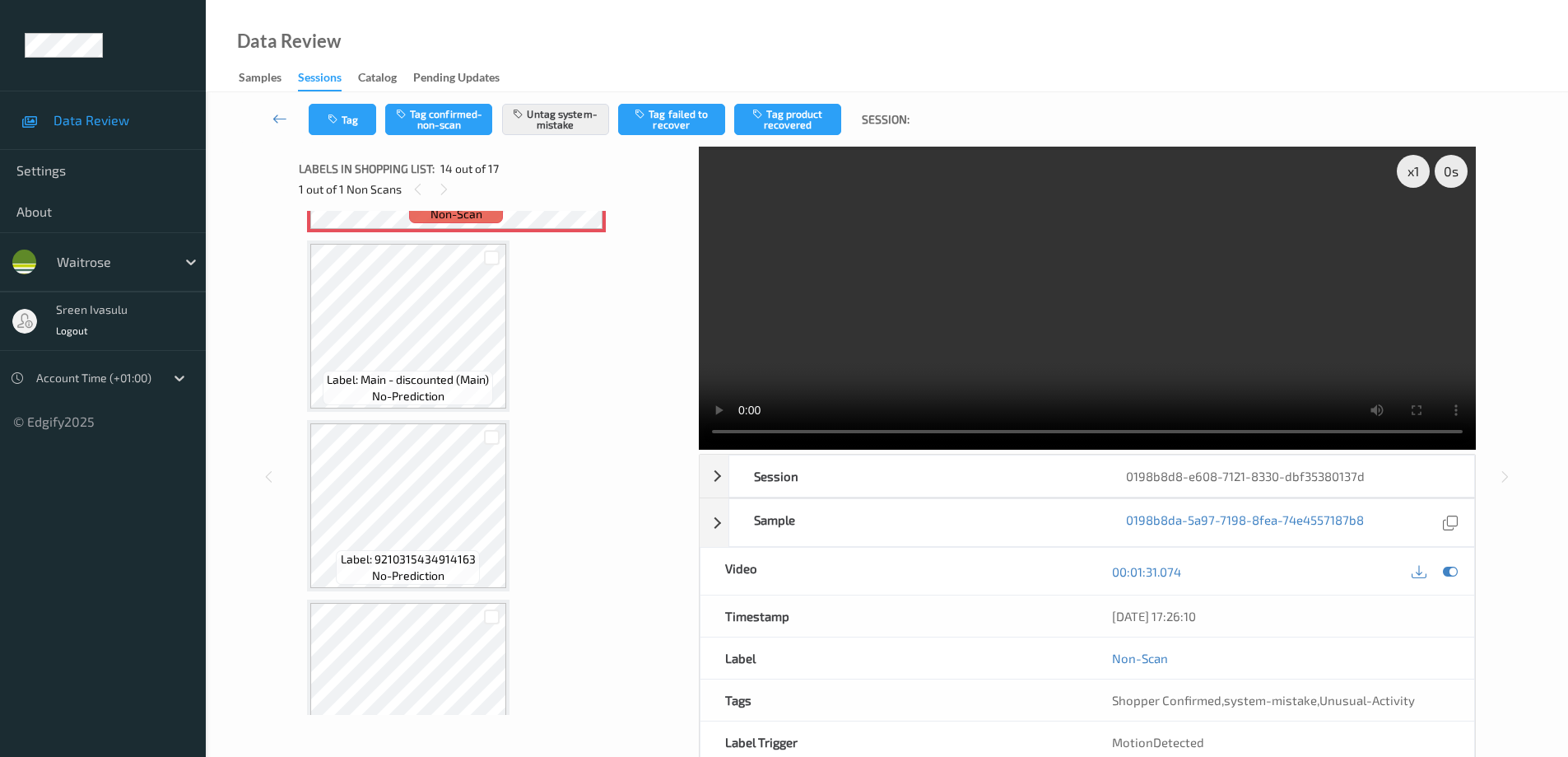
scroll to position [2163, 0]
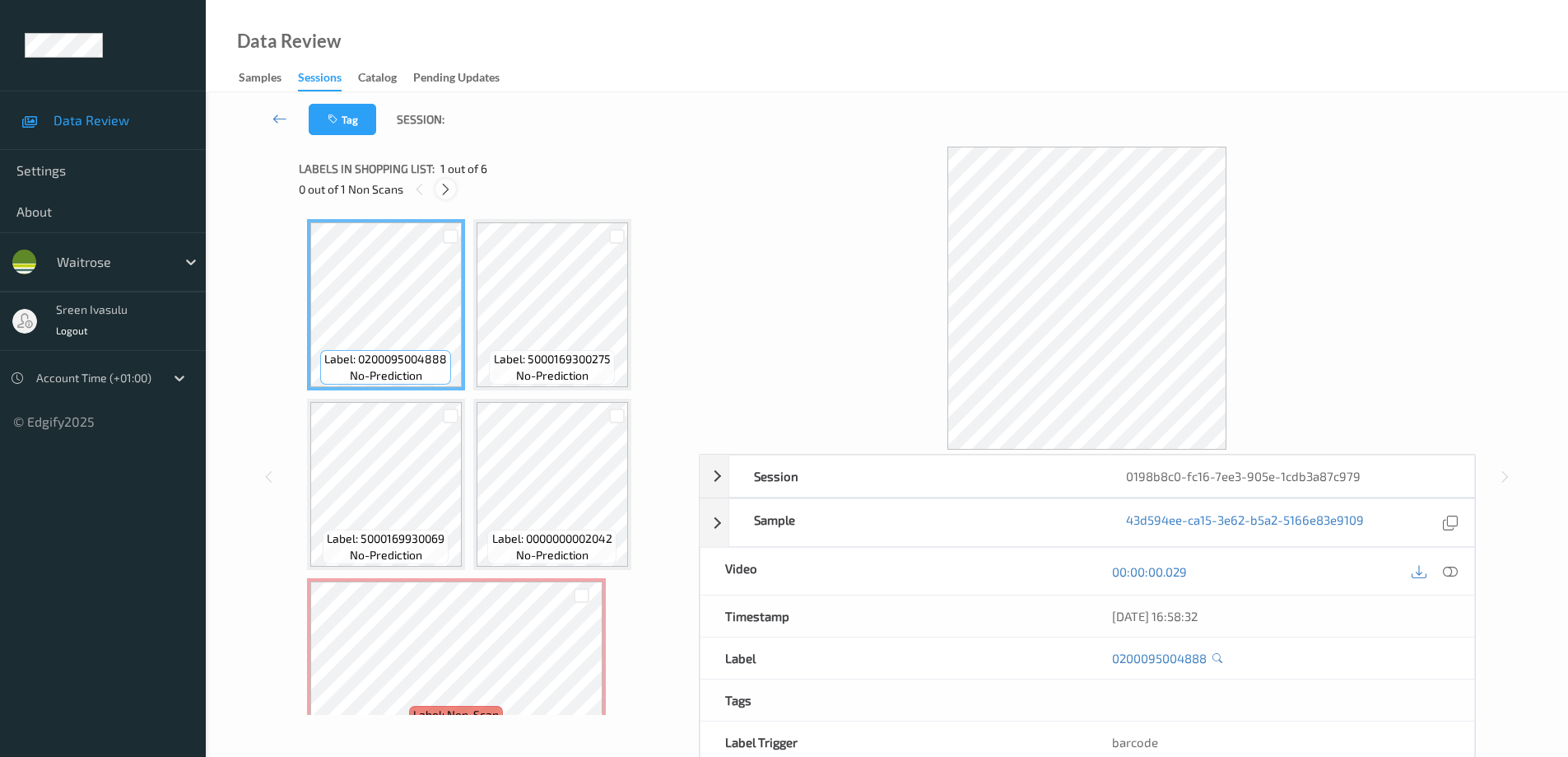
click at [440, 187] on icon at bounding box center [445, 189] width 14 height 15
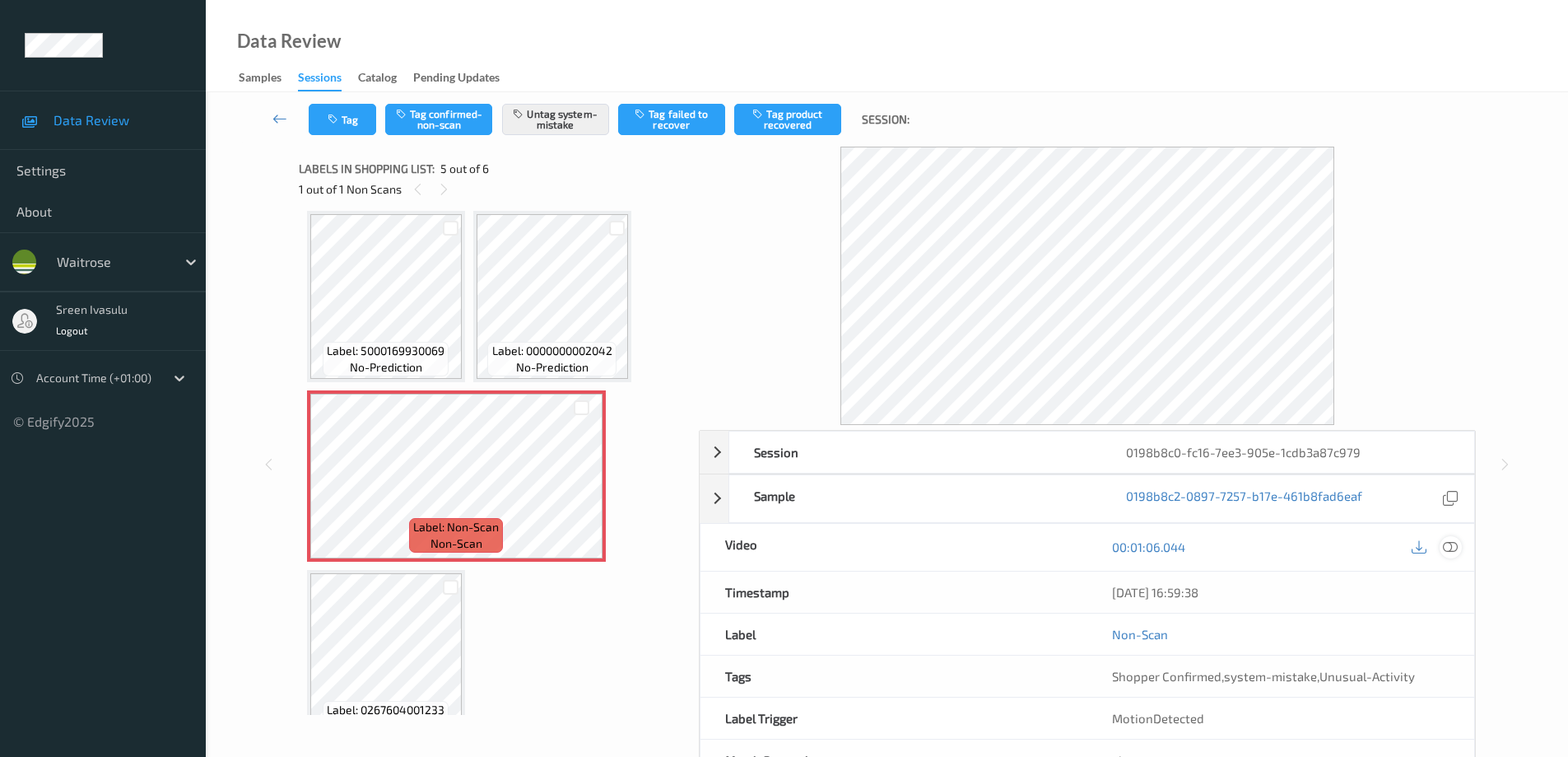
click at [1450, 544] on icon at bounding box center [1450, 547] width 15 height 15
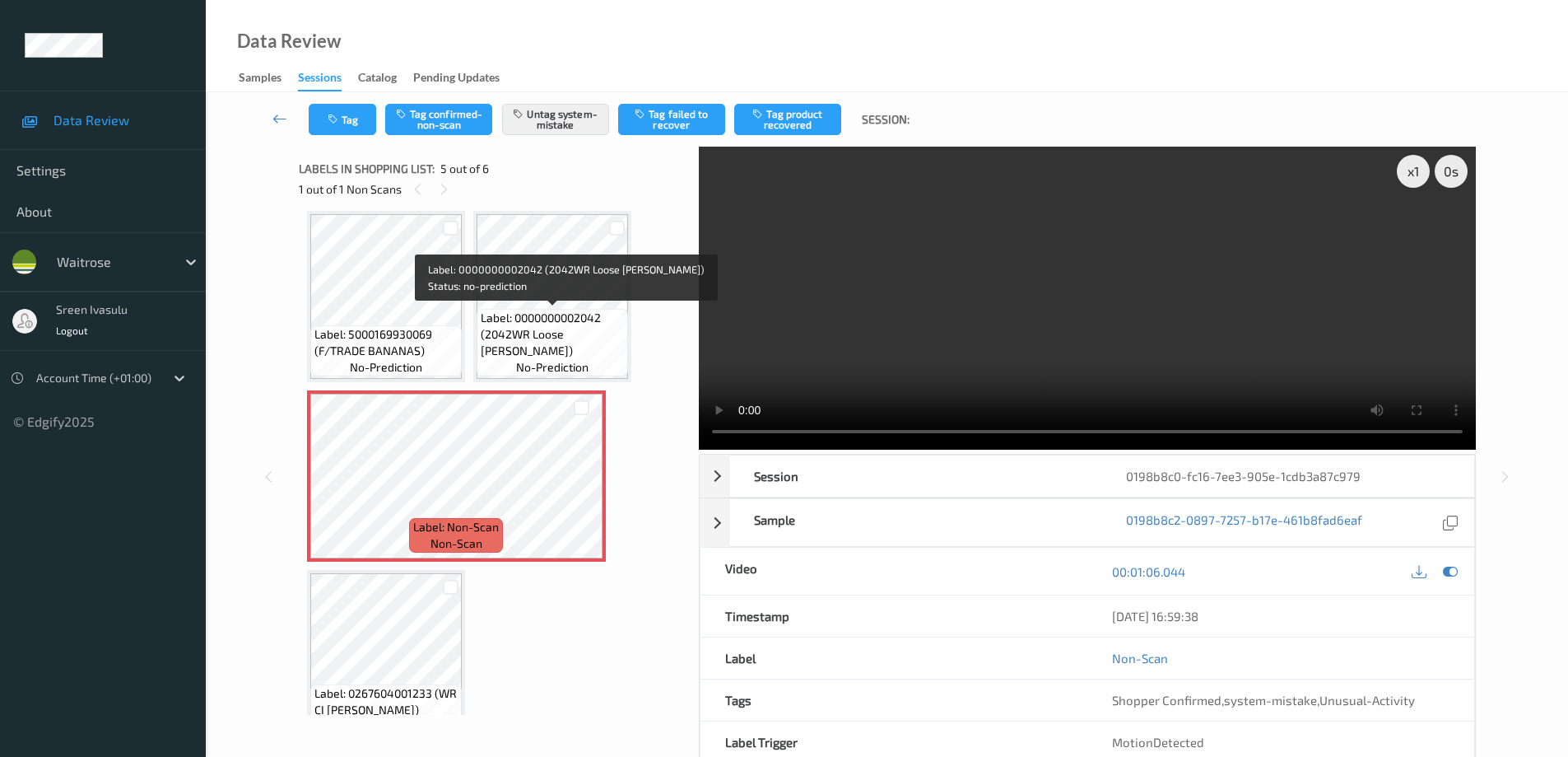
click at [601, 324] on span "Label: 0000000002042 (2042WR Loose [PERSON_NAME])" at bounding box center [553, 334] width 143 height 49
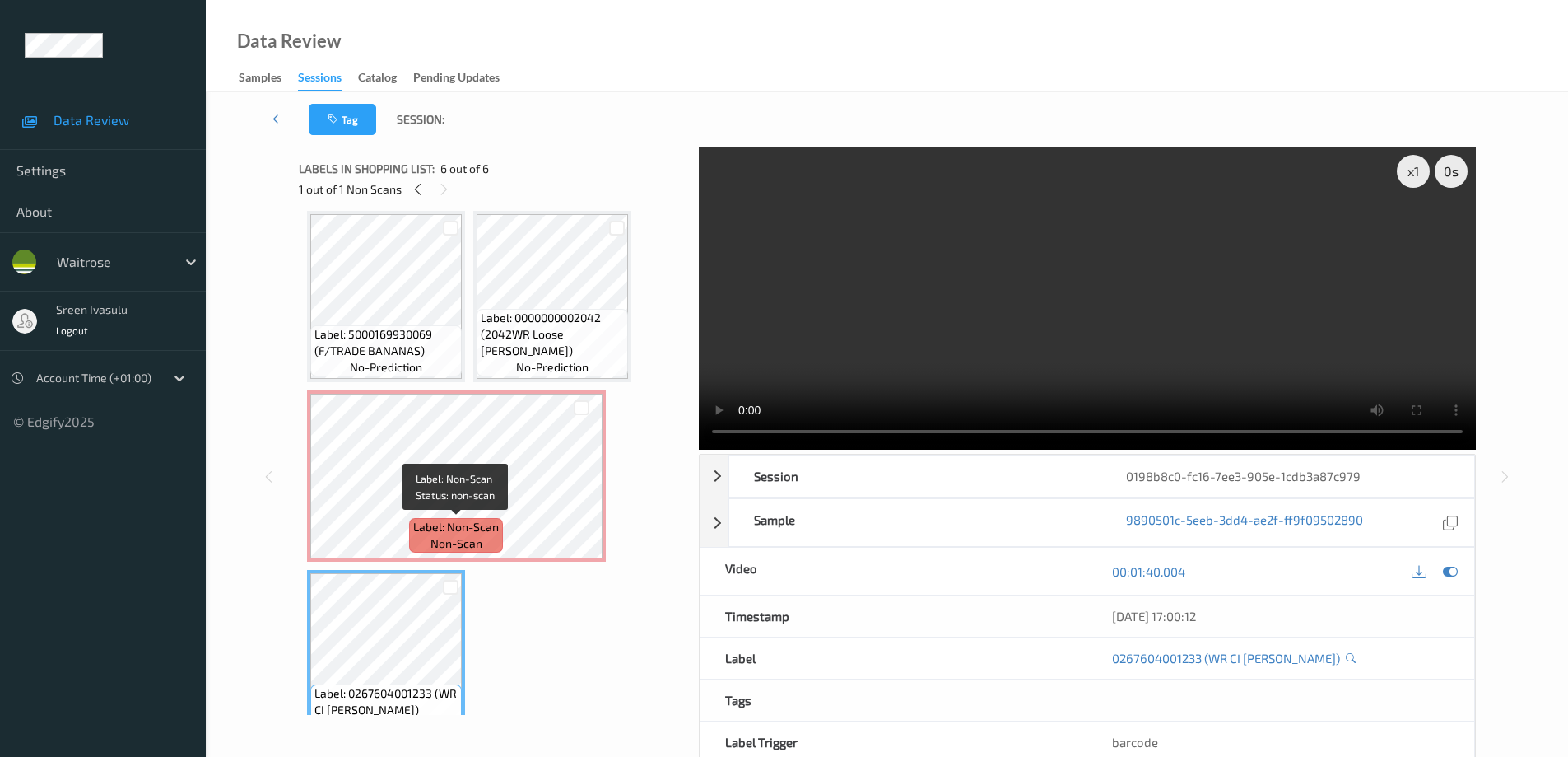
click at [476, 530] on span "Label: Non-Scan" at bounding box center [456, 527] width 85 height 17
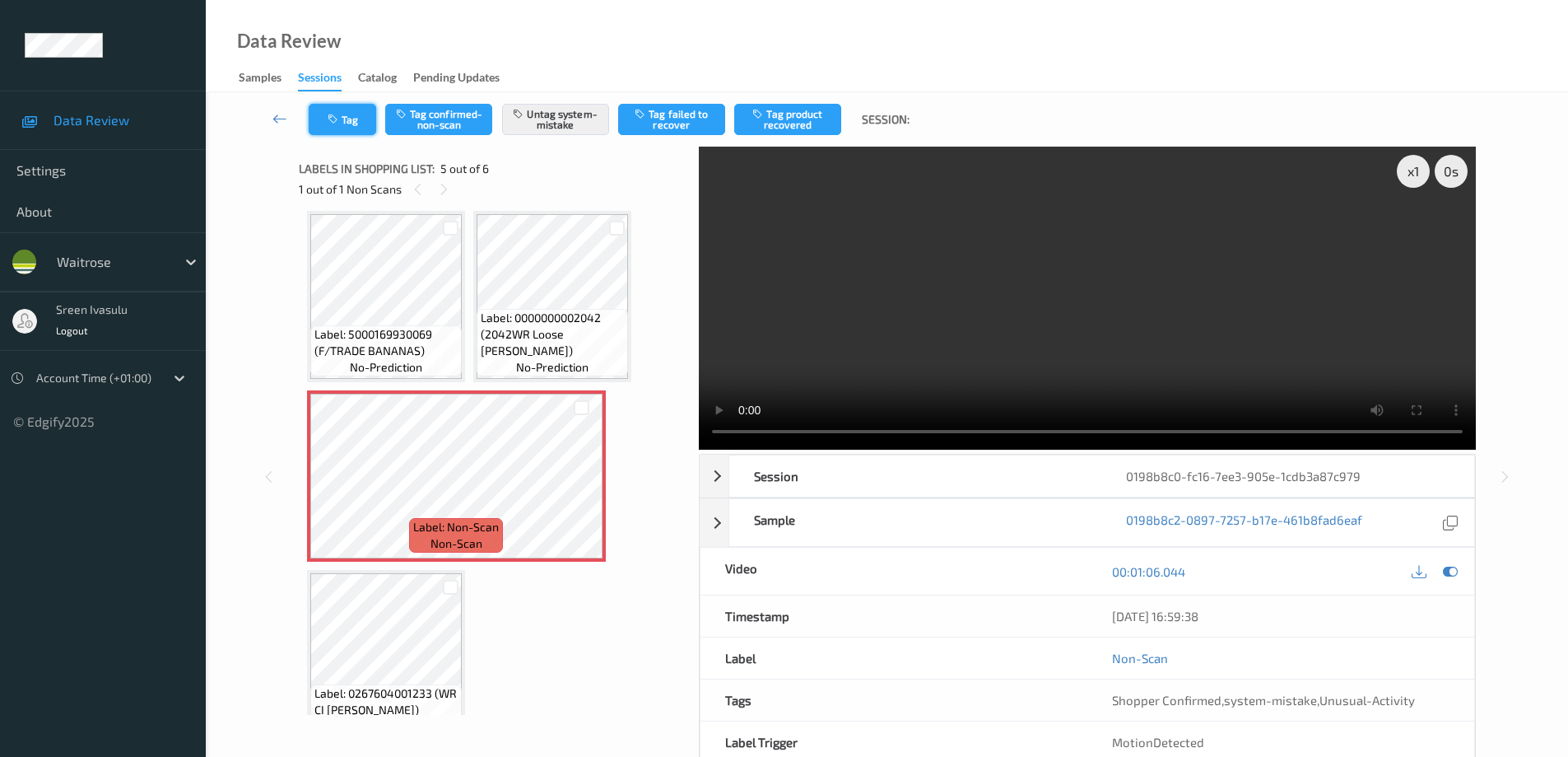
click at [336, 116] on icon "button" at bounding box center [334, 120] width 14 height 11
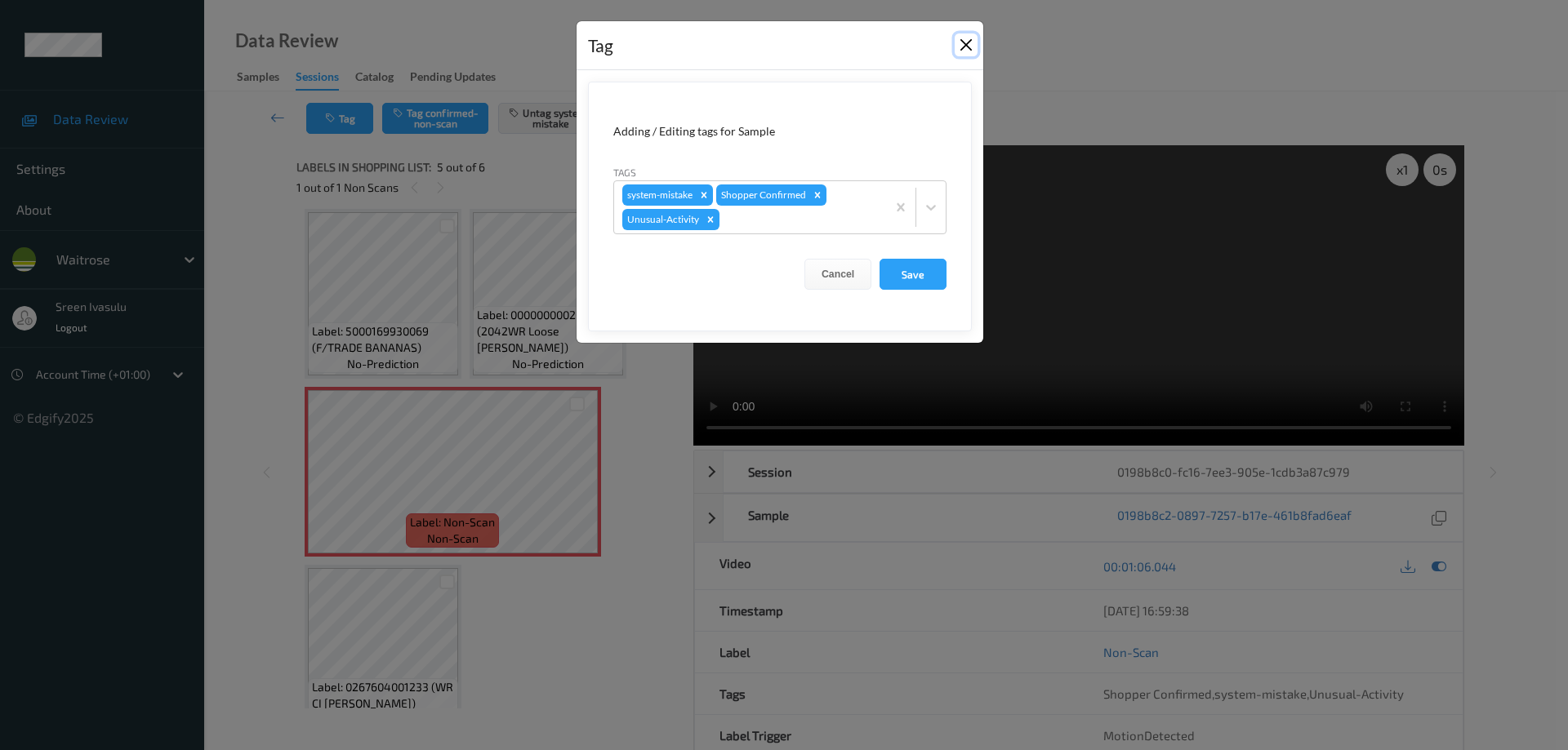
click at [957, 44] on button "Close" at bounding box center [966, 44] width 23 height 23
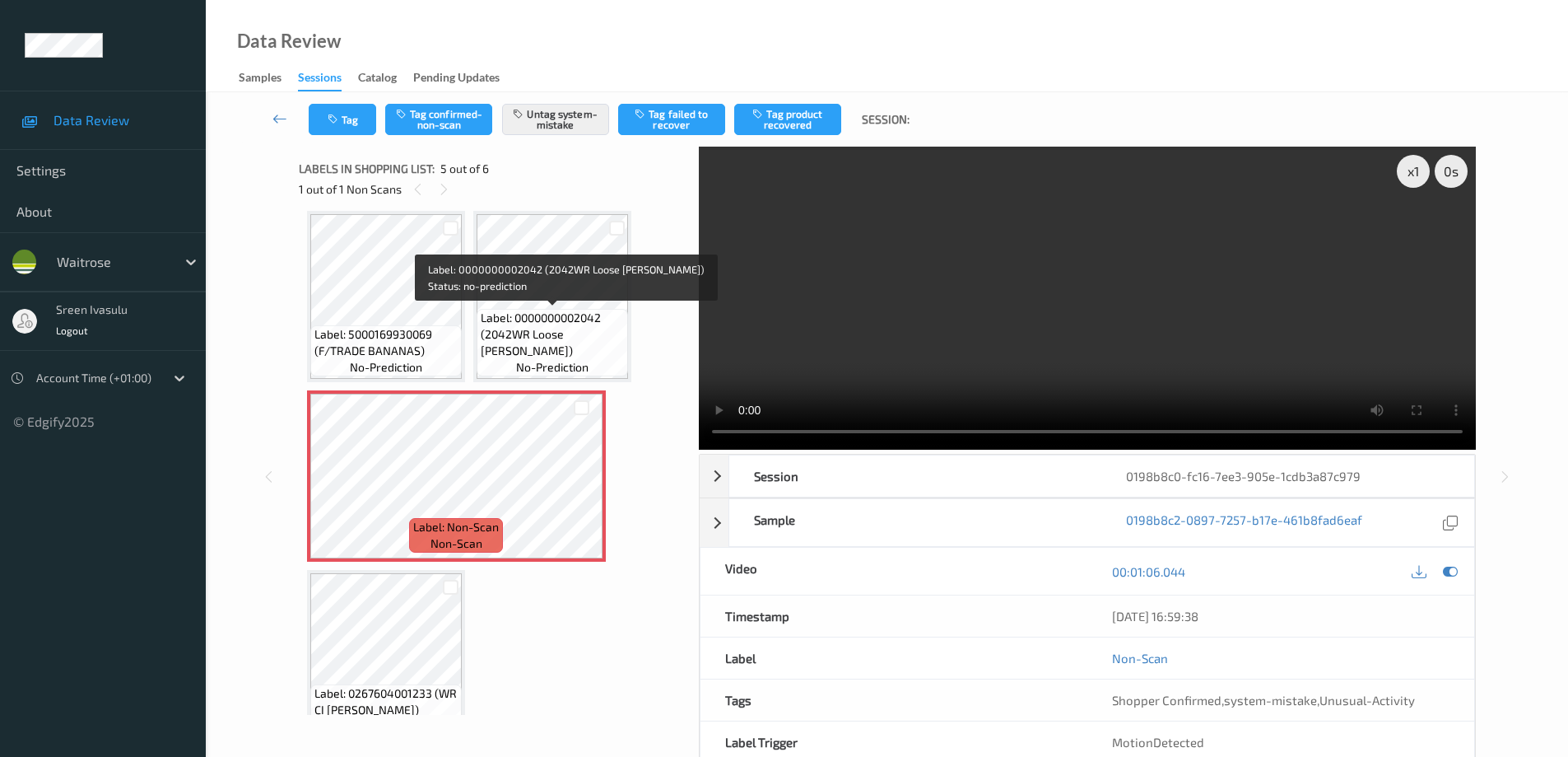
click at [553, 327] on span "Label: 0000000002042 (2042WR Loose Root Ginger)" at bounding box center [553, 334] width 143 height 49
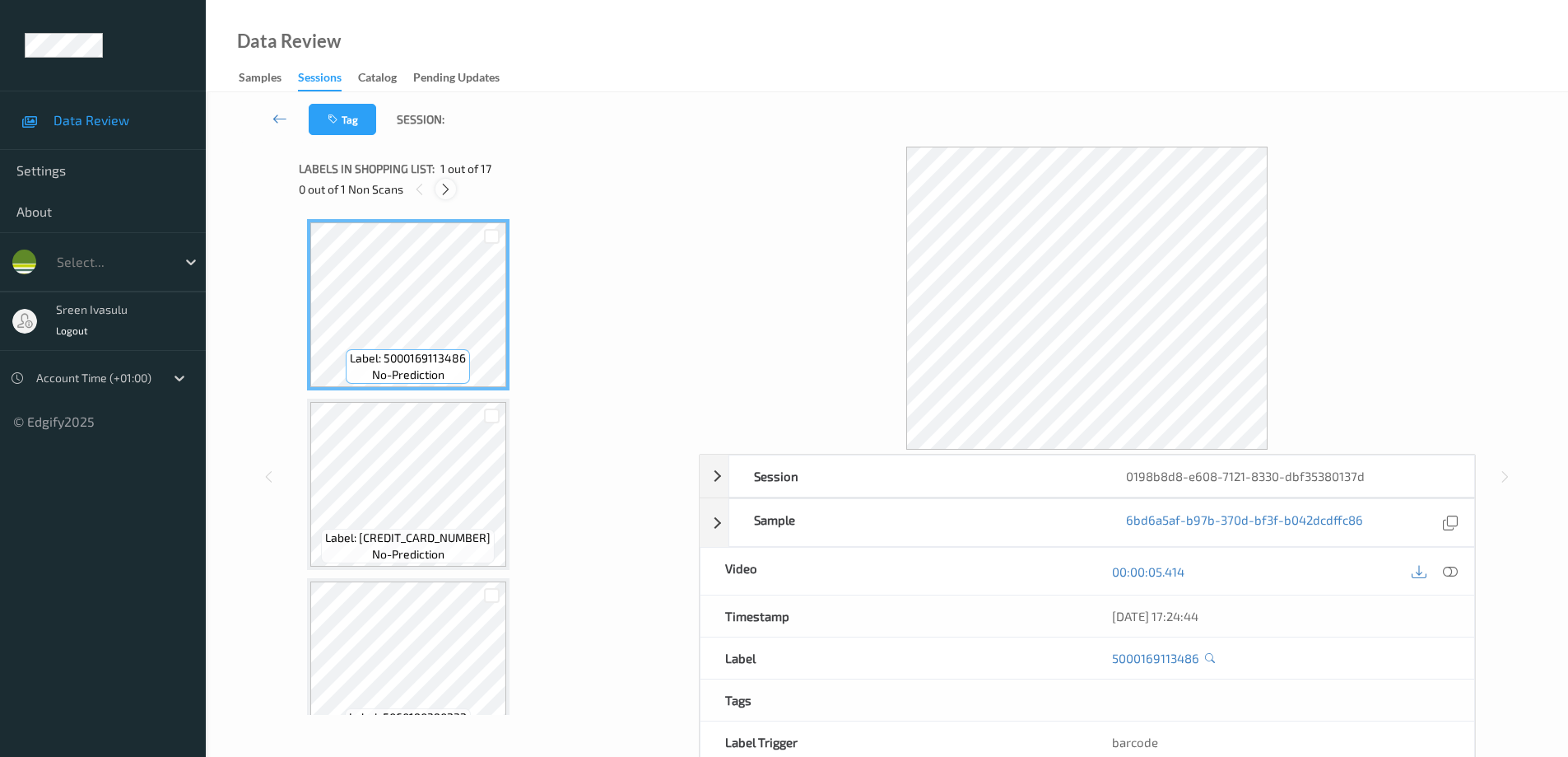
click at [441, 191] on icon at bounding box center [445, 189] width 14 height 15
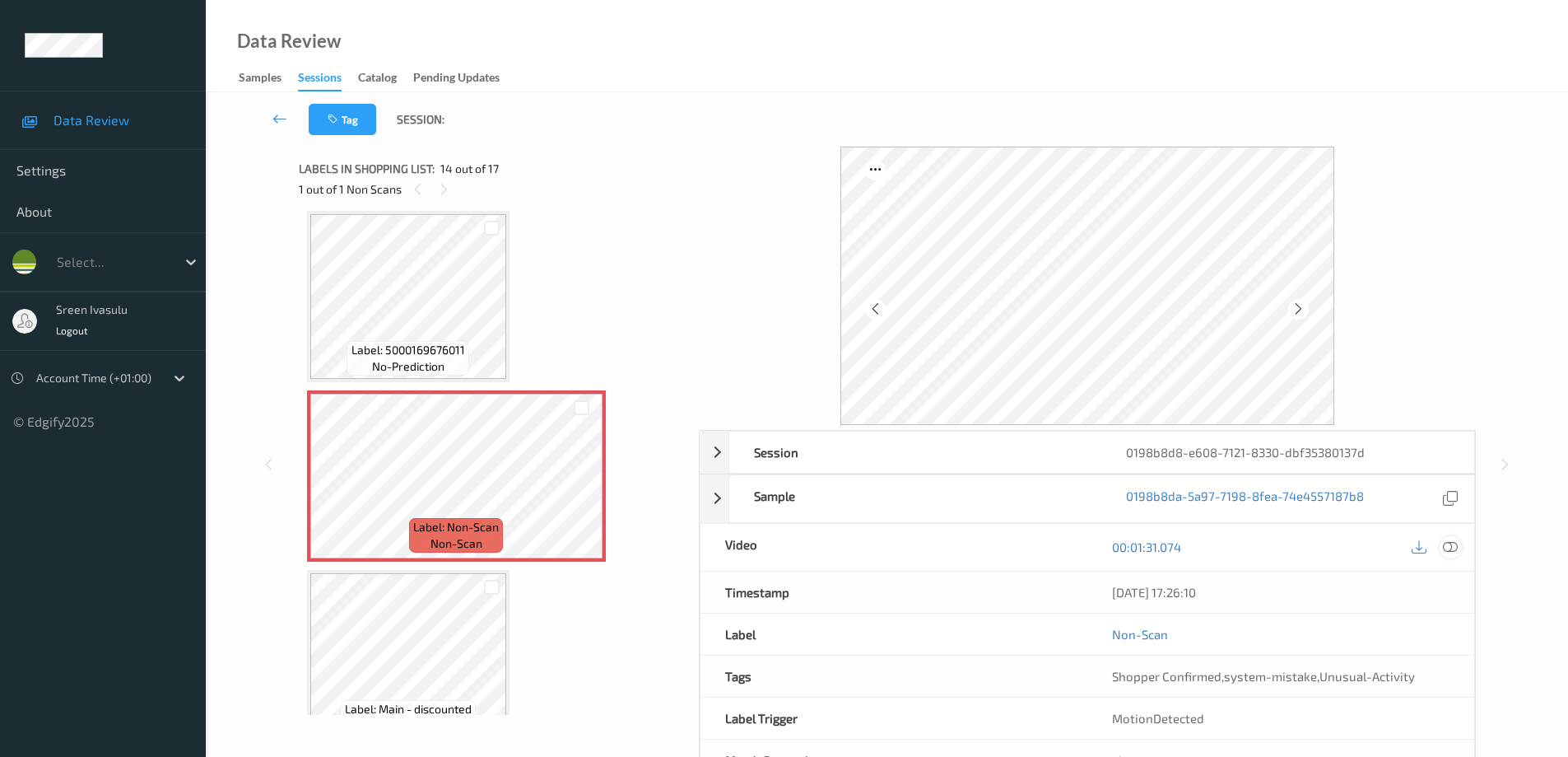
click at [1453, 542] on icon at bounding box center [1450, 547] width 15 height 15
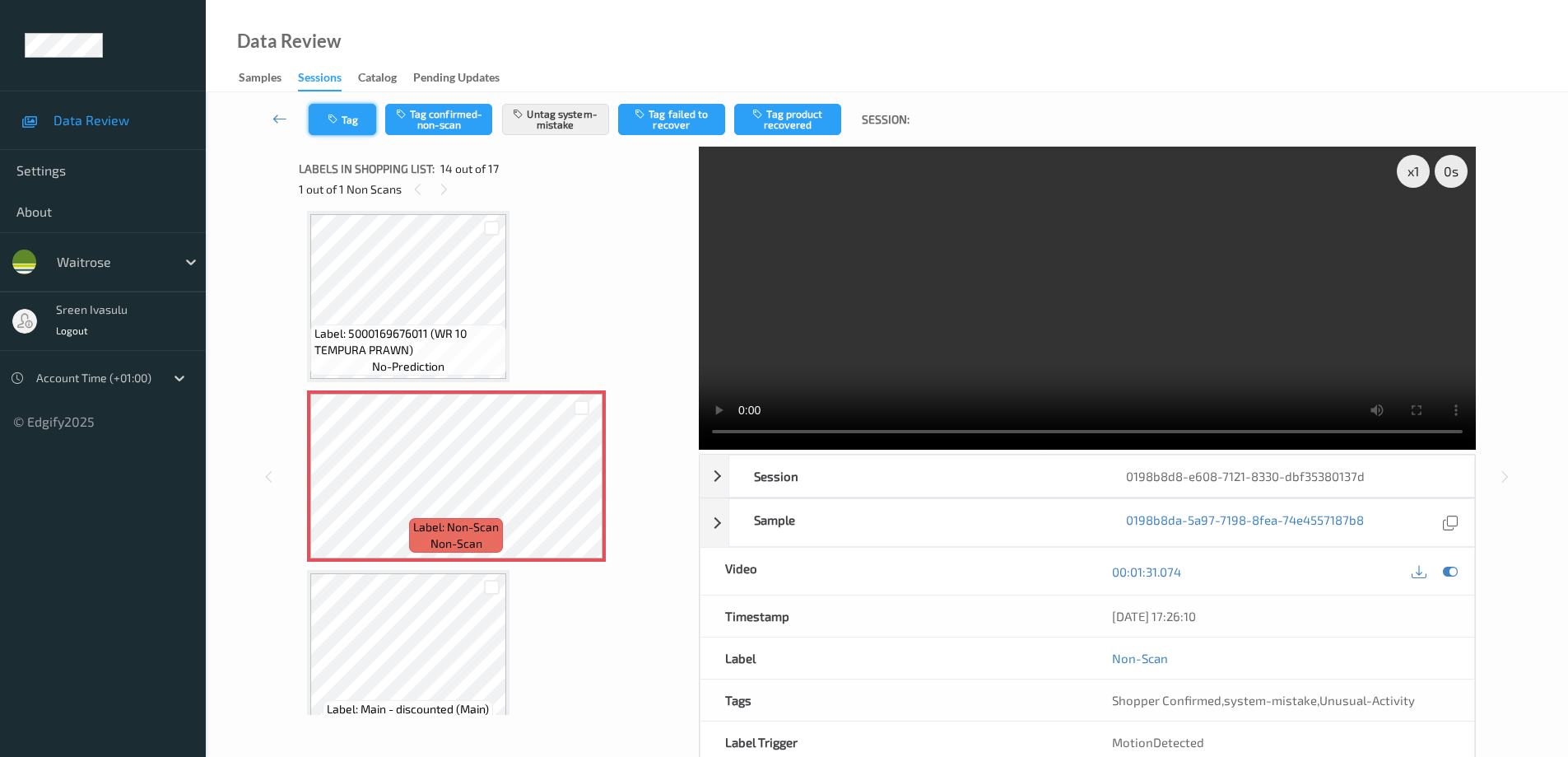
click at [342, 123] on button "Tag" at bounding box center [342, 120] width 68 height 32
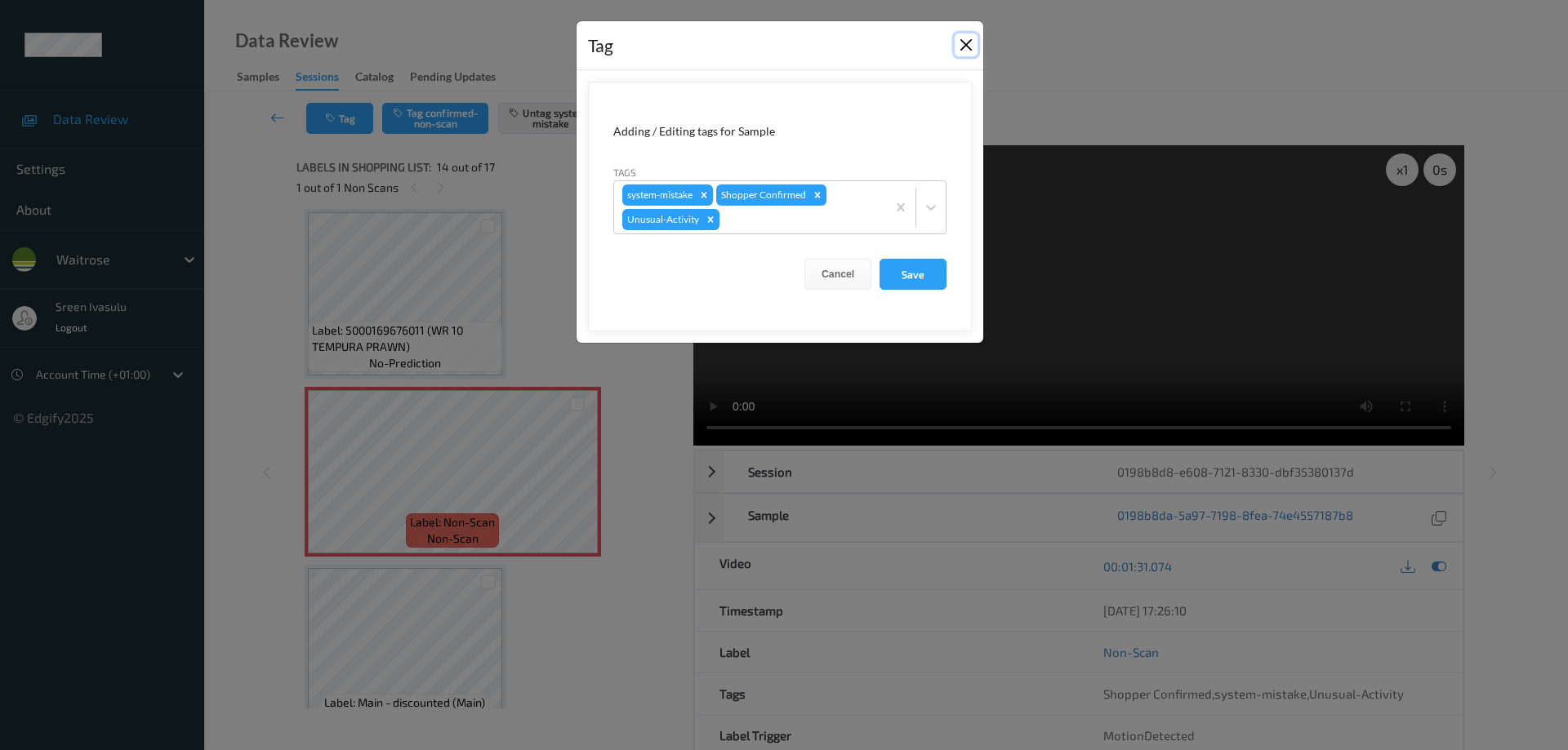
click at [956, 40] on button "Close" at bounding box center [966, 44] width 23 height 23
